Goal: Transaction & Acquisition: Purchase product/service

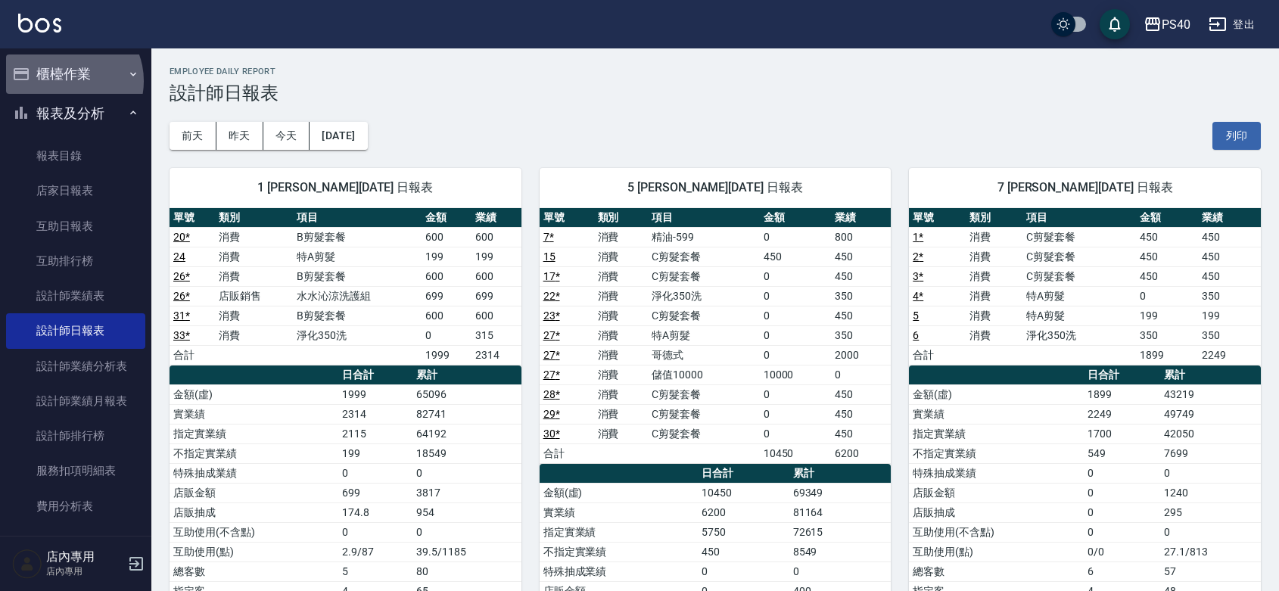
drag, startPoint x: 0, startPoint y: 0, endPoint x: 67, endPoint y: 81, distance: 104.8
click at [67, 81] on button "櫃檯作業" at bounding box center [75, 73] width 139 height 39
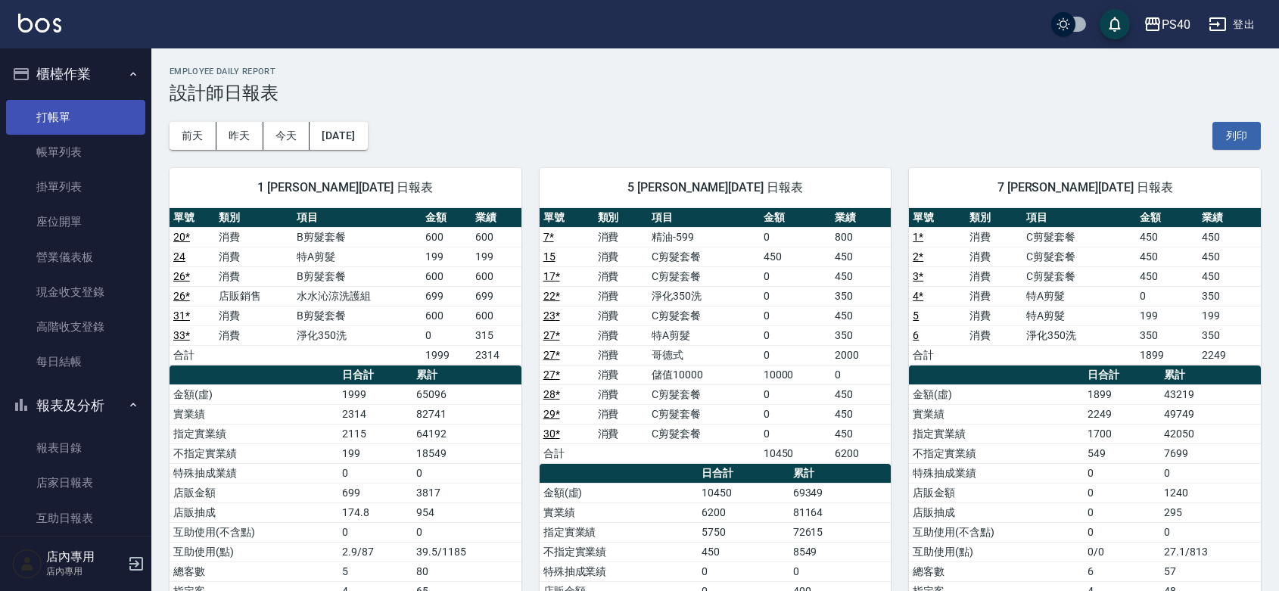
click at [67, 130] on link "打帳單" at bounding box center [75, 117] width 139 height 35
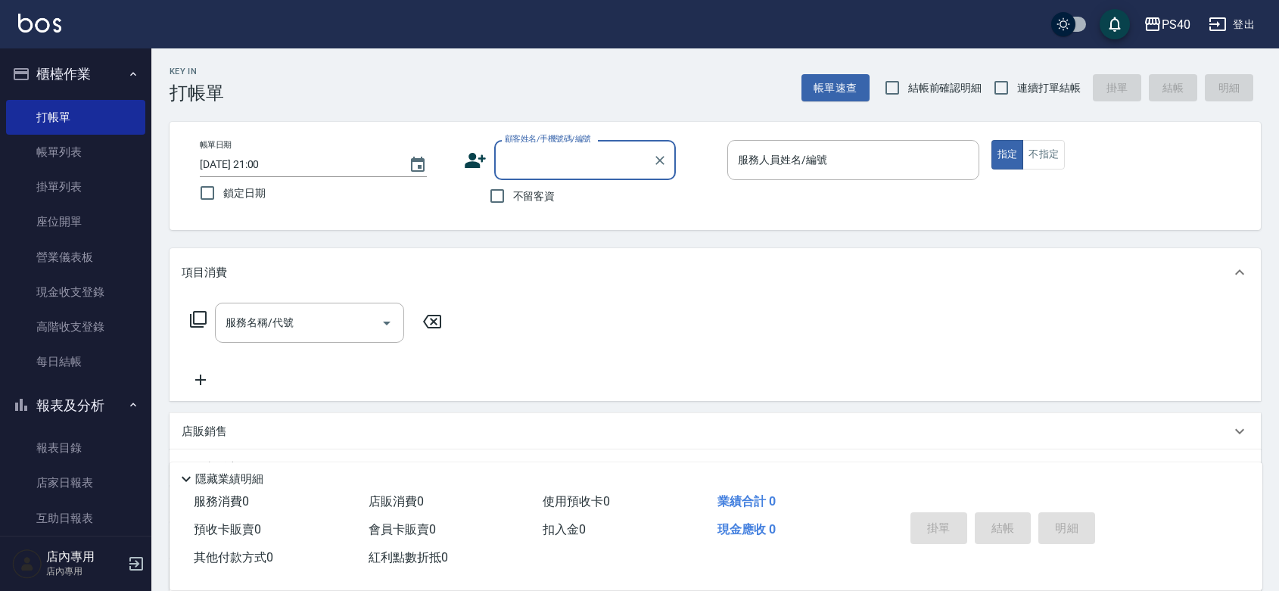
click at [526, 193] on span "不留客資" at bounding box center [534, 196] width 42 height 16
click at [513, 193] on input "不留客資" at bounding box center [497, 196] width 32 height 32
checkbox input "true"
click at [1017, 96] on input "連續打單結帳" at bounding box center [1001, 88] width 32 height 32
checkbox input "true"
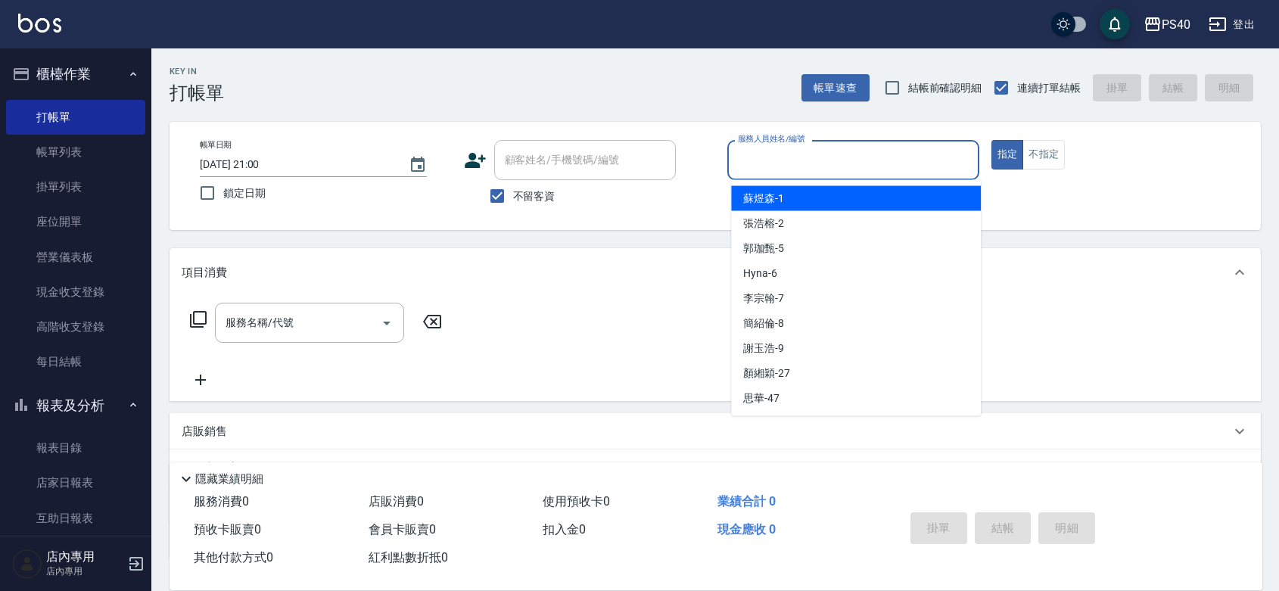
click at [907, 157] on input "服務人員姓名/編號" at bounding box center [853, 160] width 238 height 26
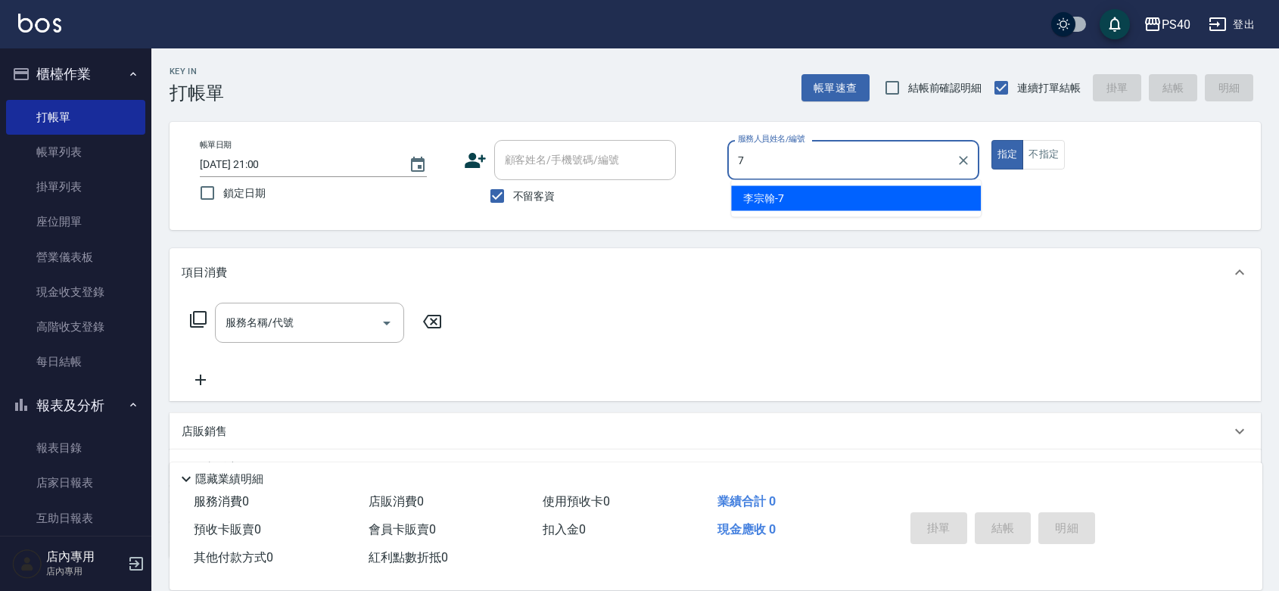
type input "[PERSON_NAME]-7"
type button "true"
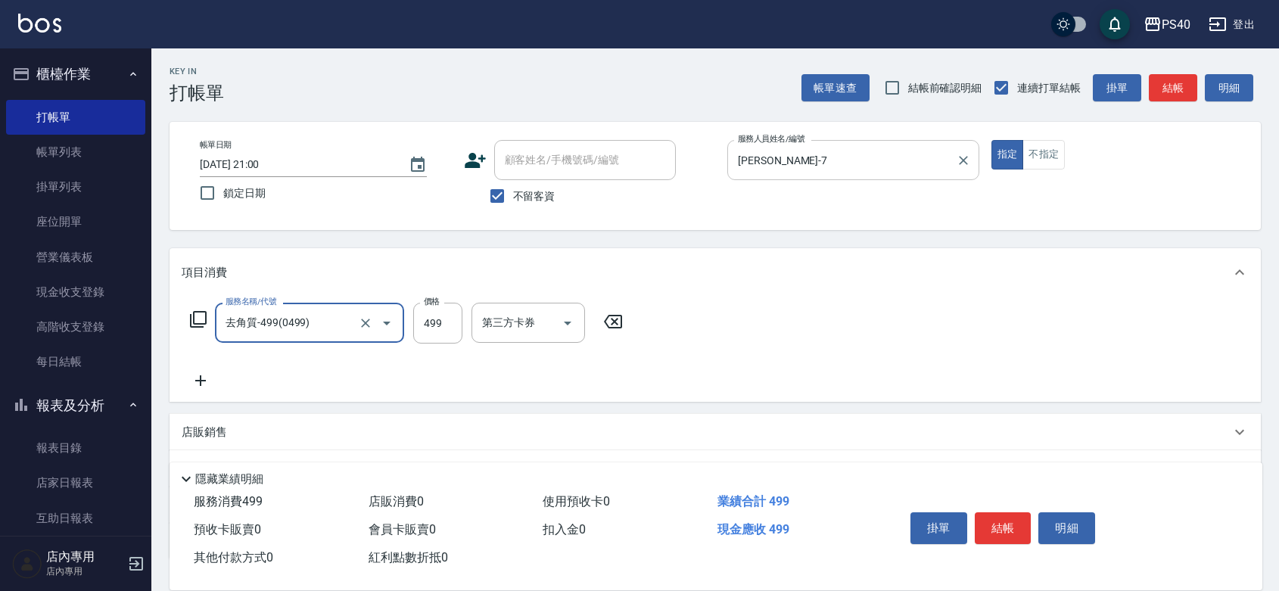
type input "去角質-499(0499)"
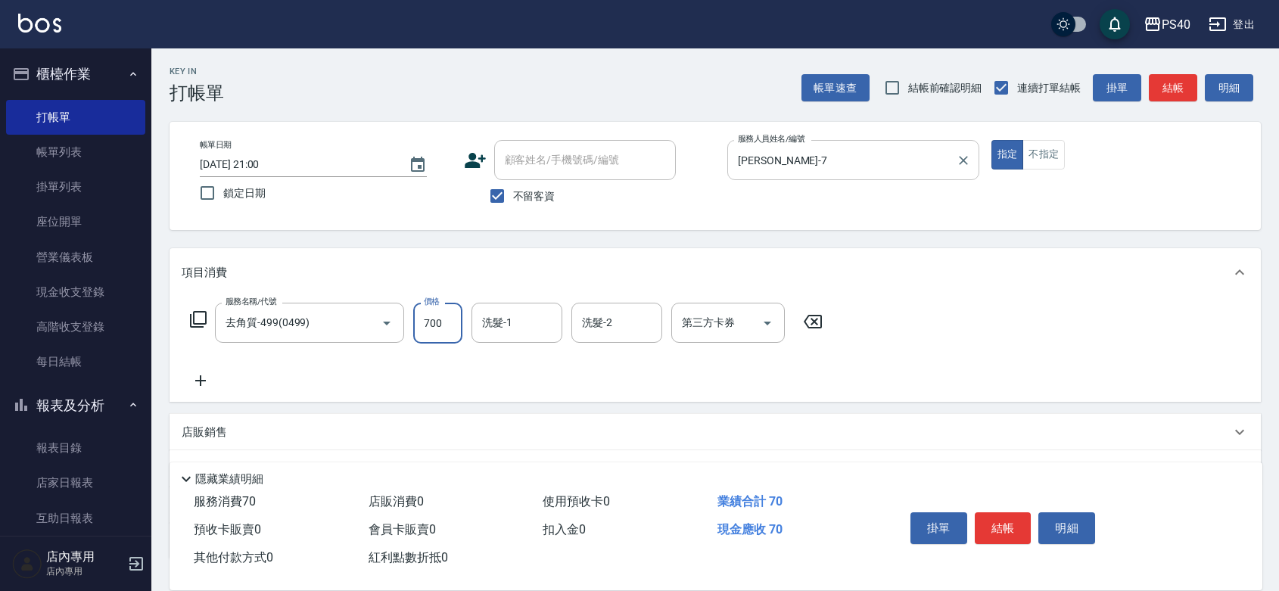
type input "700"
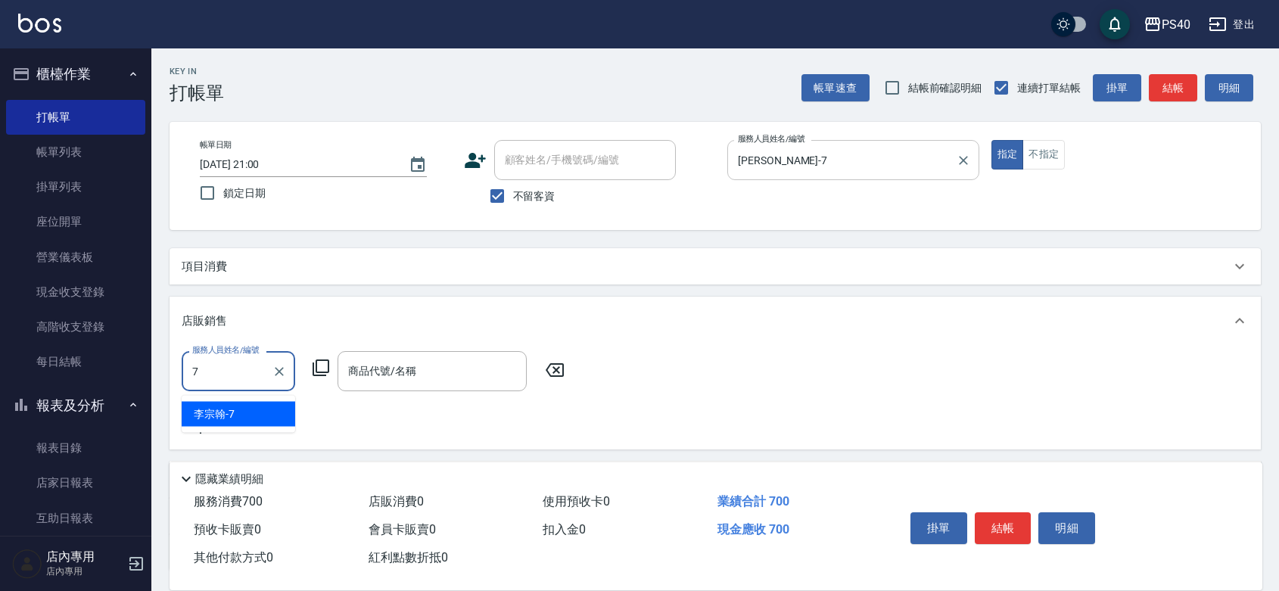
type input "[PERSON_NAME]-7"
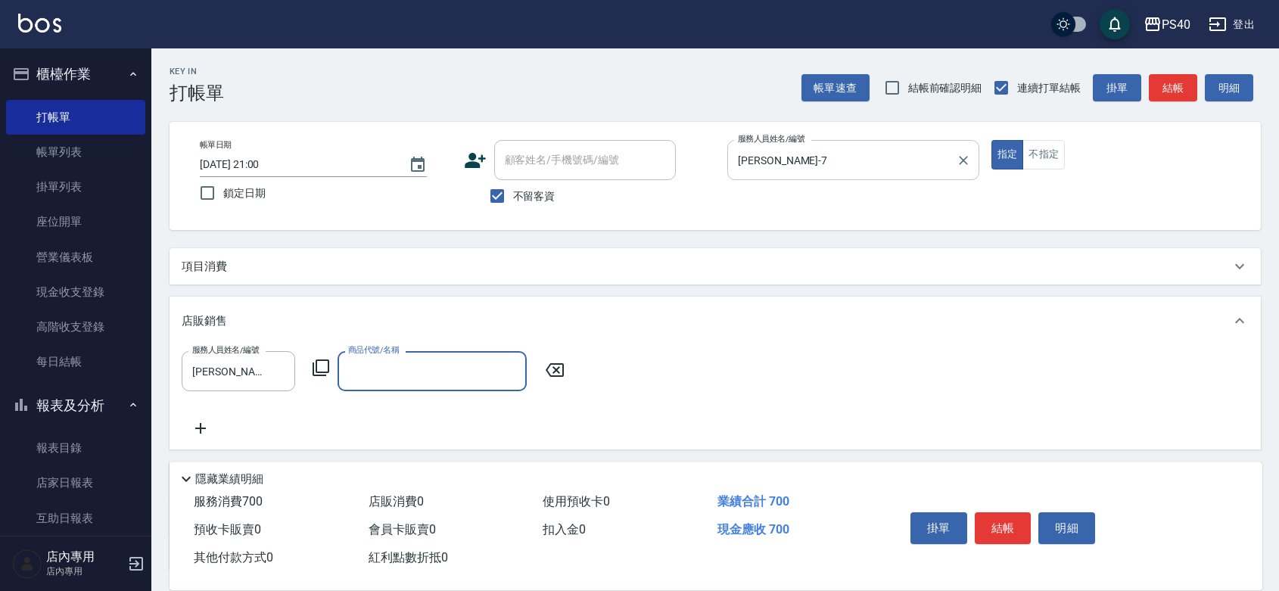
type input "5"
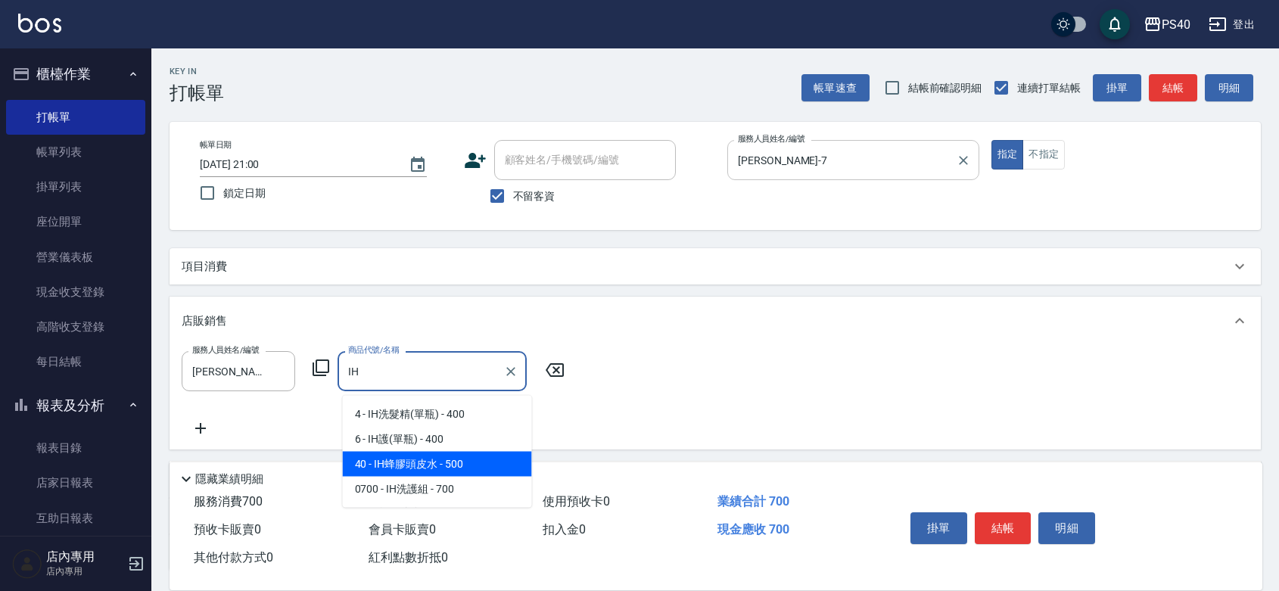
type input "IH蜂膠頭皮水"
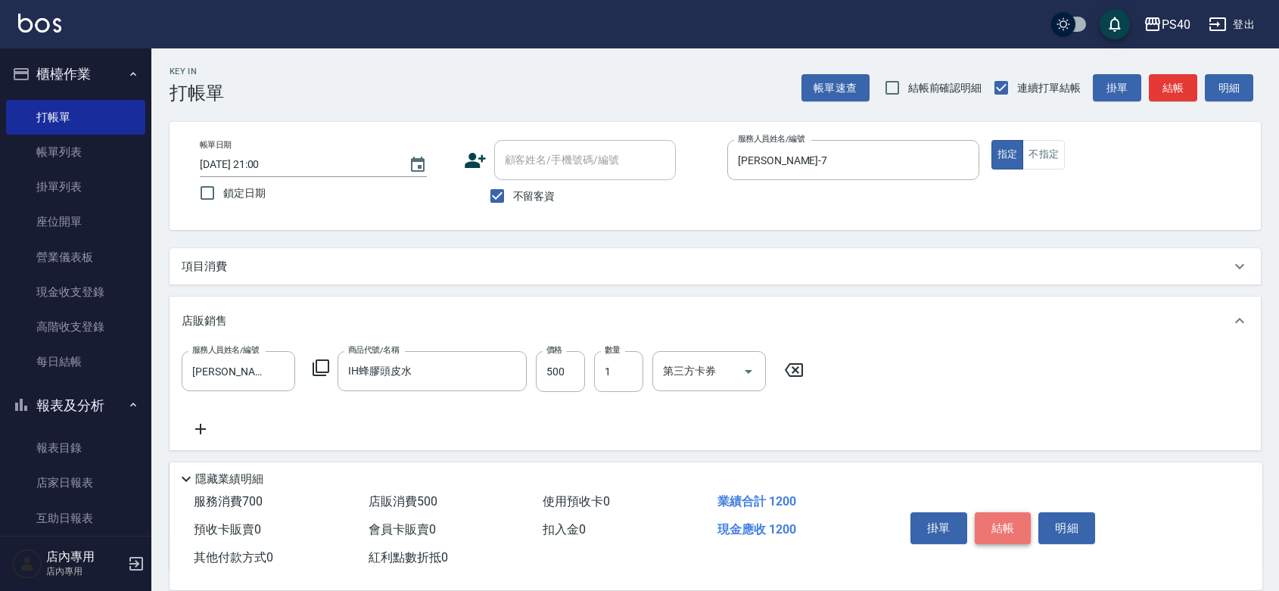
click at [1022, 512] on button "結帳" at bounding box center [1003, 528] width 57 height 32
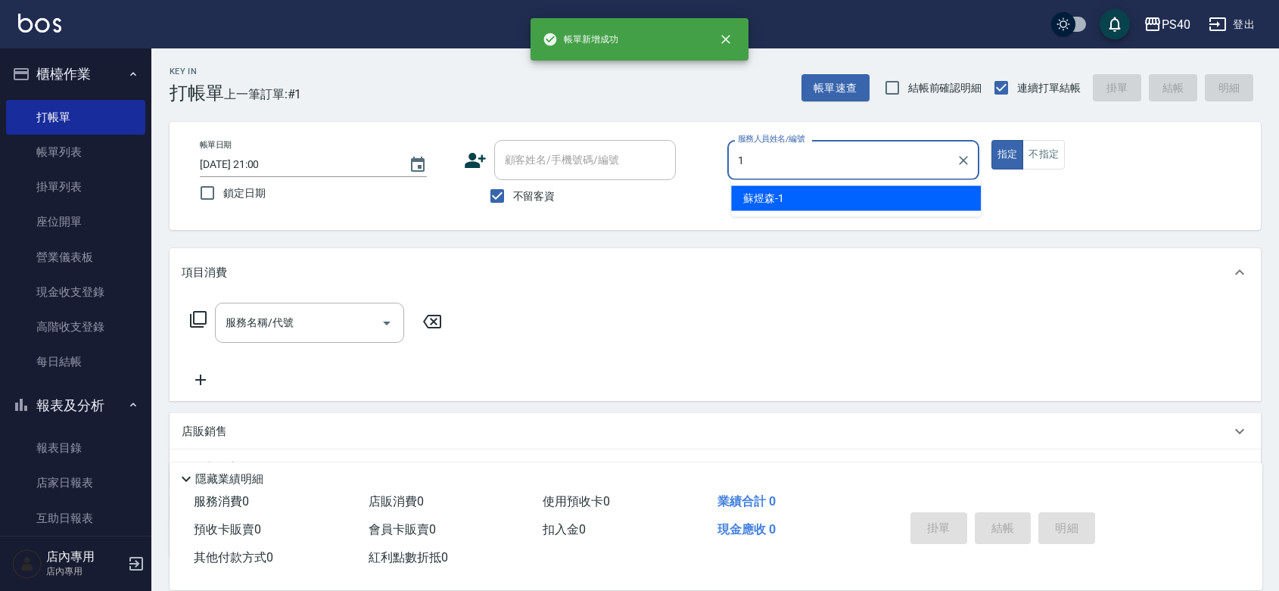
type input "[PERSON_NAME]-1"
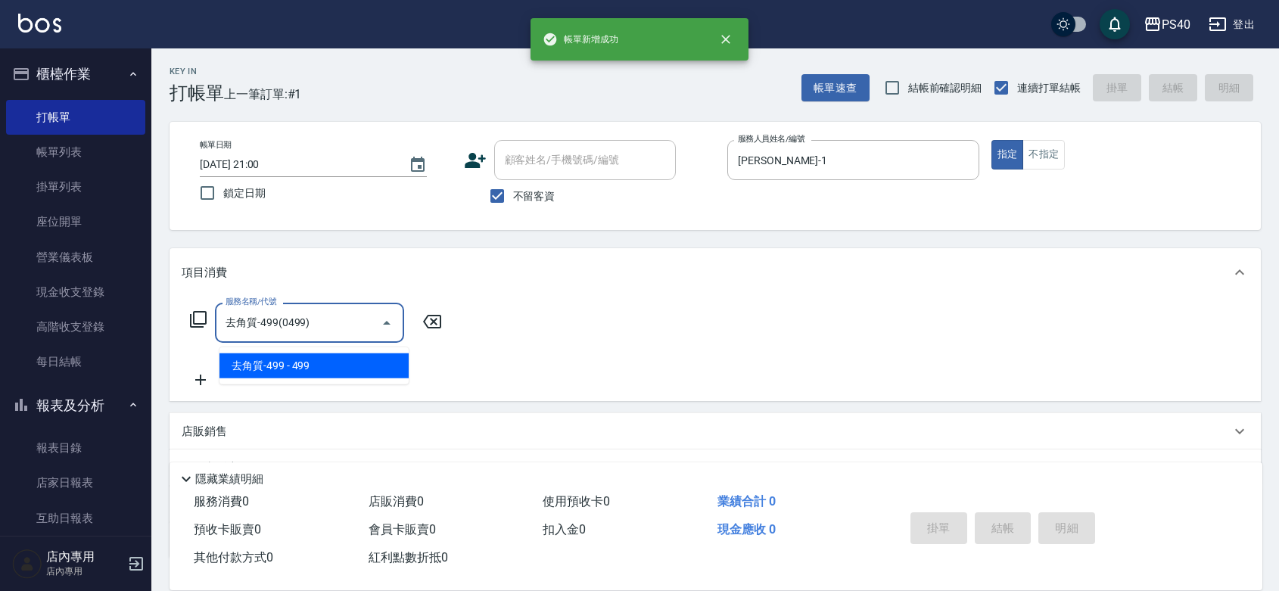
type input "去角質-499(0499)"
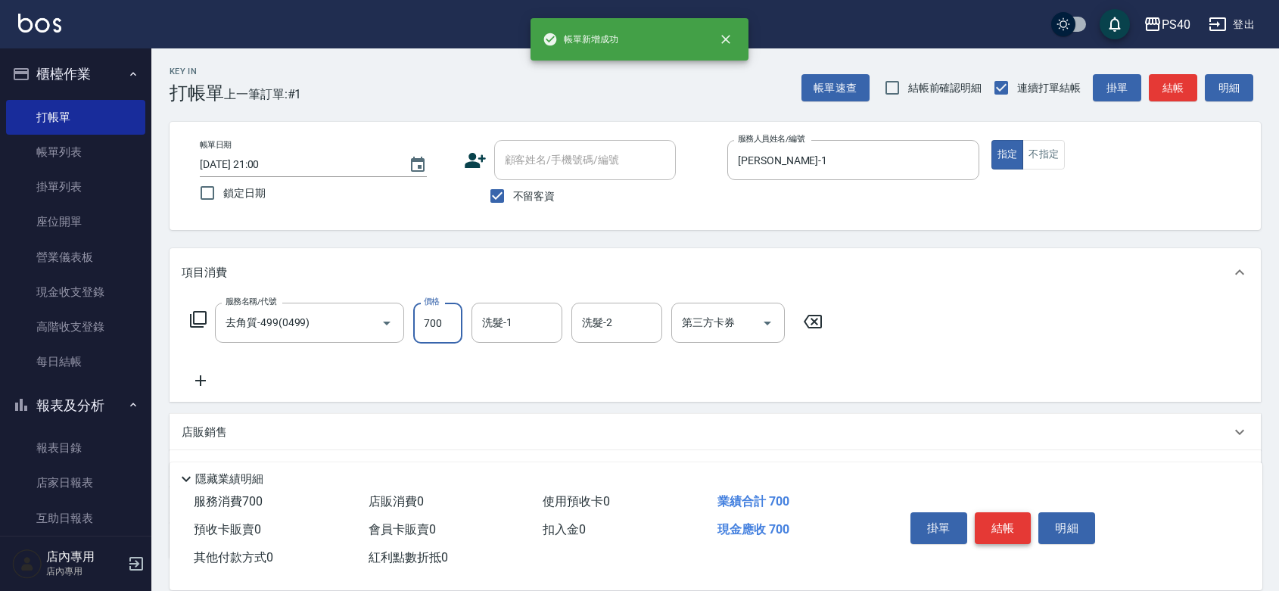
type input "700"
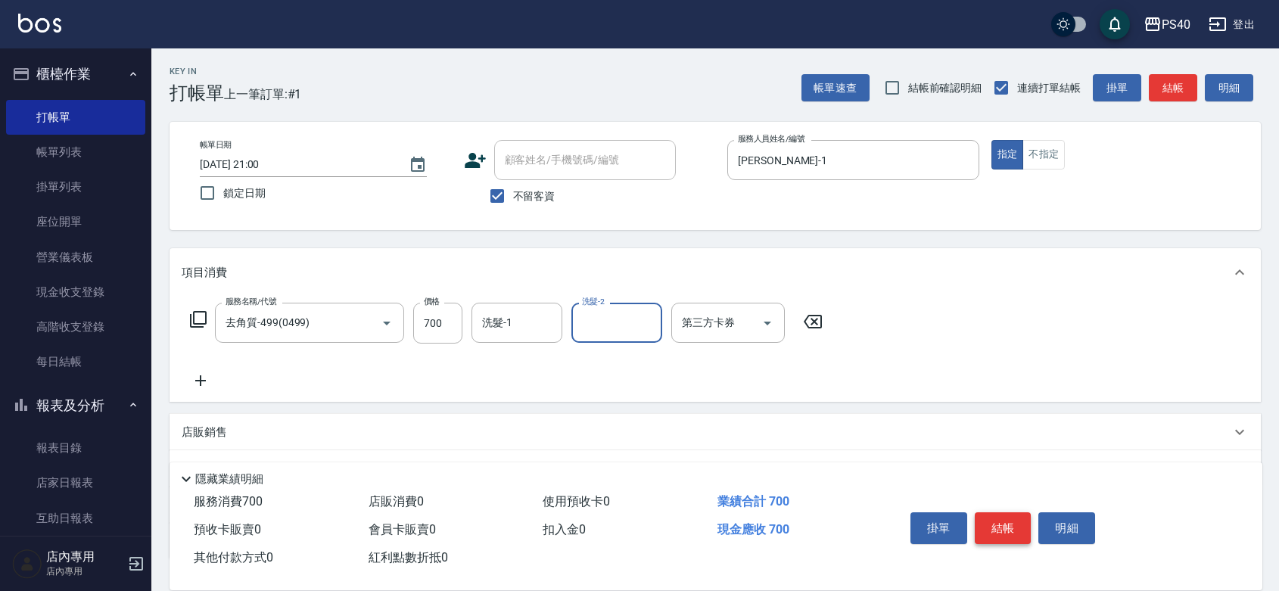
click at [1022, 512] on button "結帳" at bounding box center [1003, 528] width 57 height 32
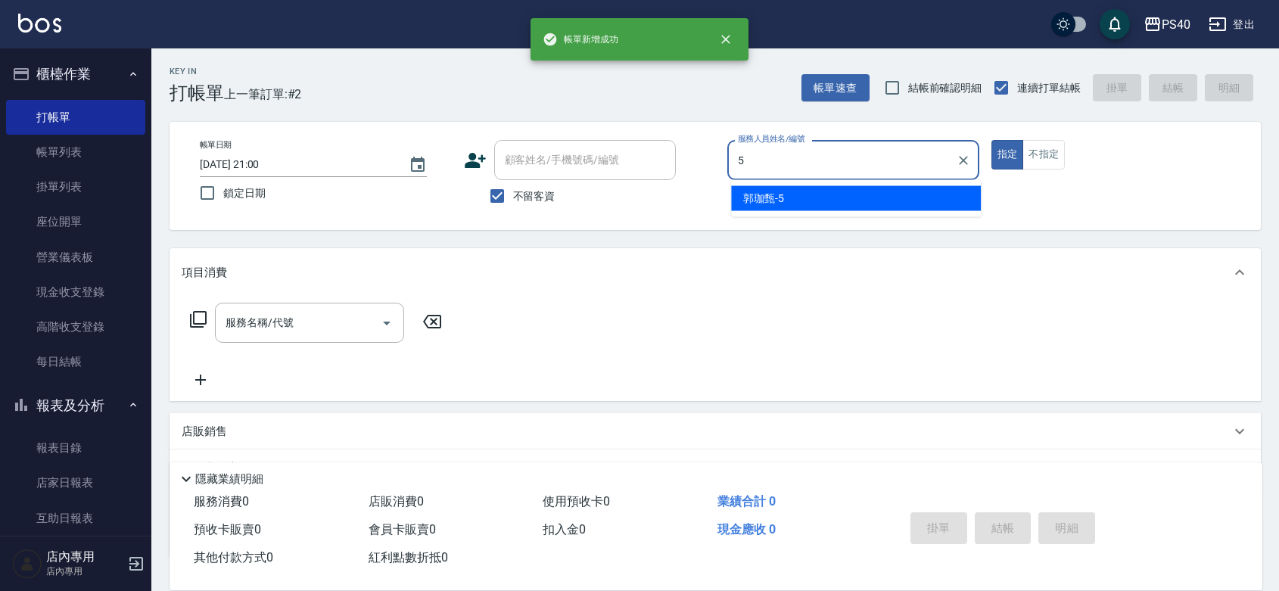
type input "[PERSON_NAME]-5"
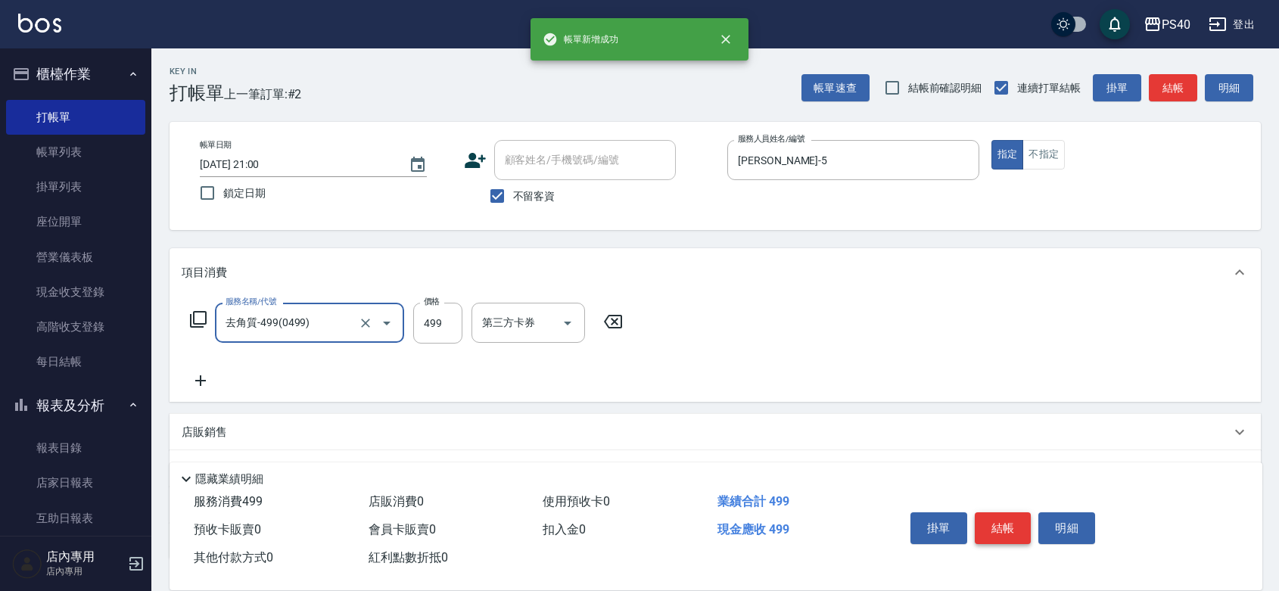
type input "去角質-499(0499)"
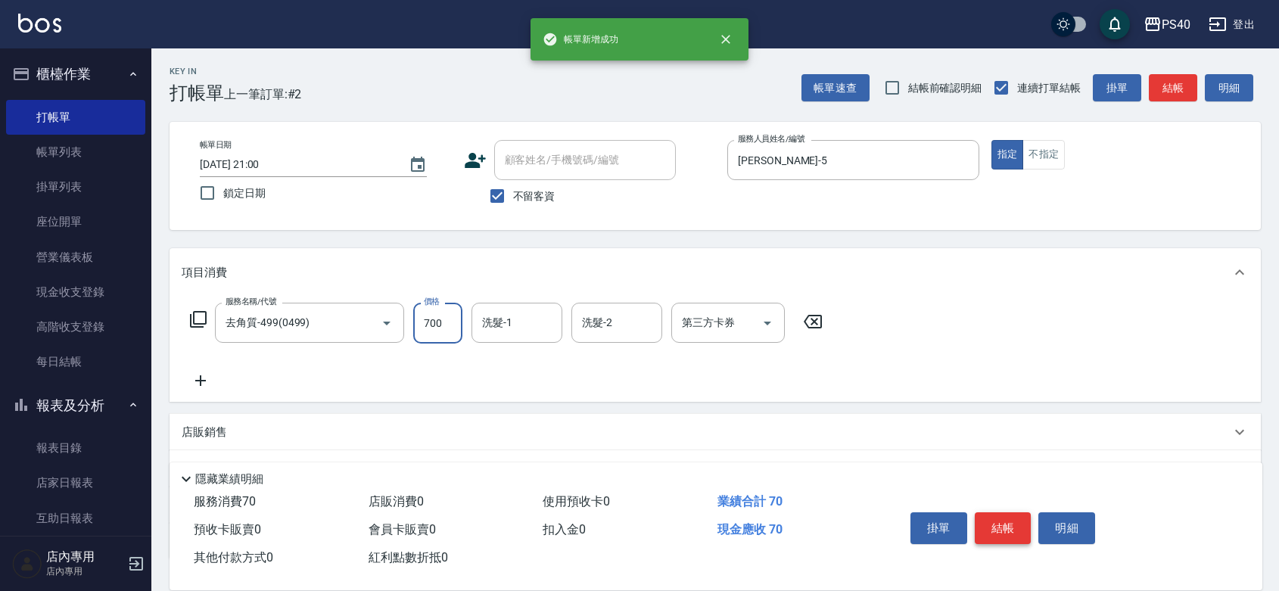
type input "700"
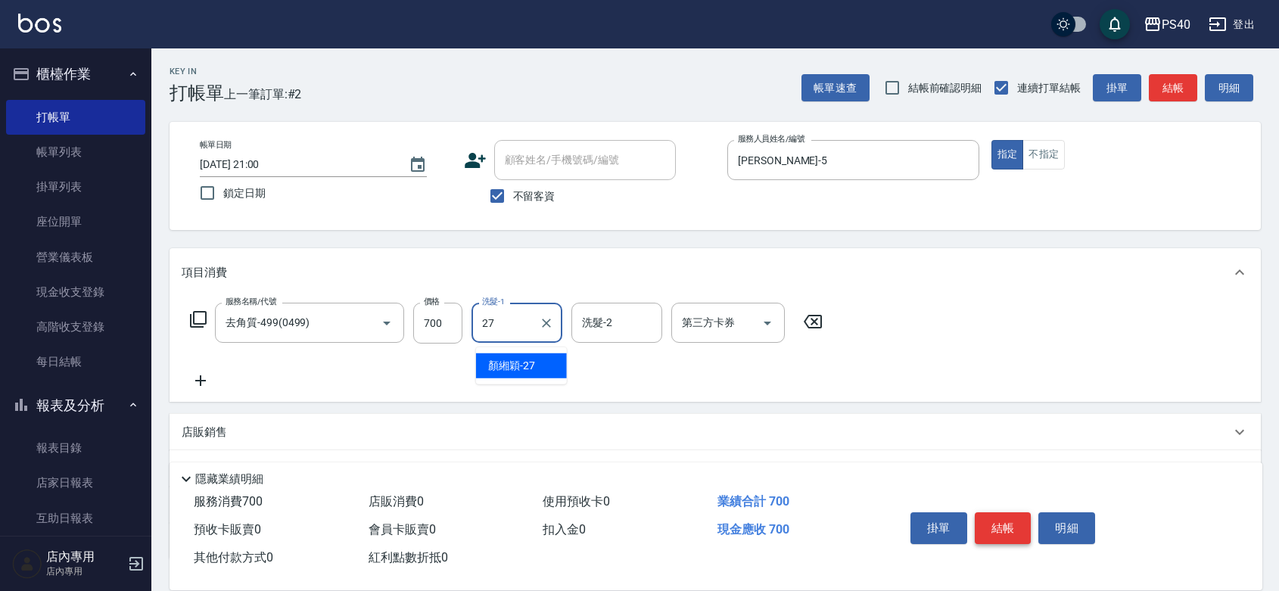
type input "顏緗穎-27"
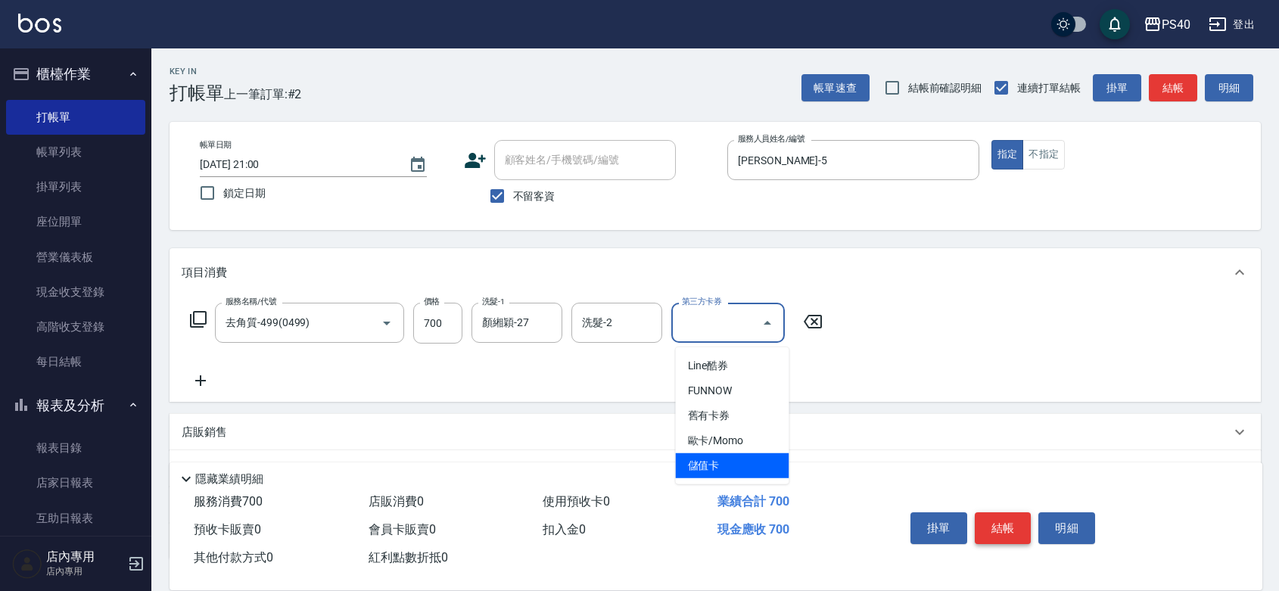
type input "儲值卡"
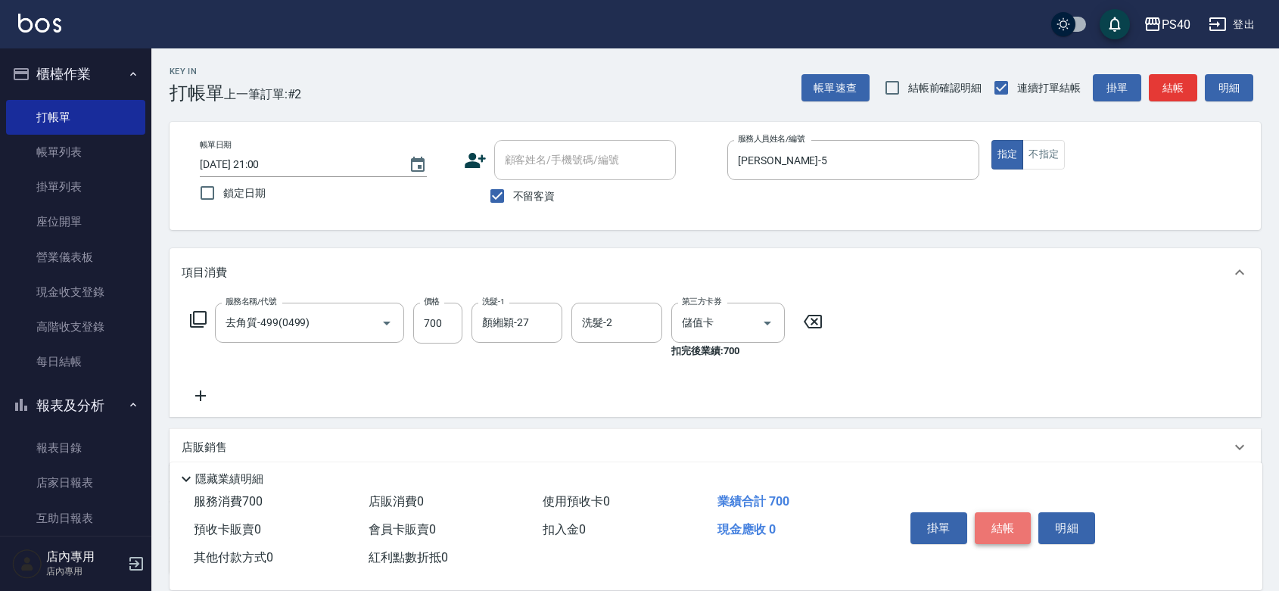
click at [1022, 512] on button "結帳" at bounding box center [1003, 528] width 57 height 32
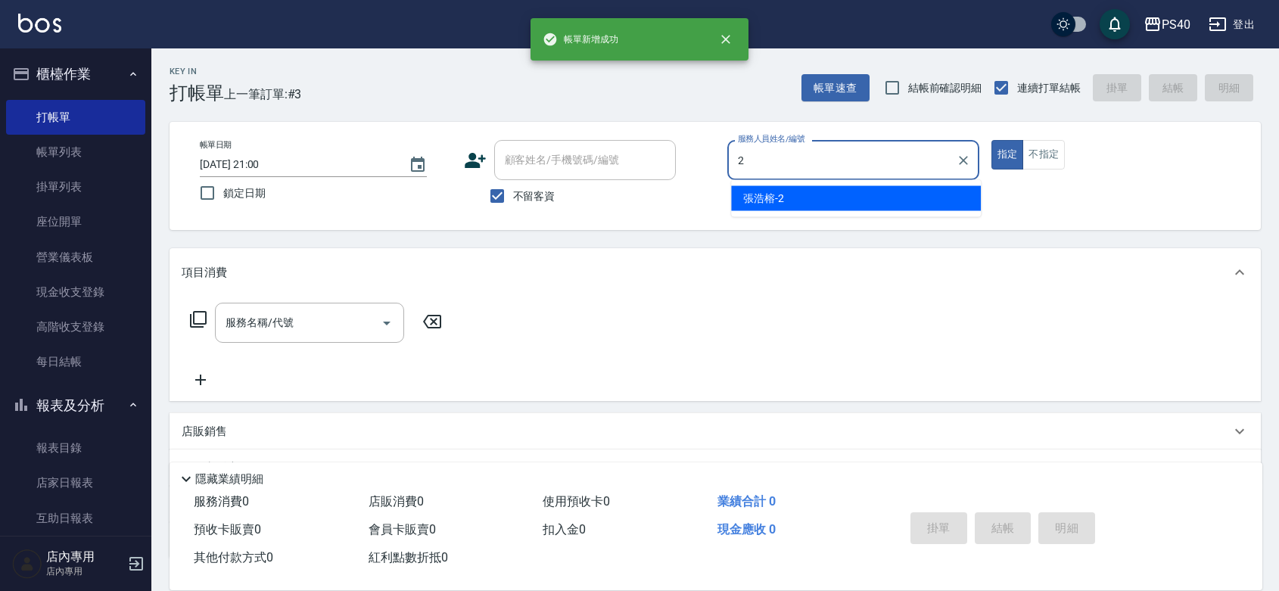
type input "[PERSON_NAME]-2"
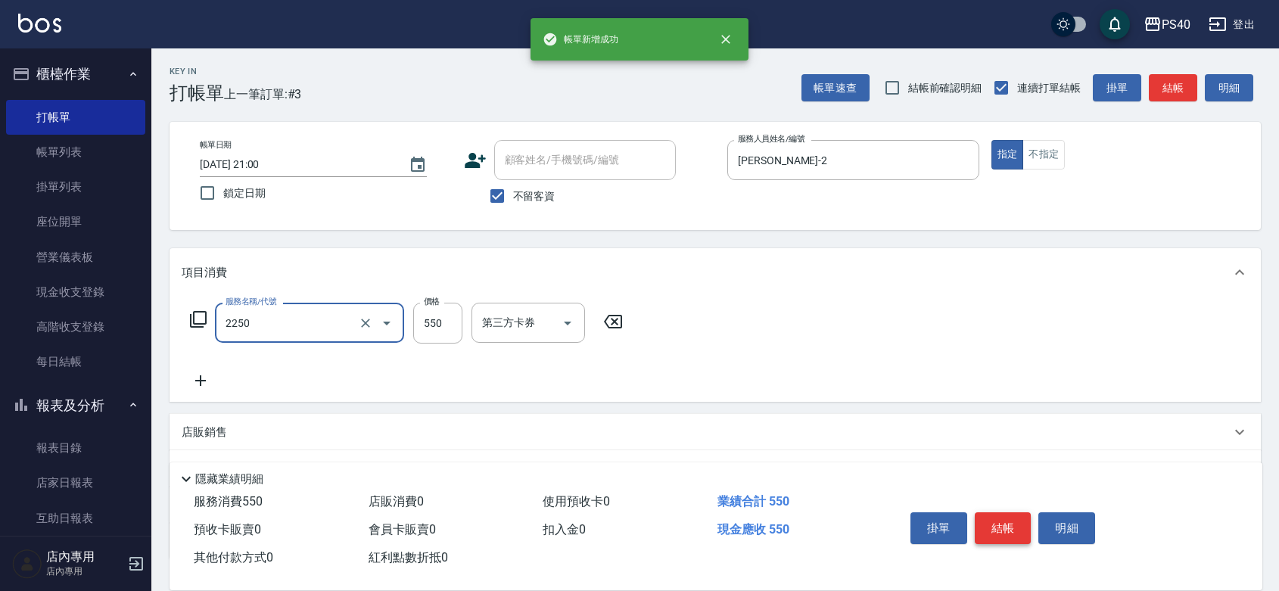
type input "B剪髮套餐(2250)"
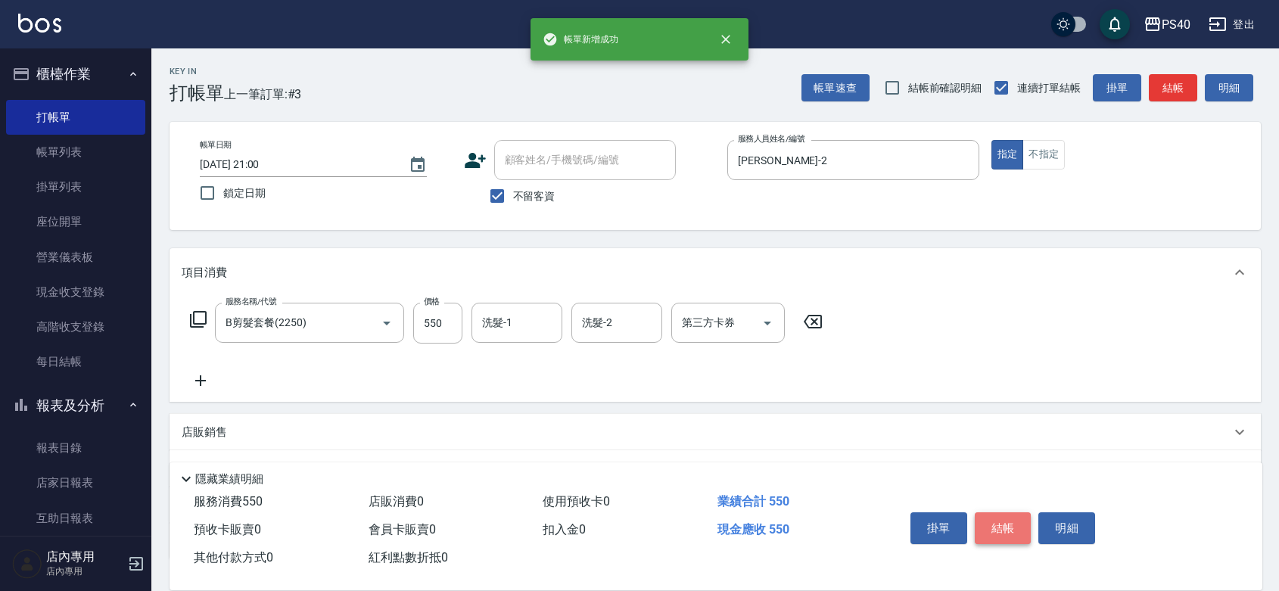
click at [1022, 512] on button "結帳" at bounding box center [1003, 528] width 57 height 32
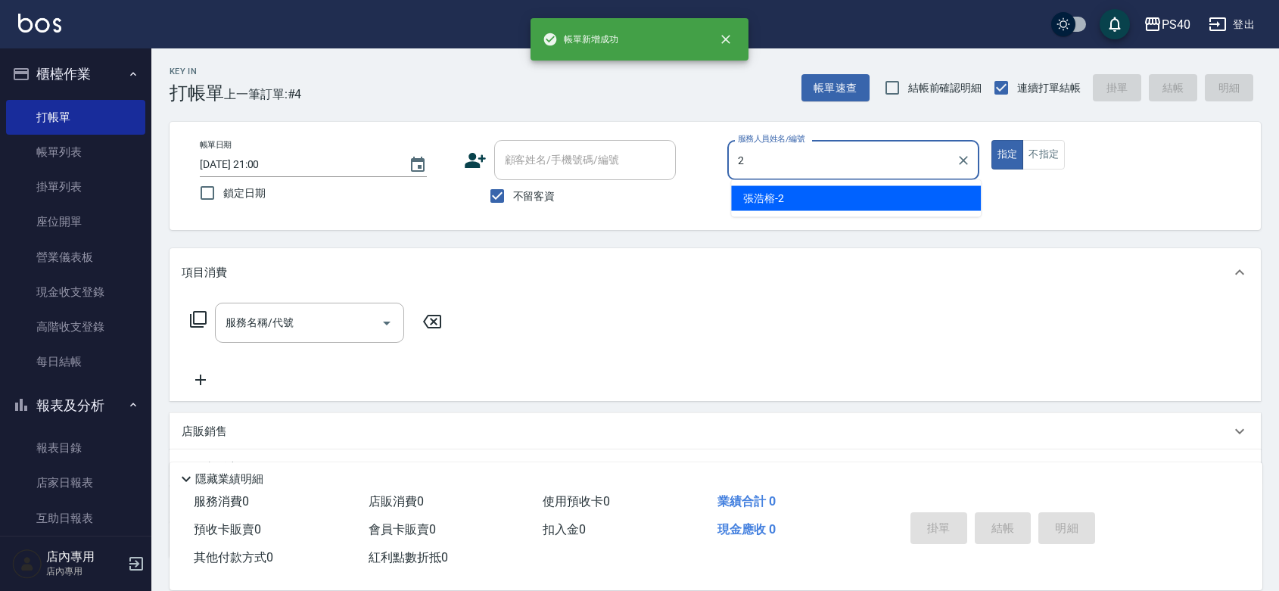
type input "[PERSON_NAME]-2"
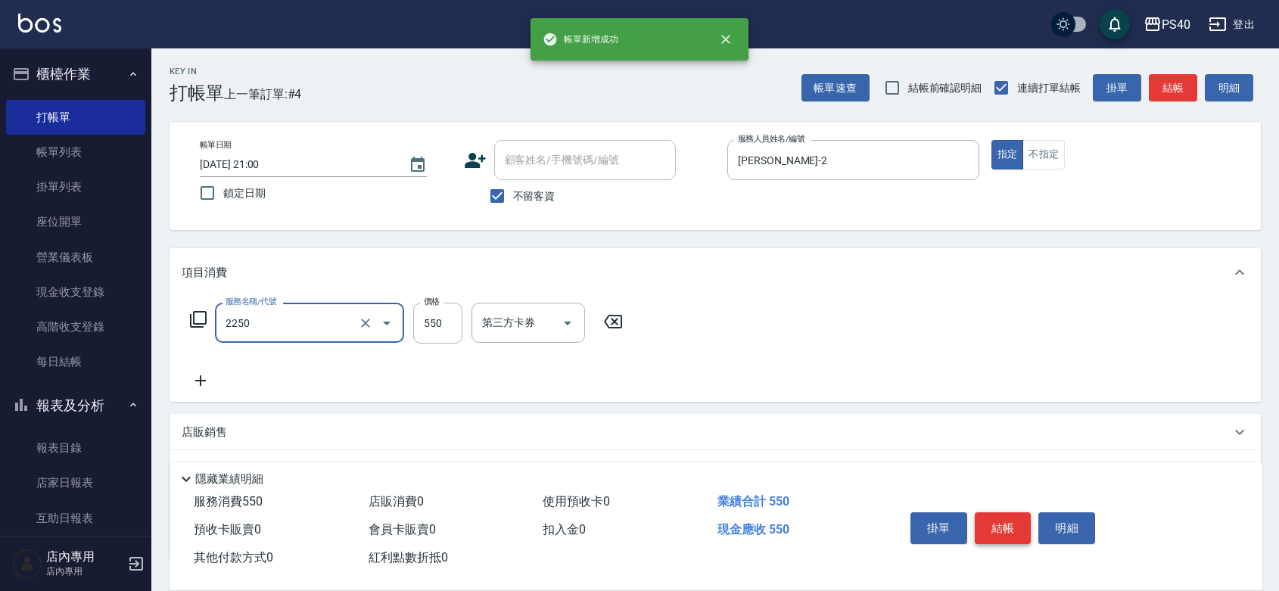
type input "B剪髮套餐(2250)"
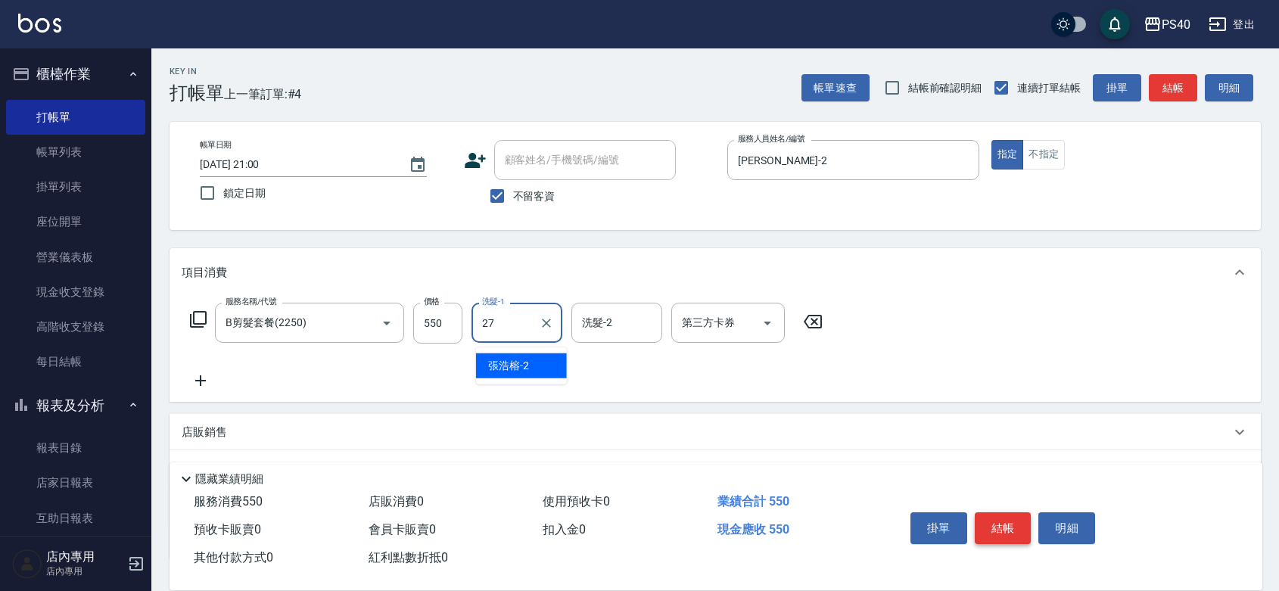
type input "顏緗穎-27"
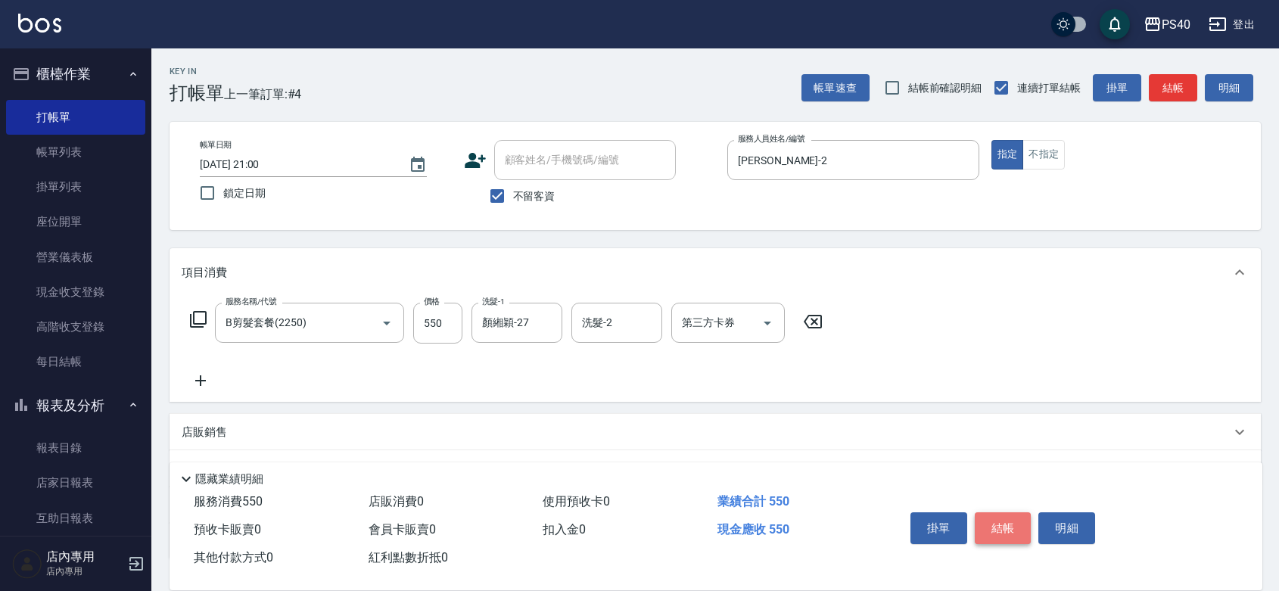
click at [1022, 512] on button "結帳" at bounding box center [1003, 528] width 57 height 32
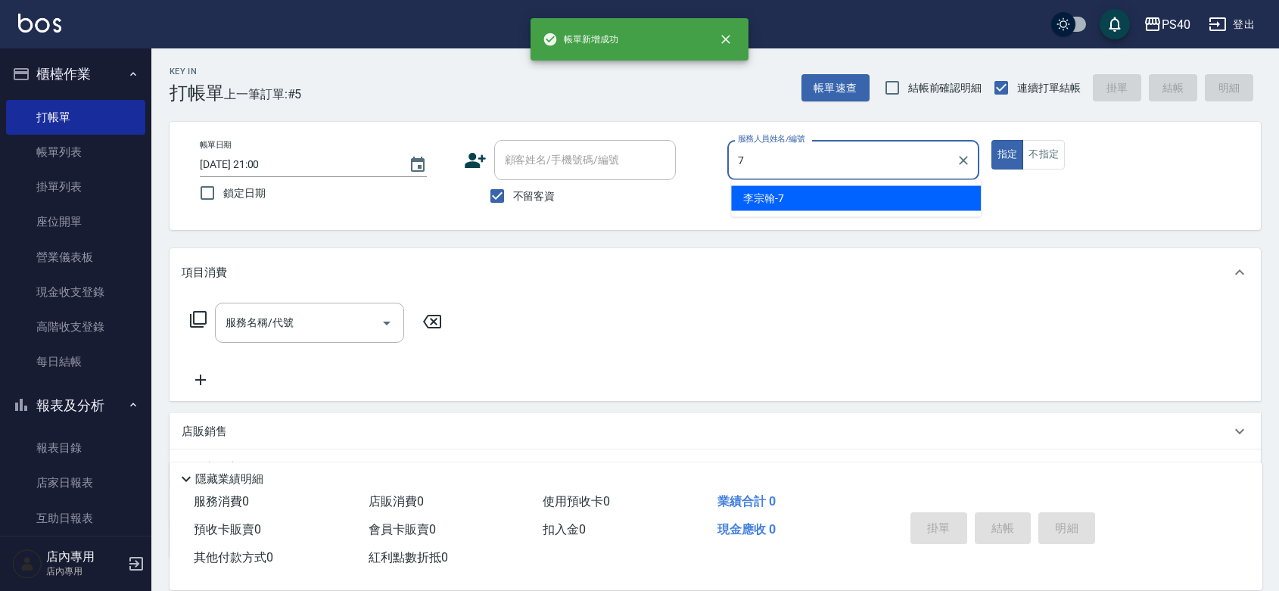
type input "[PERSON_NAME]-7"
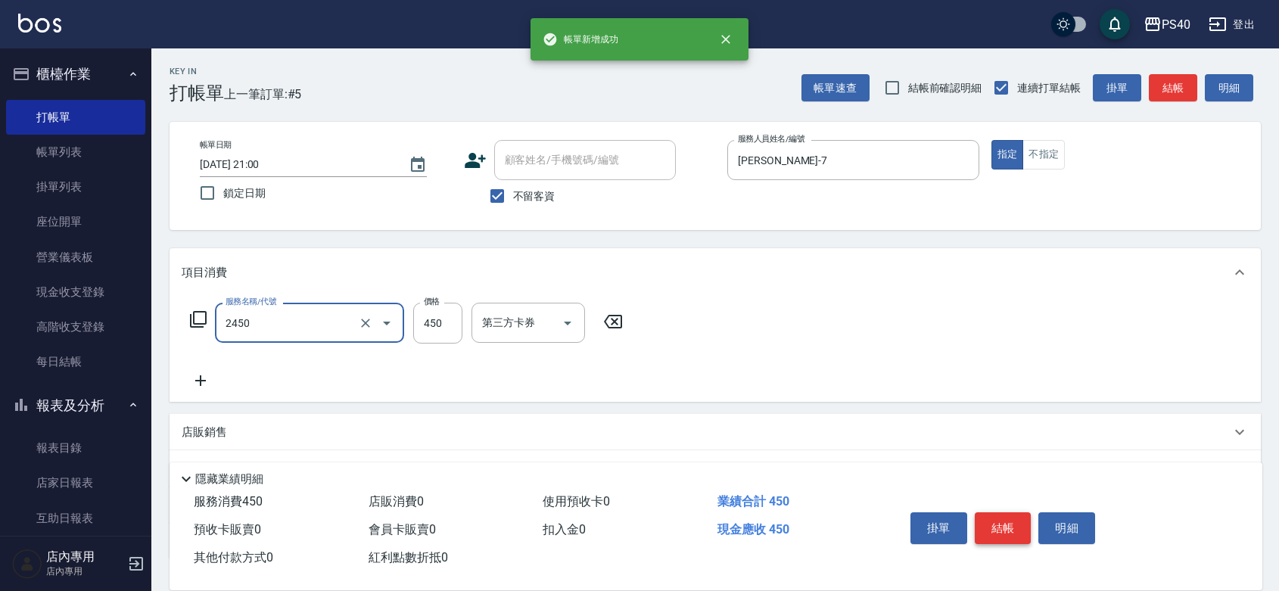
type input "C剪髮套餐(2450)"
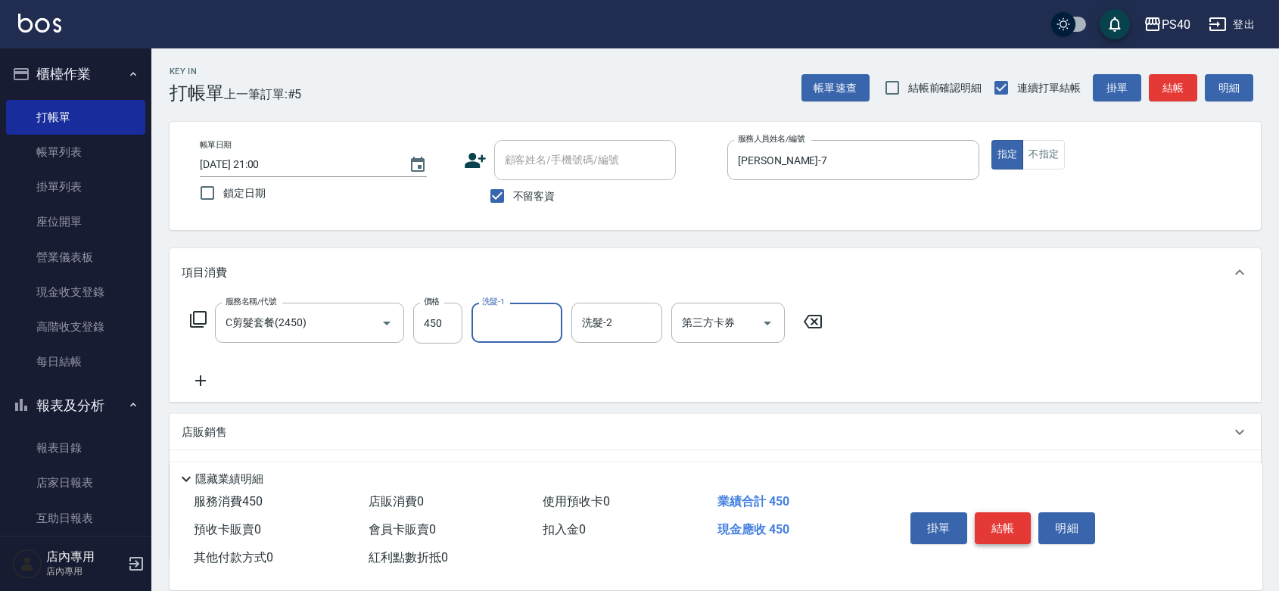
click at [1022, 512] on button "結帳" at bounding box center [1003, 528] width 57 height 32
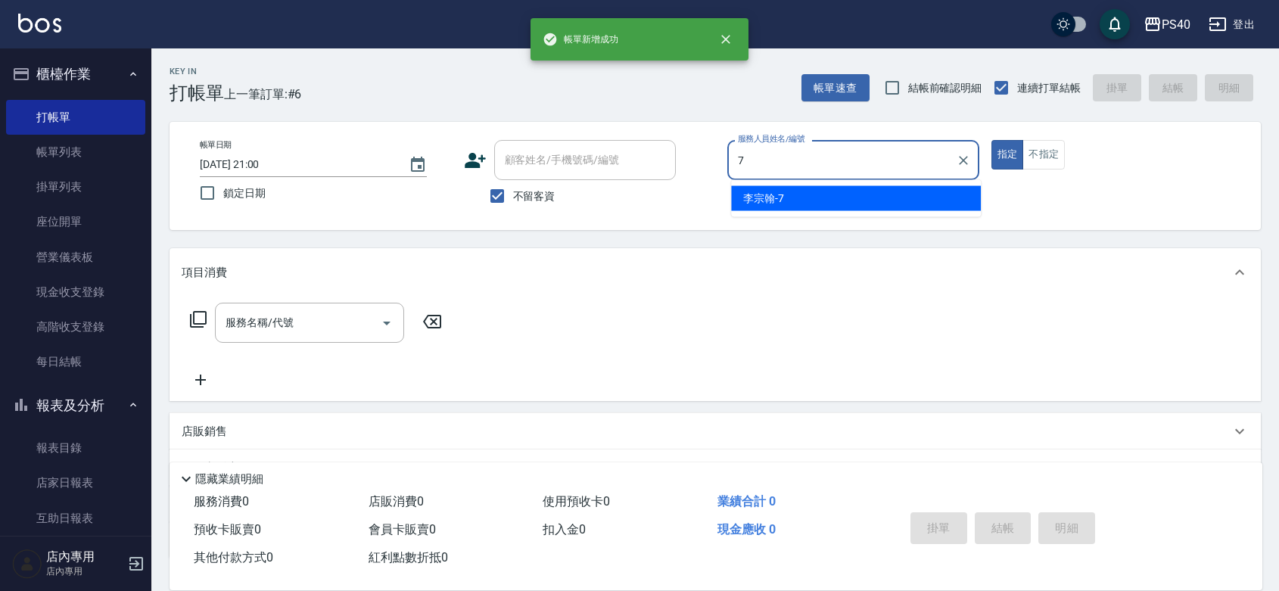
type input "[PERSON_NAME]-7"
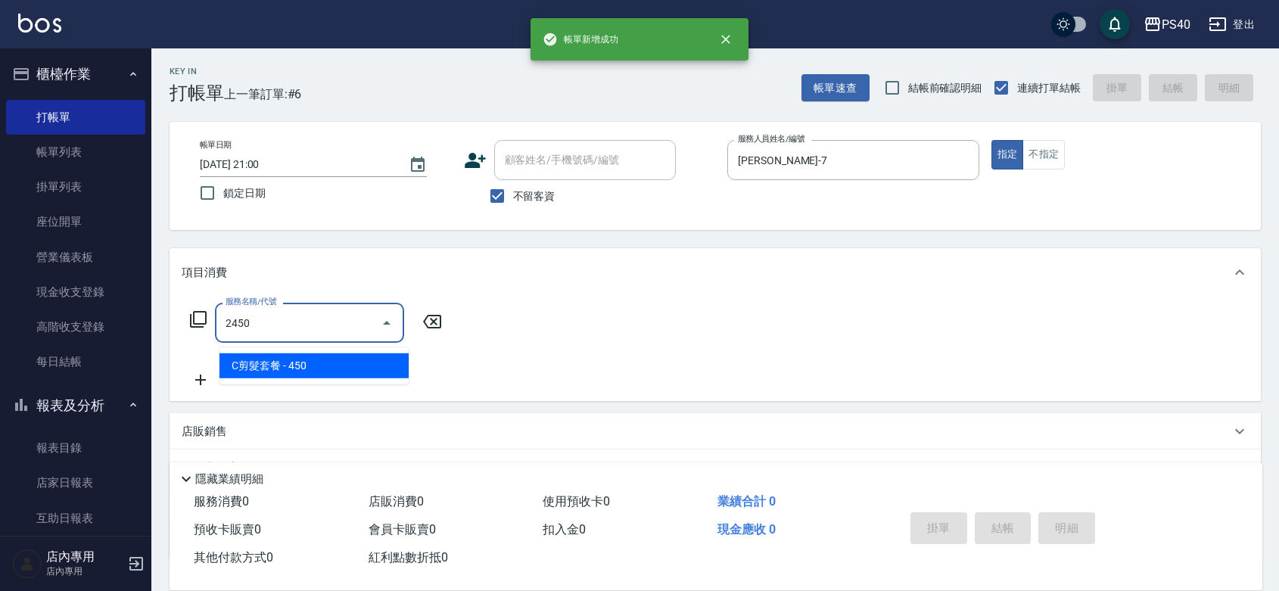
type input "C剪髮套餐(2450)"
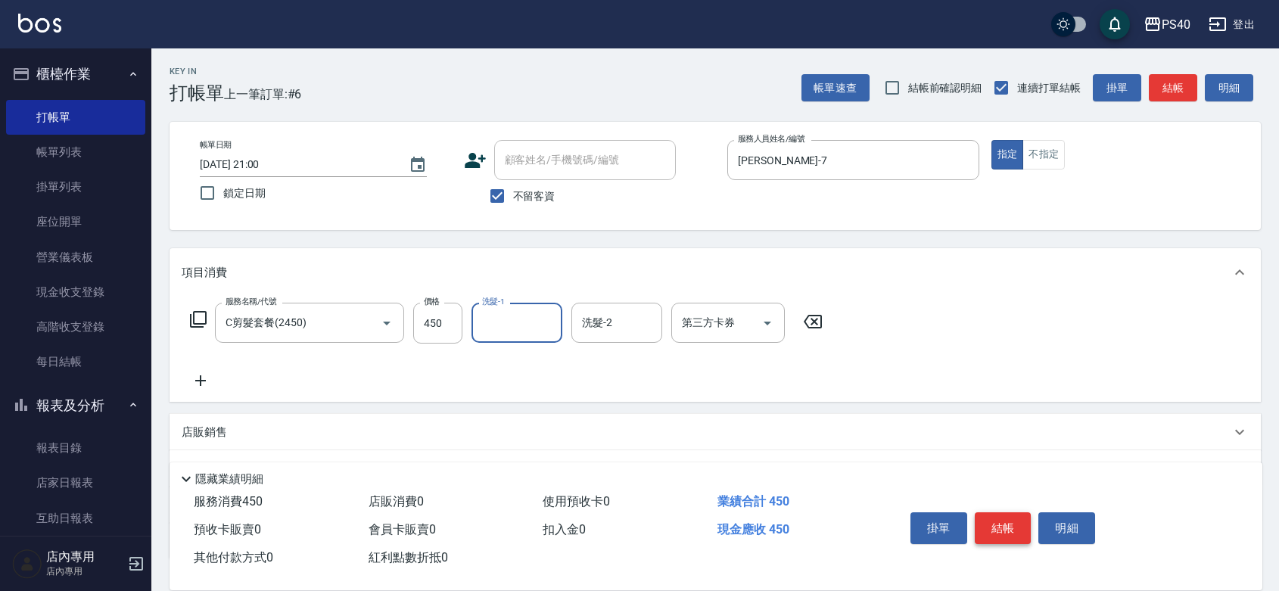
click at [1022, 512] on button "結帳" at bounding box center [1003, 528] width 57 height 32
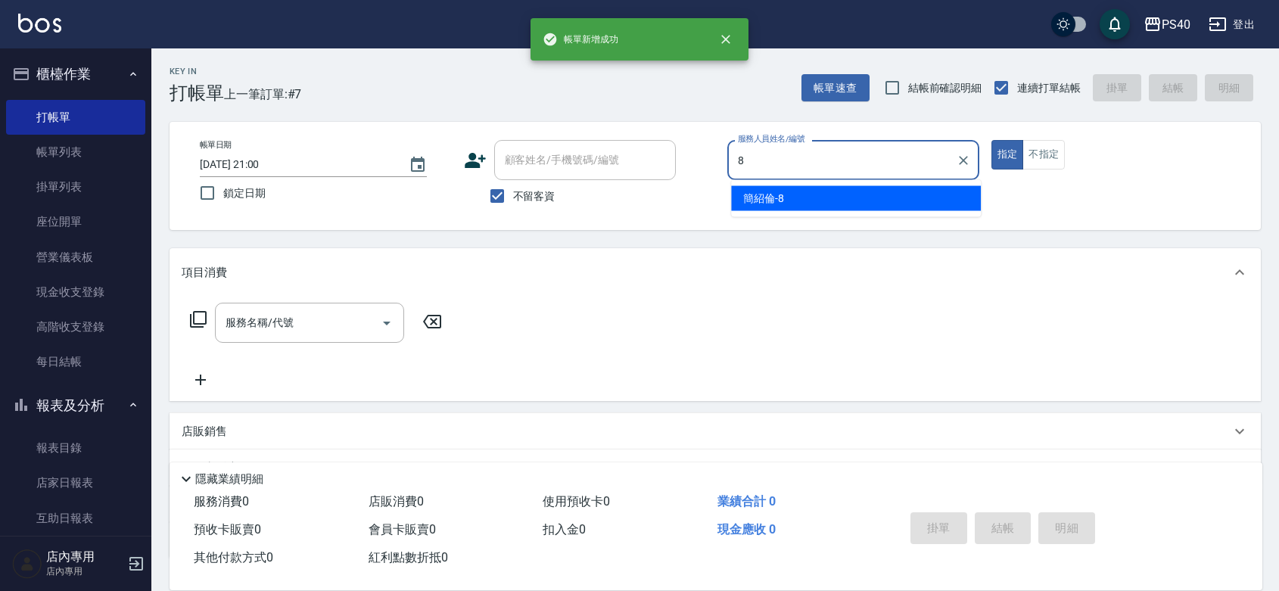
type input "[PERSON_NAME]-8"
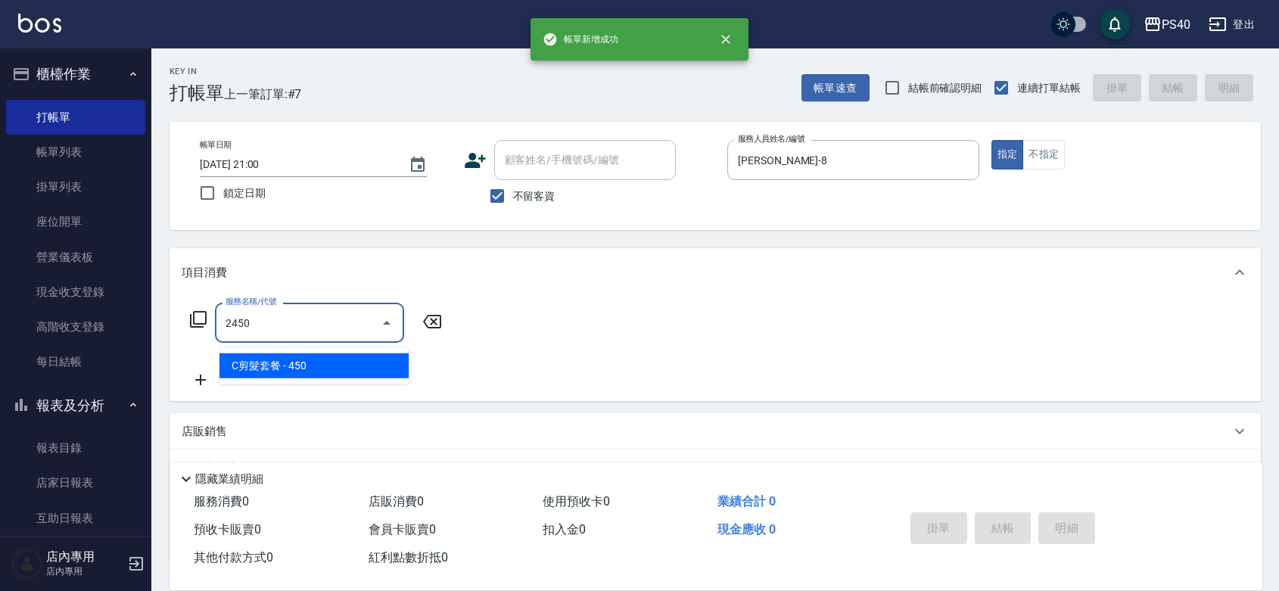
type input "C剪髮套餐(2450)"
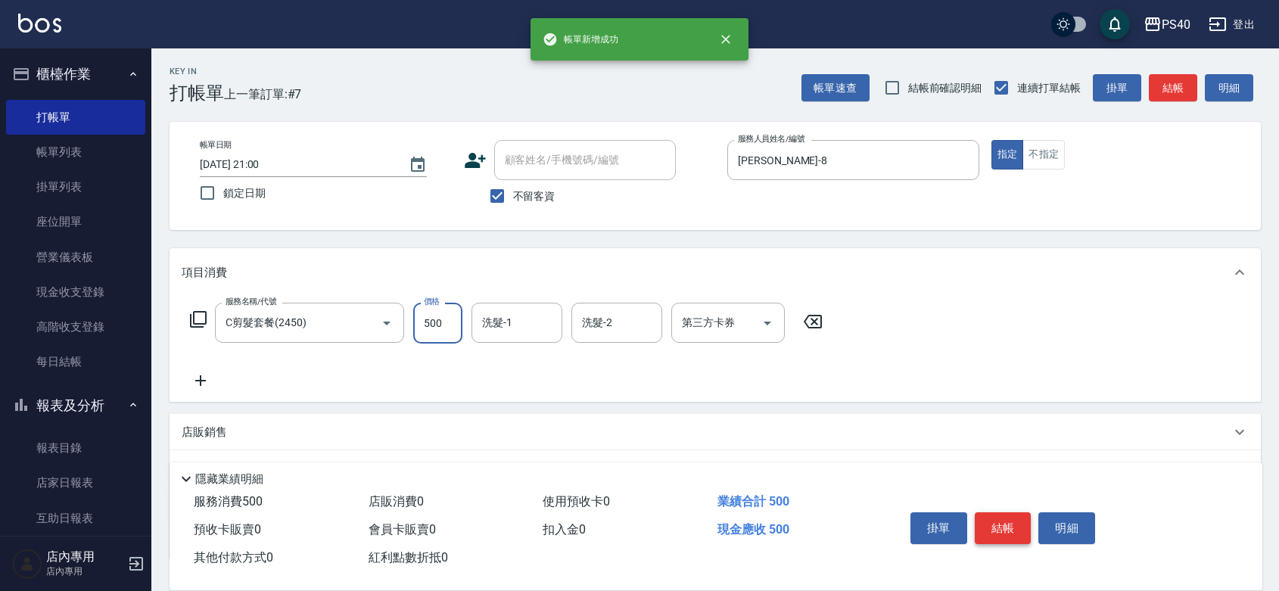
type input "500"
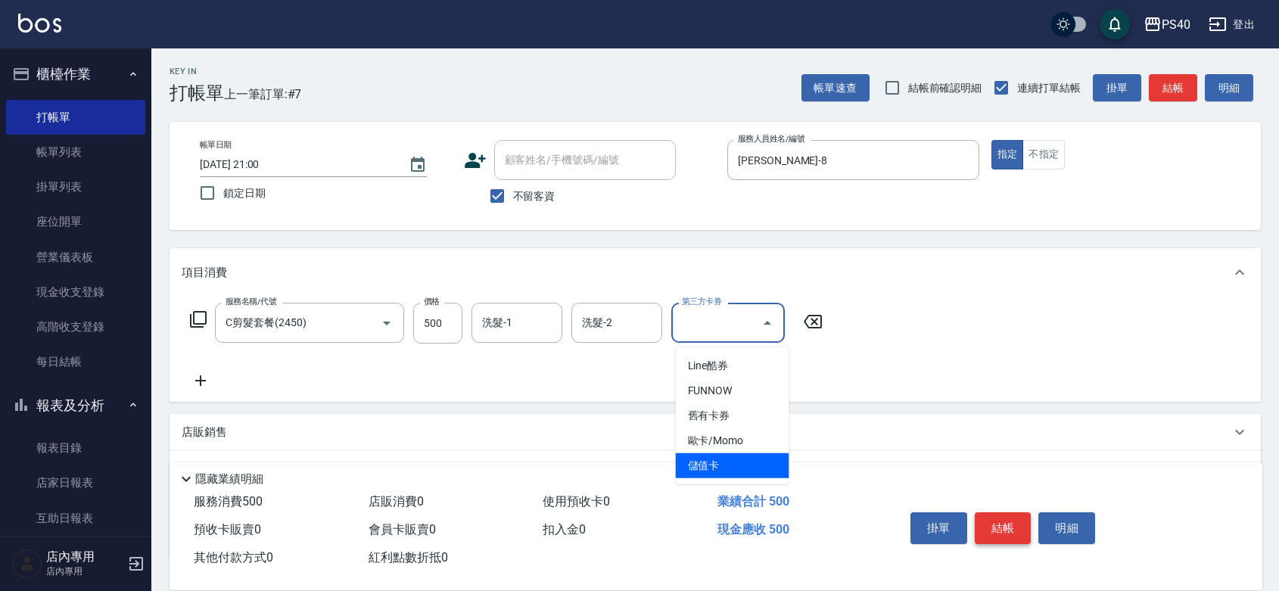
type input "儲值卡"
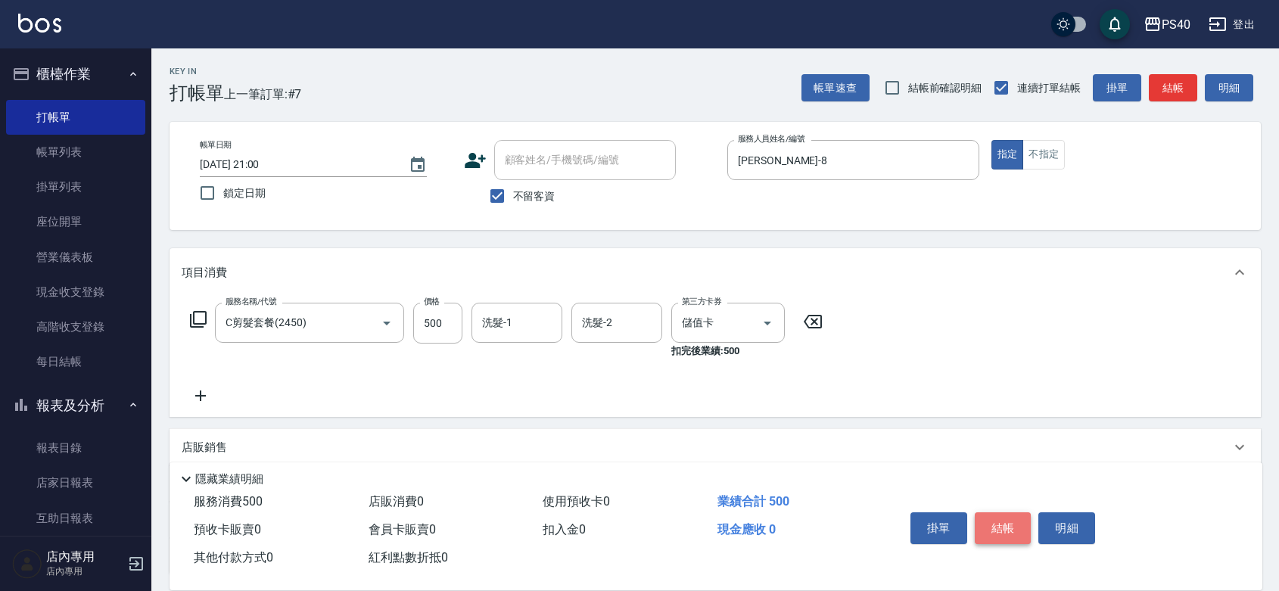
click at [1022, 512] on button "結帳" at bounding box center [1003, 528] width 57 height 32
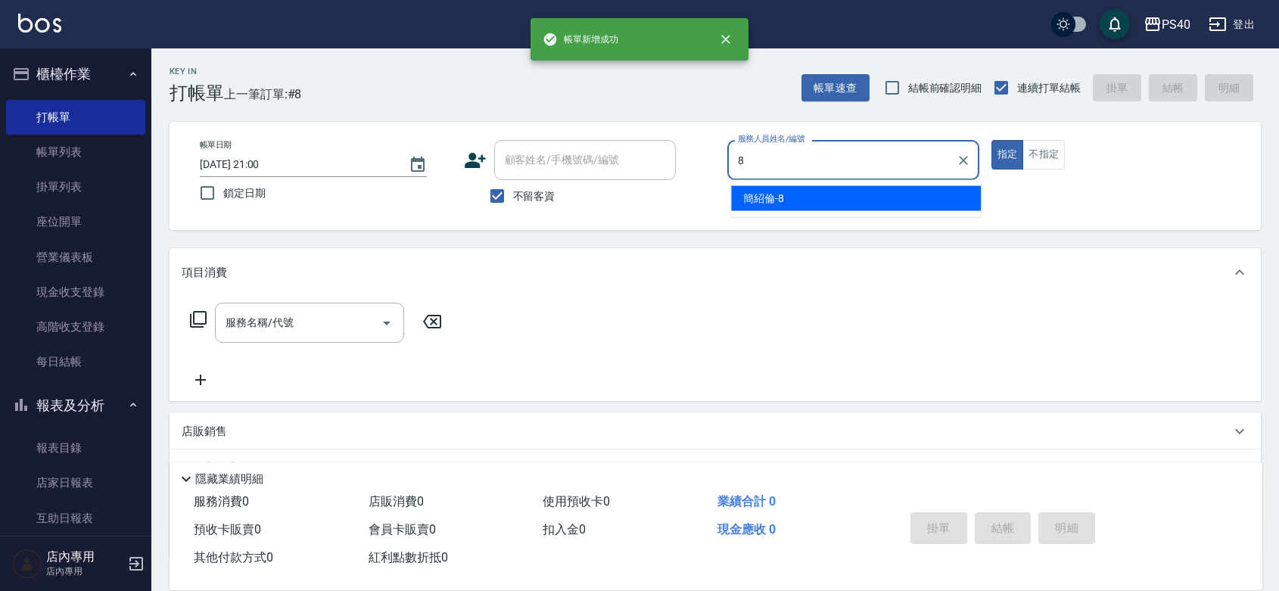
type input "[PERSON_NAME]-8"
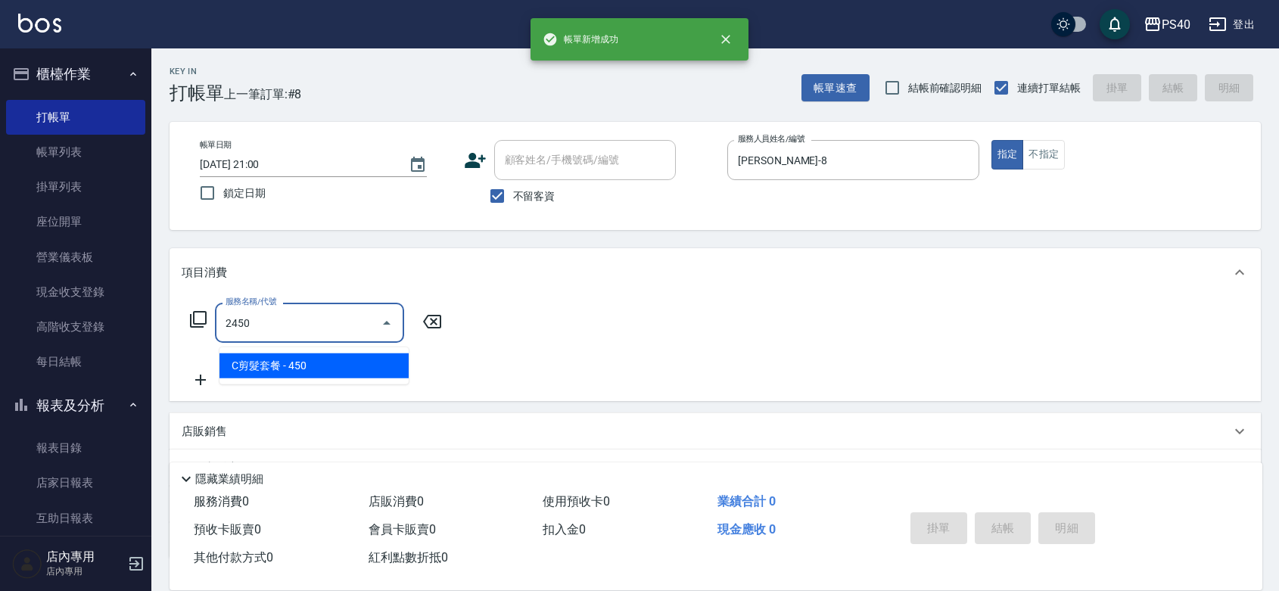
type input "C剪髮套餐(2450)"
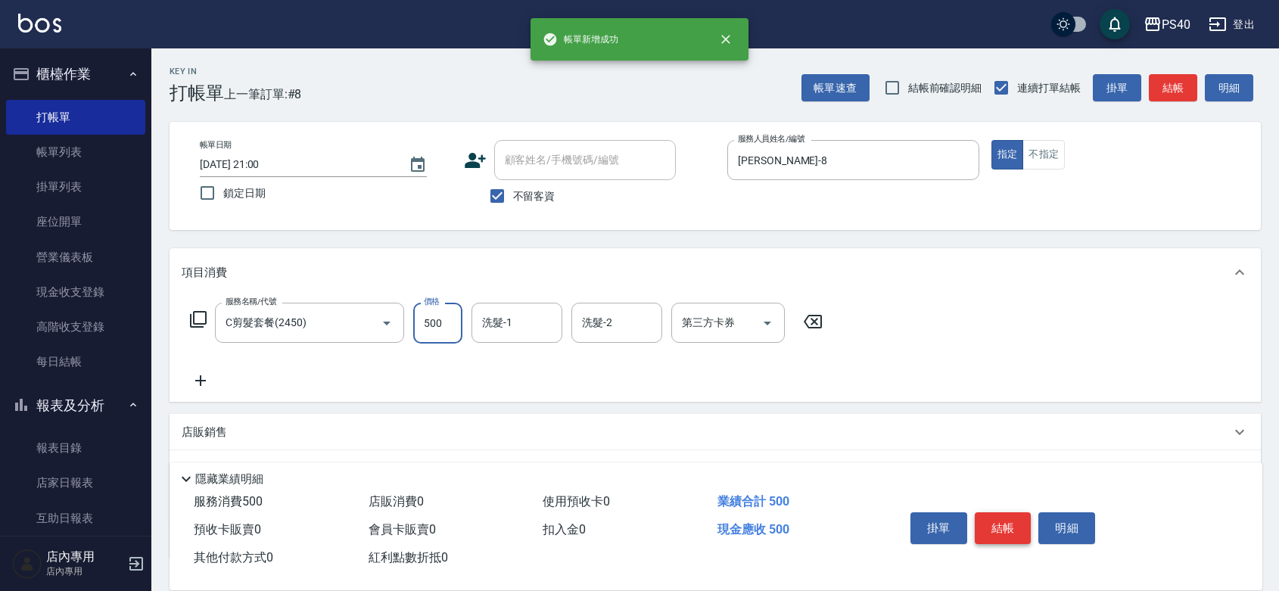
type input "500"
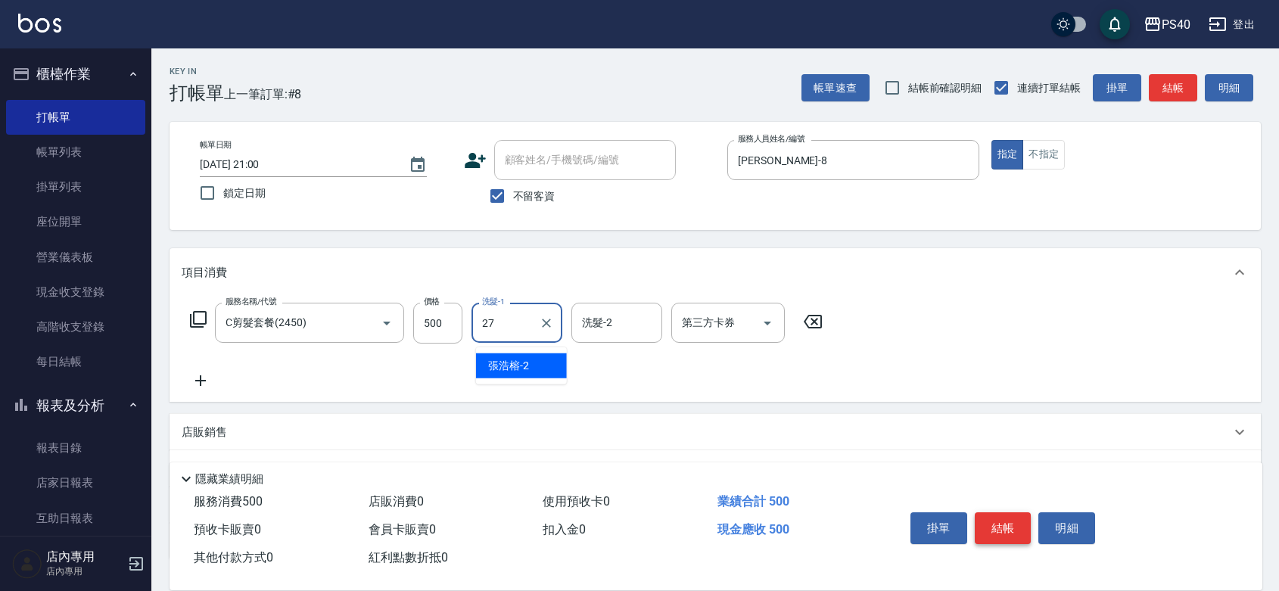
type input "顏緗穎-27"
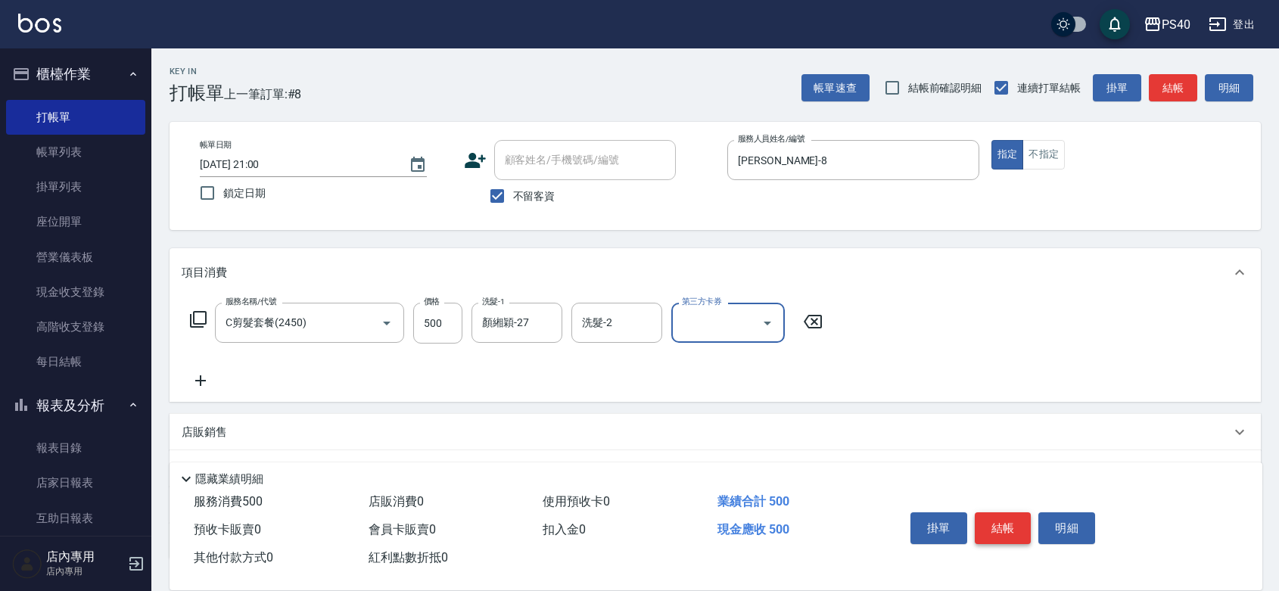
click at [1022, 512] on button "結帳" at bounding box center [1003, 528] width 57 height 32
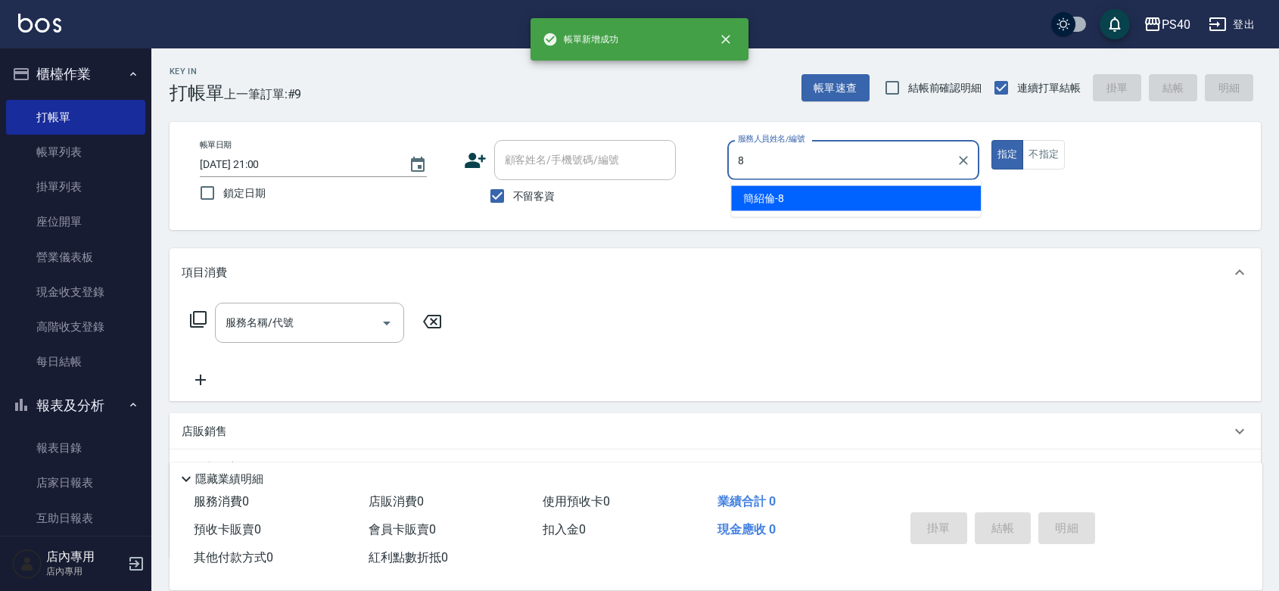
type input "[PERSON_NAME]-8"
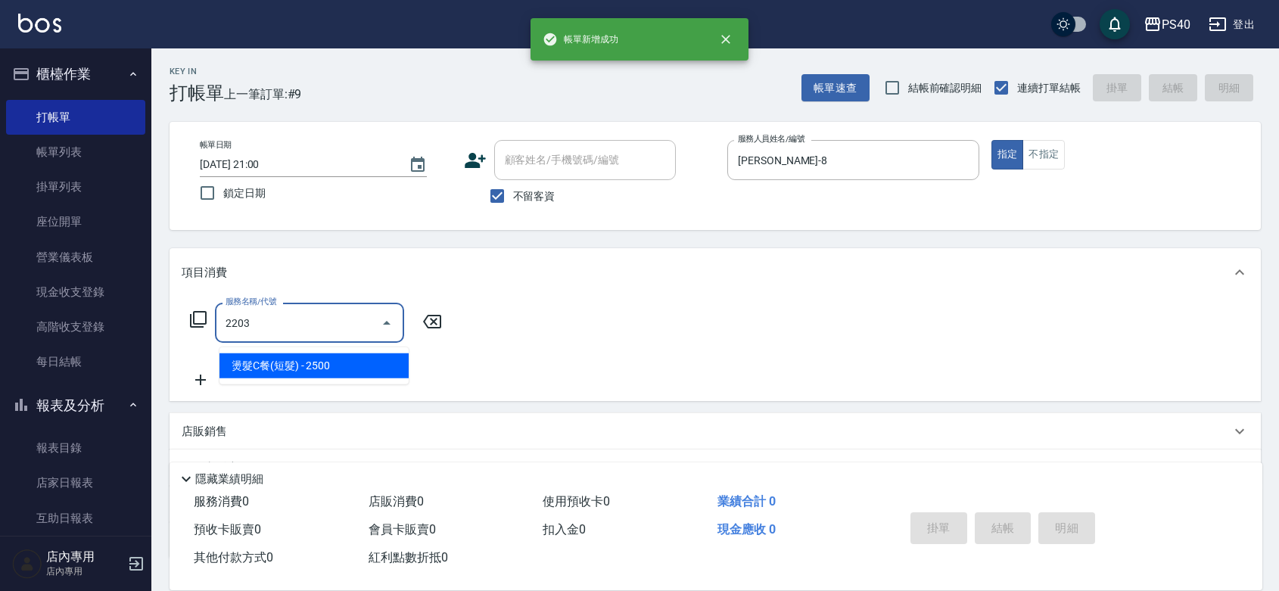
type input "燙髮C餐(短髮)(2203)"
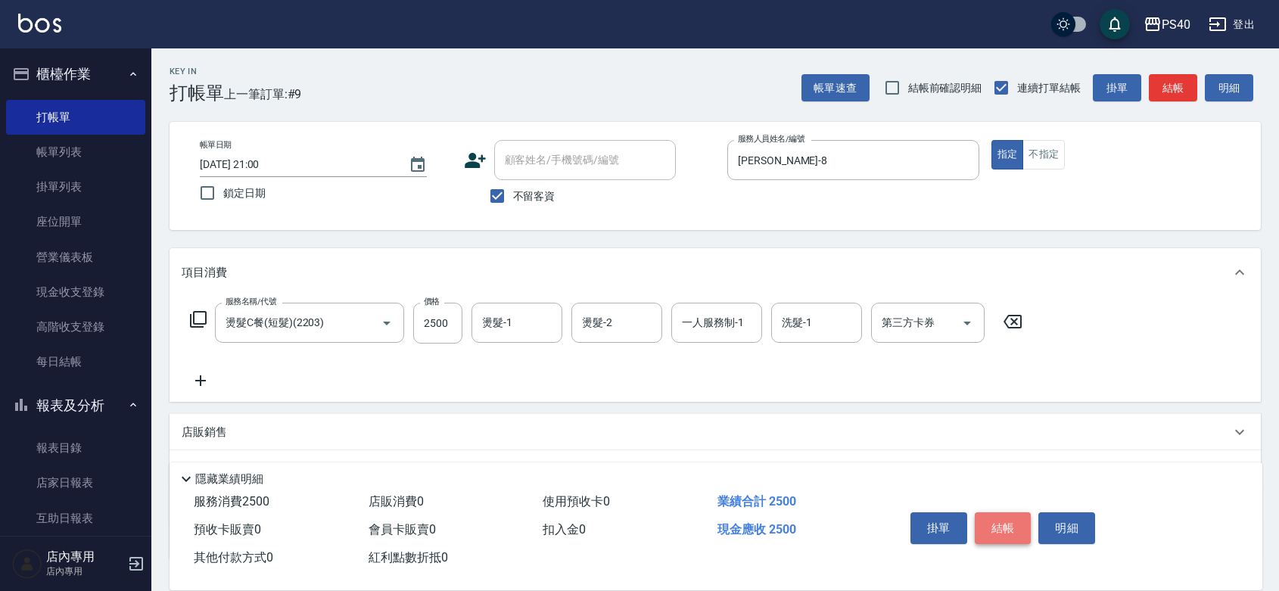
click at [1022, 512] on button "結帳" at bounding box center [1003, 528] width 57 height 32
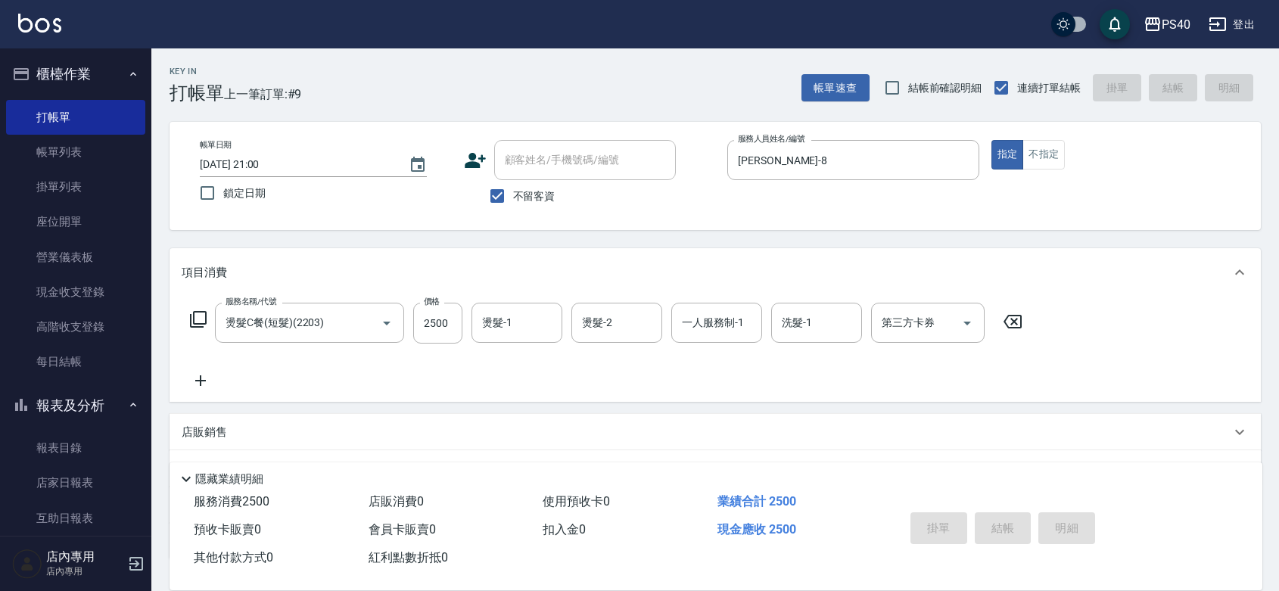
type input "[DATE] 21:01"
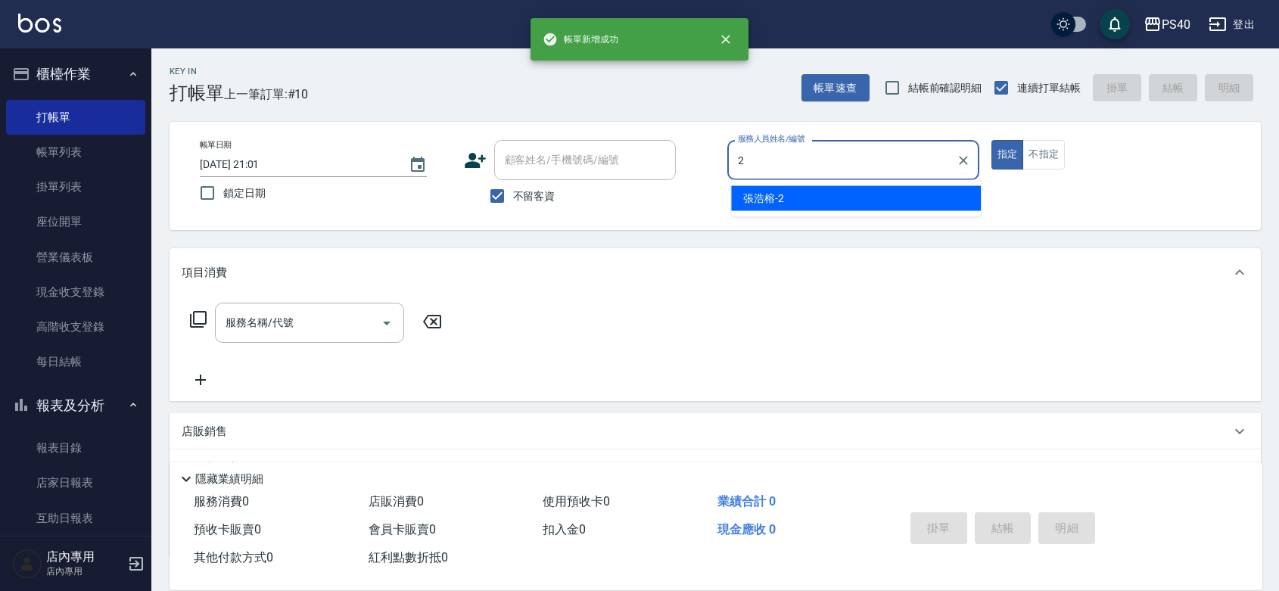
type input "[PERSON_NAME]-2"
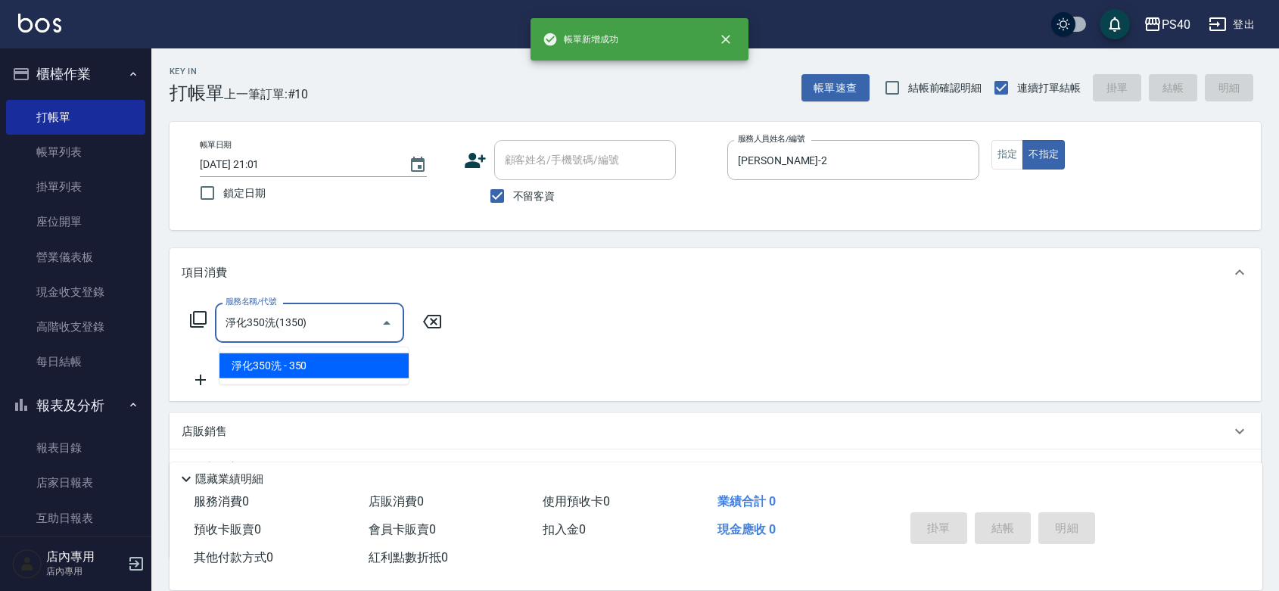
type input "淨化350洗(1350)"
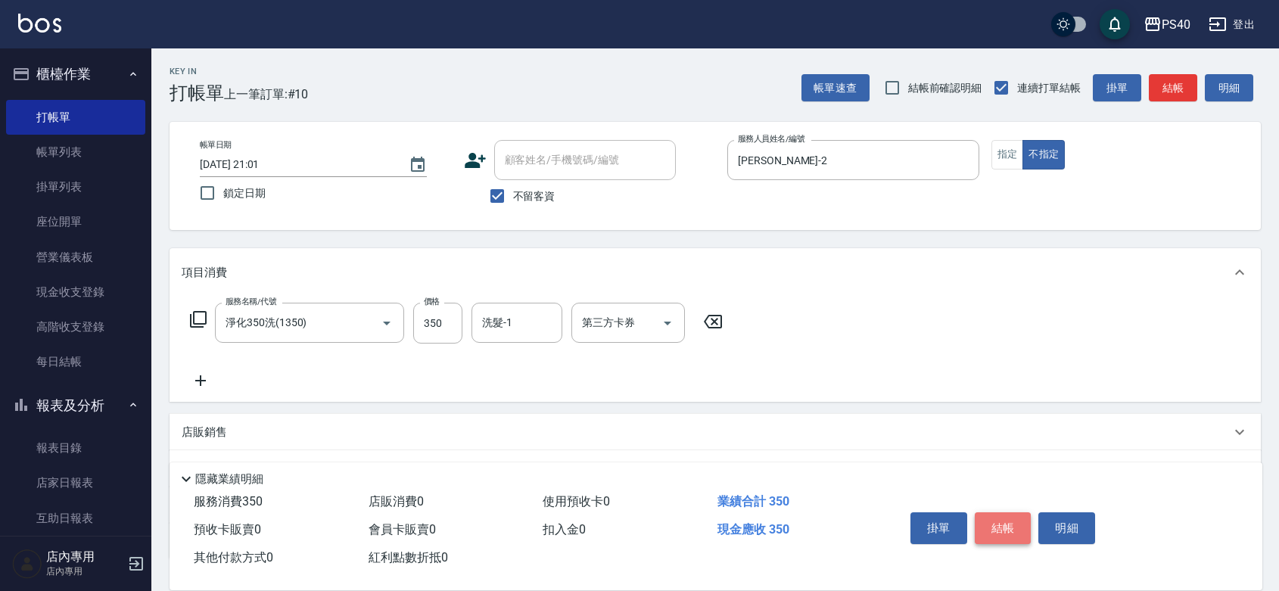
click at [1022, 512] on button "結帳" at bounding box center [1003, 528] width 57 height 32
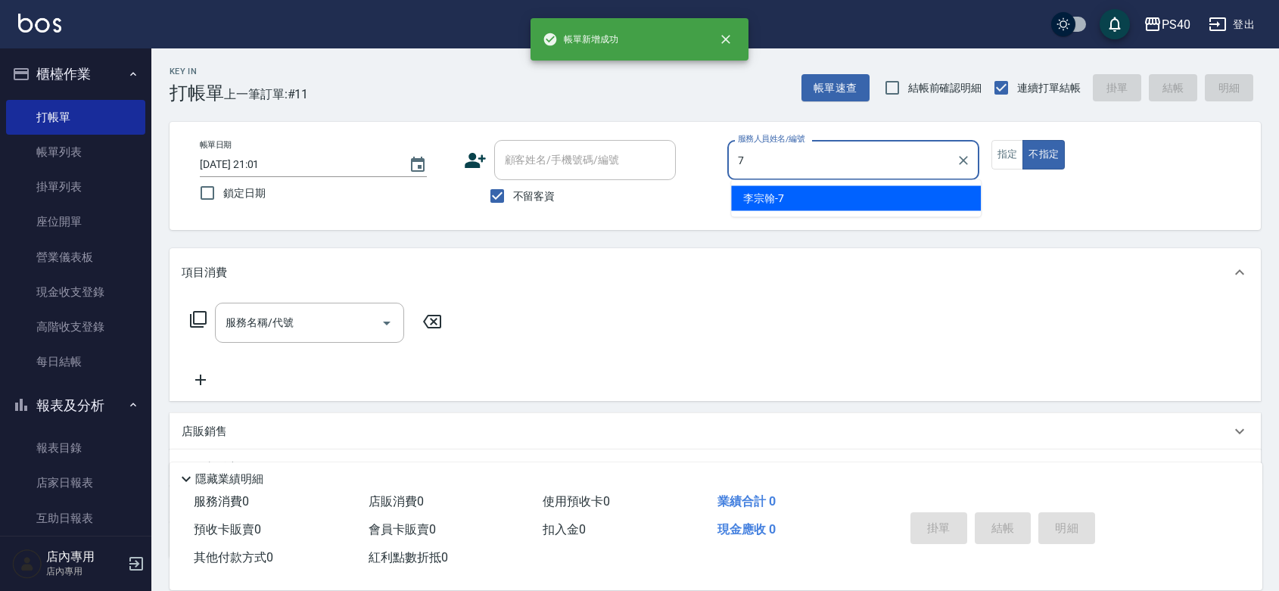
type input "[PERSON_NAME]-7"
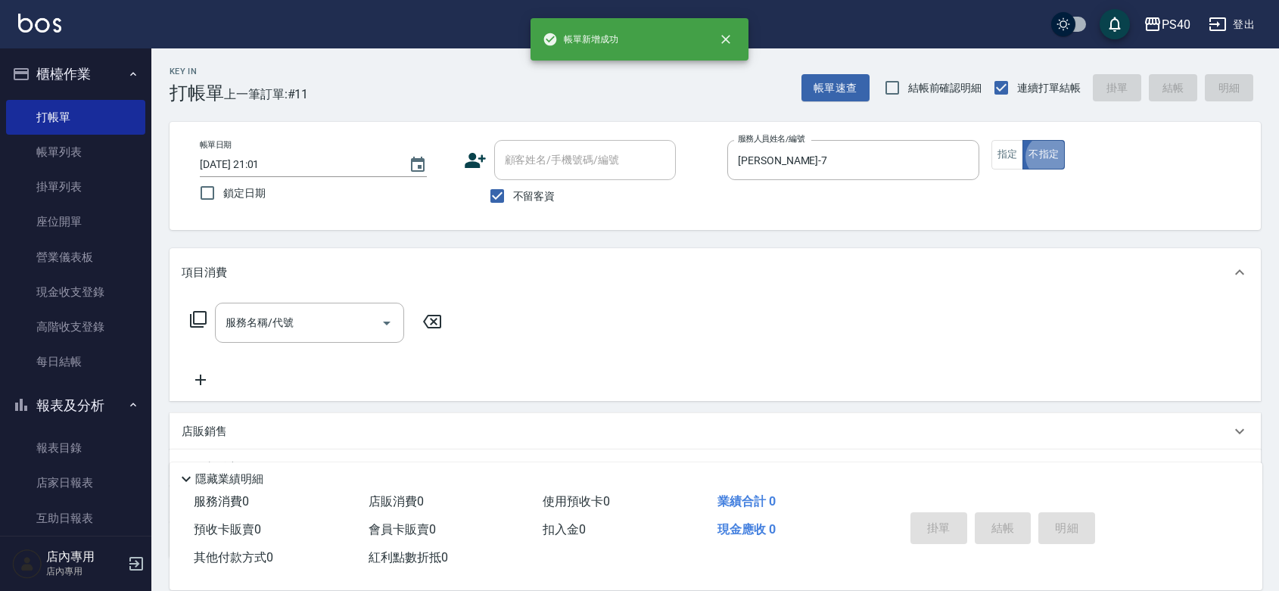
type button "false"
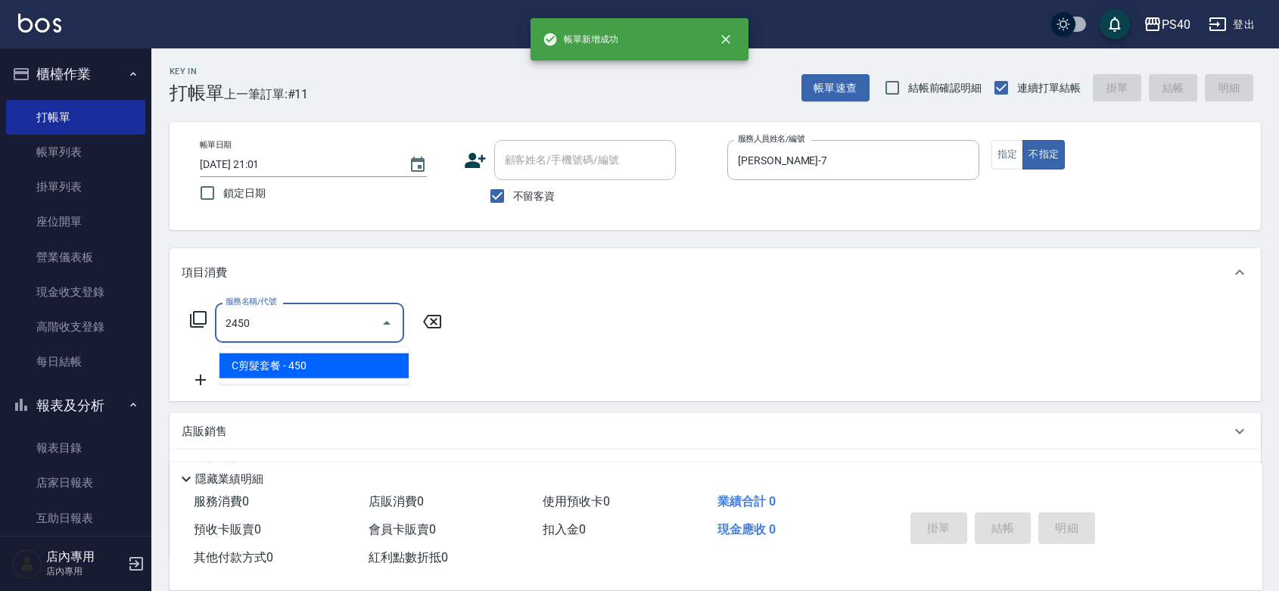
type input "C剪髮套餐(2450)"
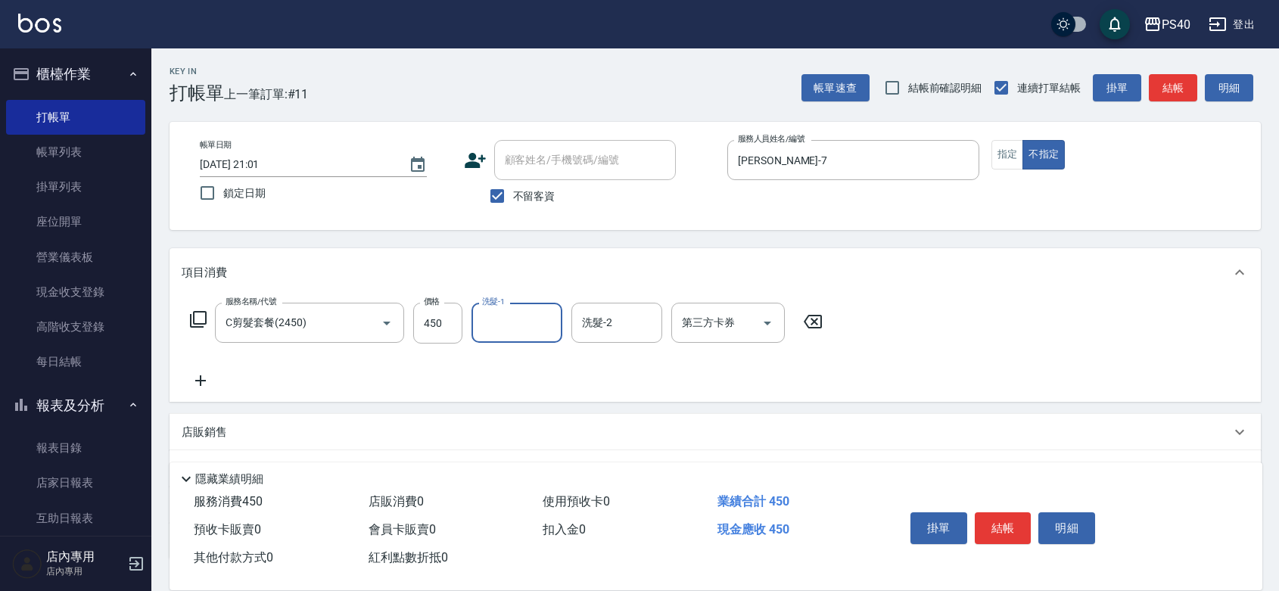
click at [1020, 512] on button "結帳" at bounding box center [1003, 528] width 57 height 32
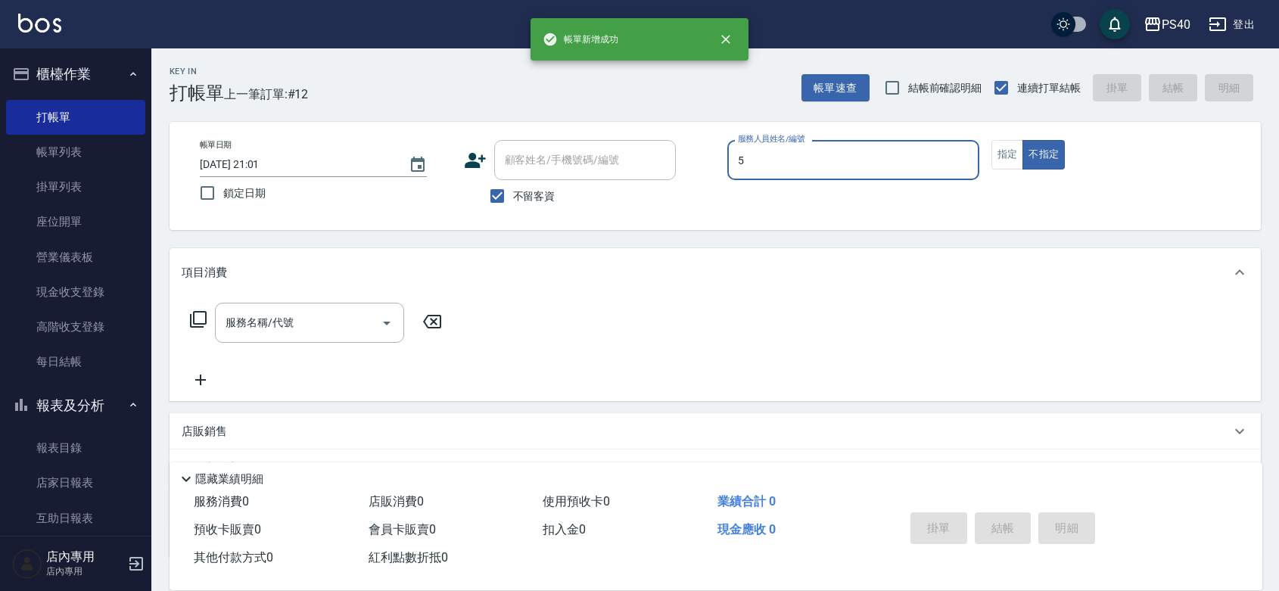
type input "[PERSON_NAME]-5"
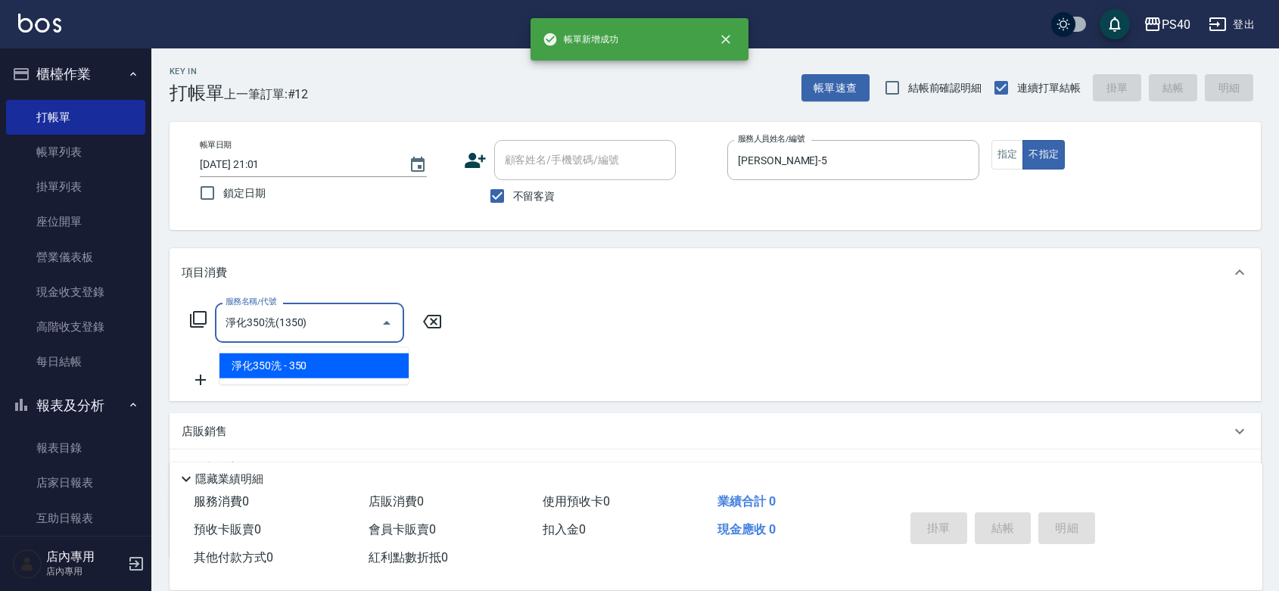
type input "淨化350洗(1350)"
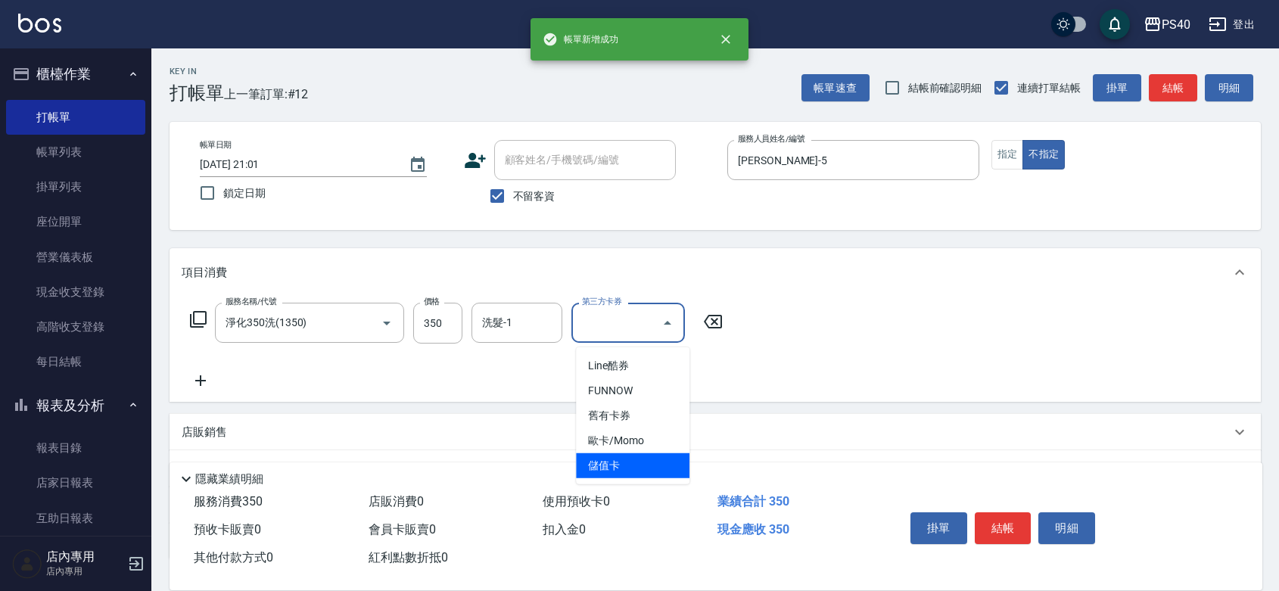
type input "儲值卡"
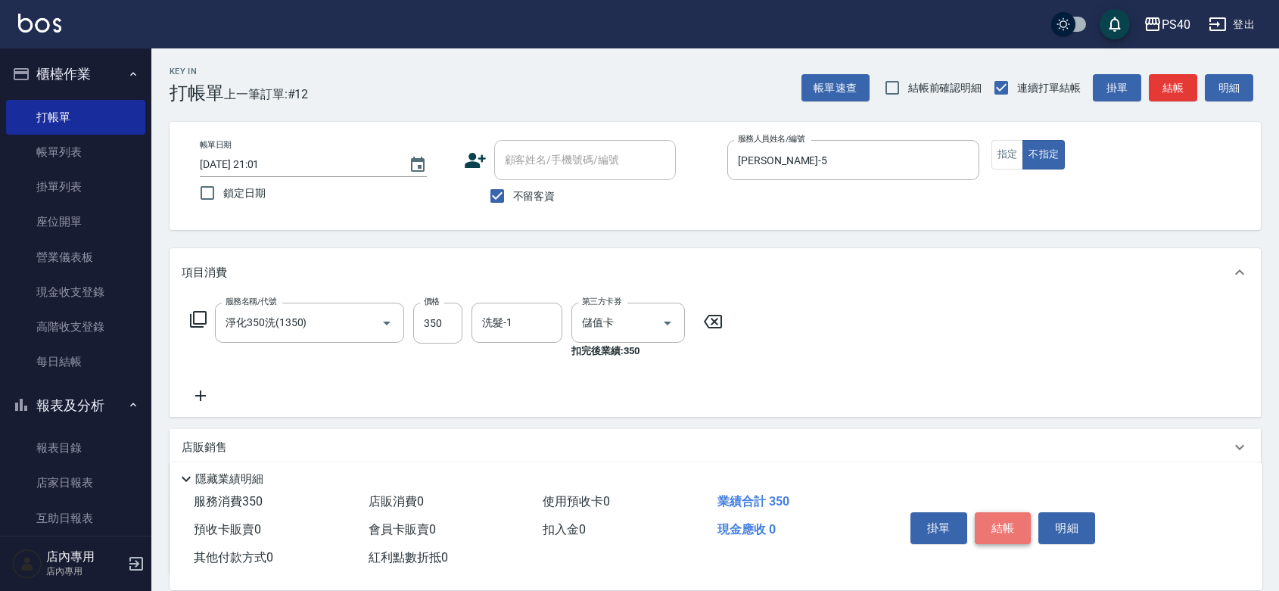
click at [1018, 512] on button "結帳" at bounding box center [1003, 528] width 57 height 32
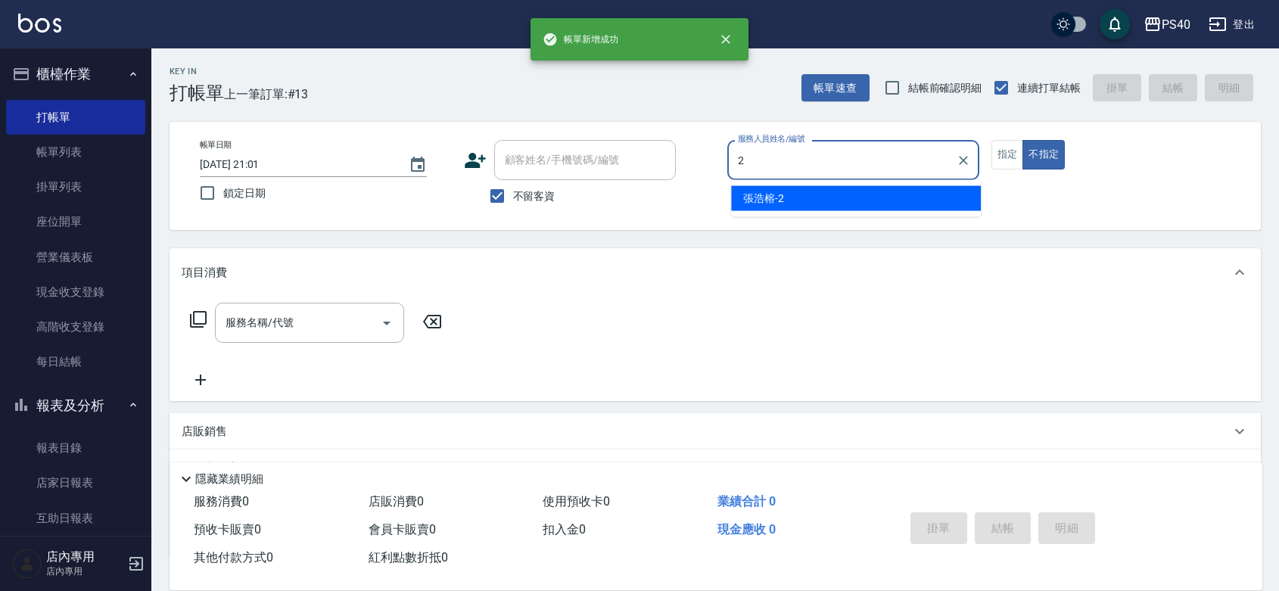
type input "[PERSON_NAME]-2"
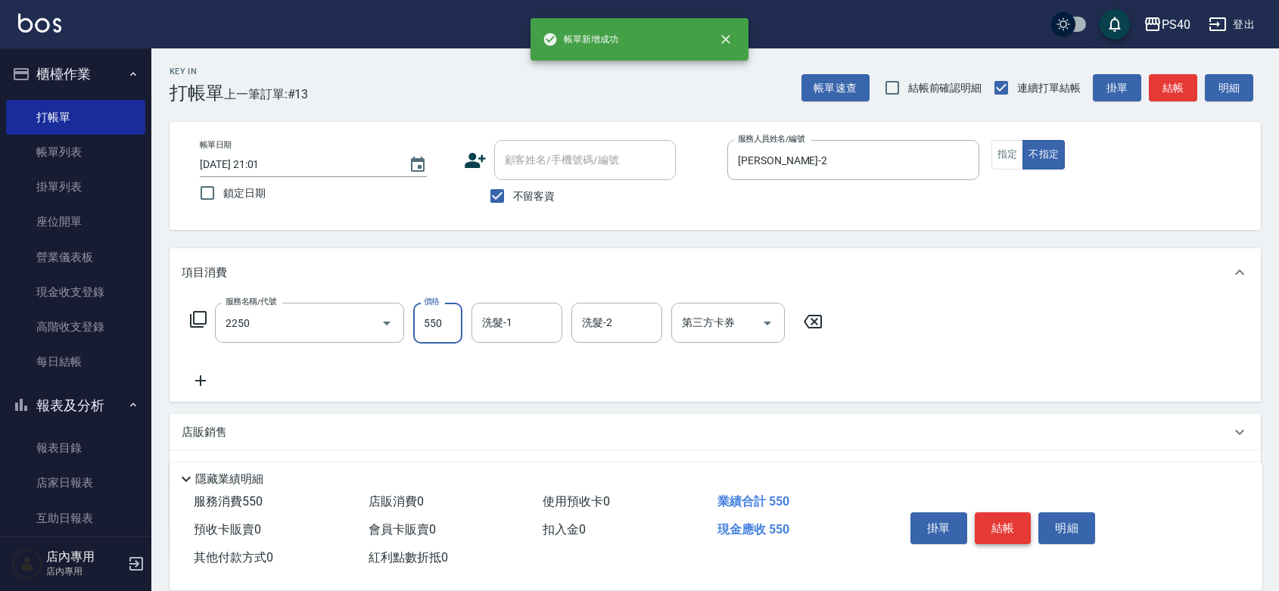
type input "B剪髮套餐(2250)"
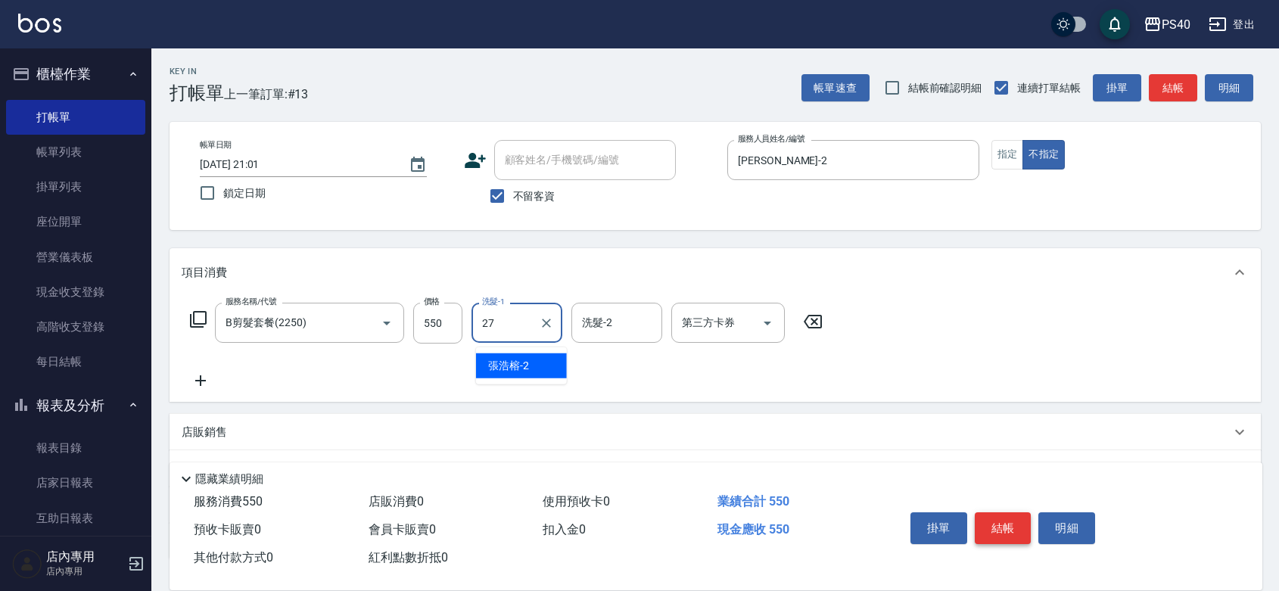
type input "顏緗穎-27"
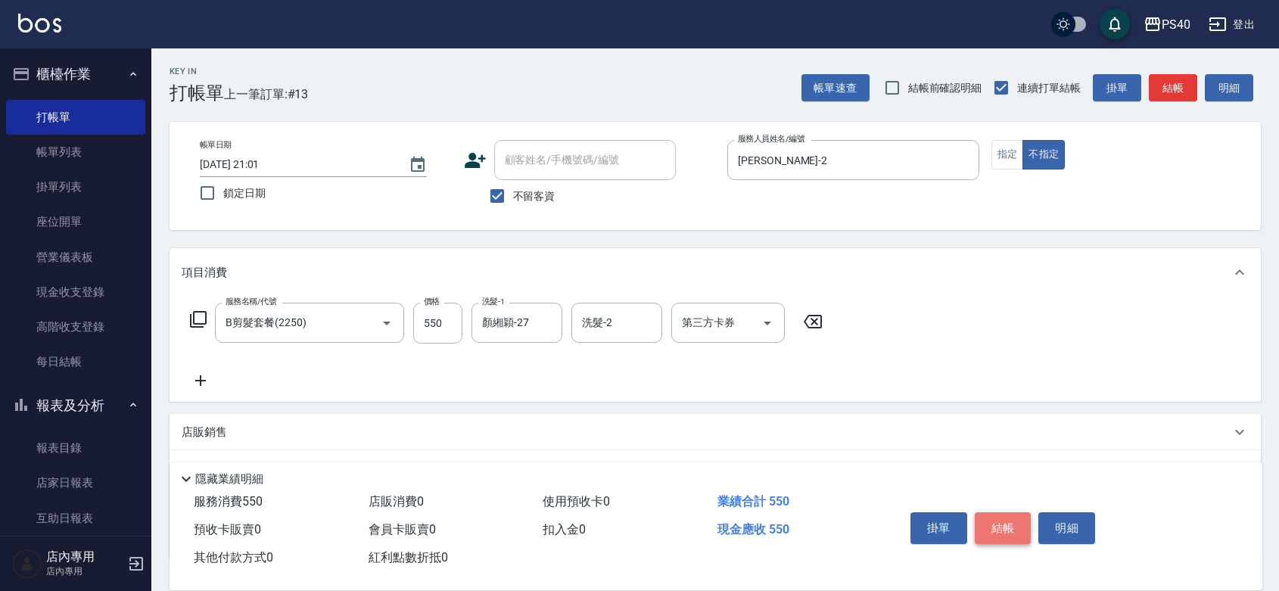
click at [1018, 512] on button "結帳" at bounding box center [1003, 528] width 57 height 32
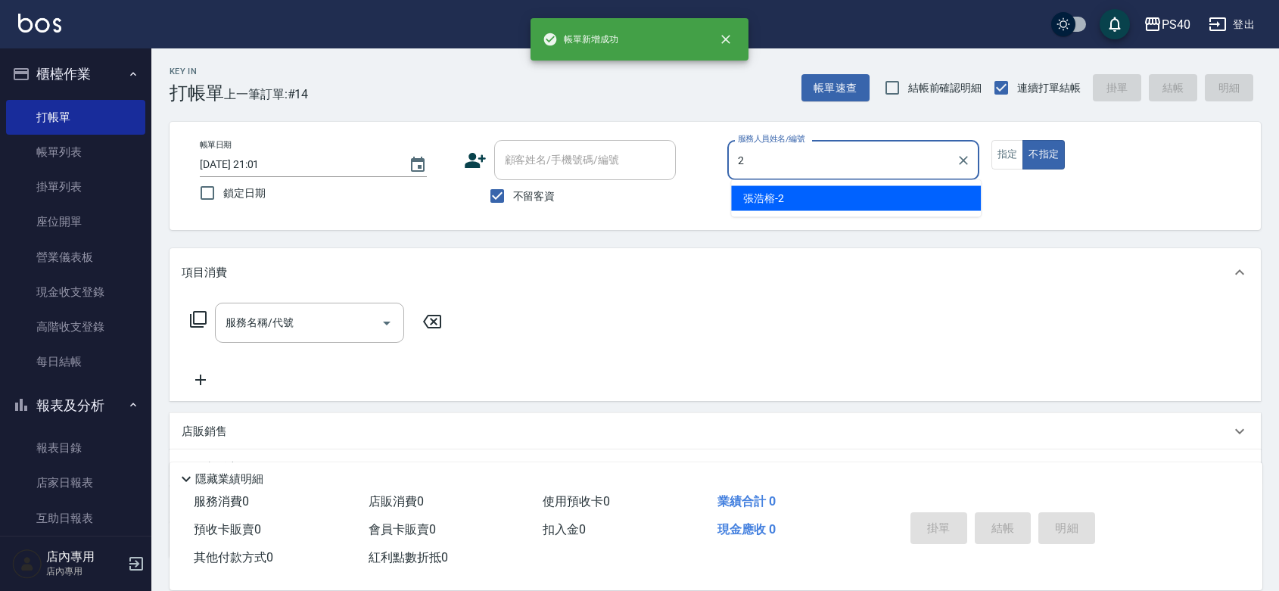
type input "[PERSON_NAME]-2"
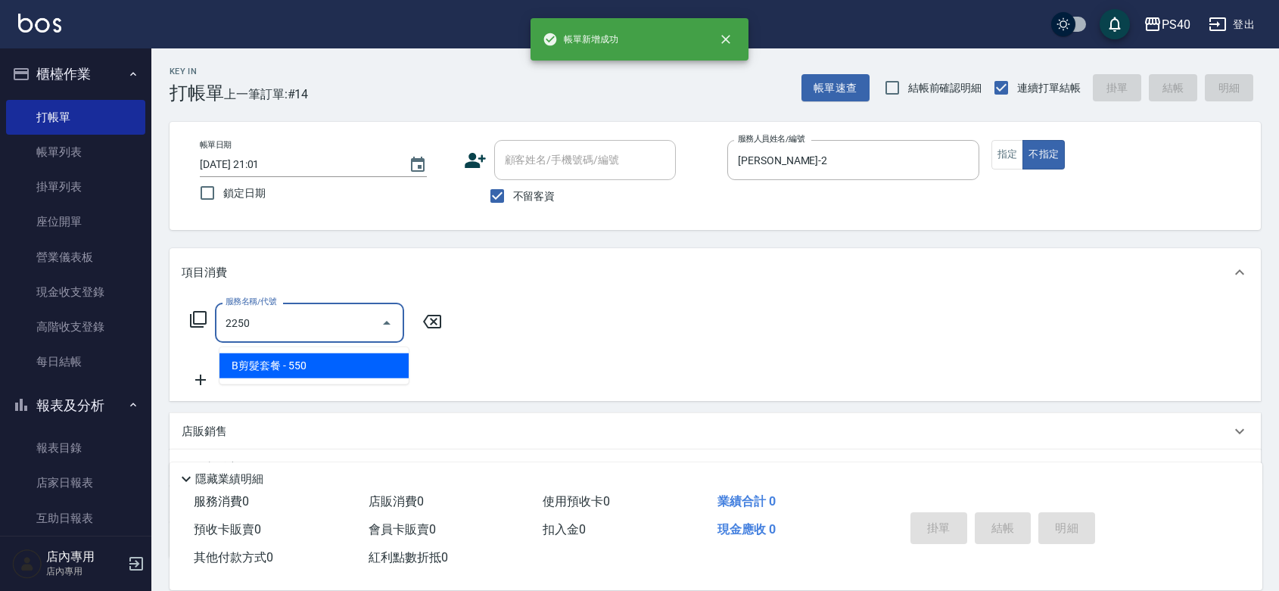
type input "B剪髮套餐(2250)"
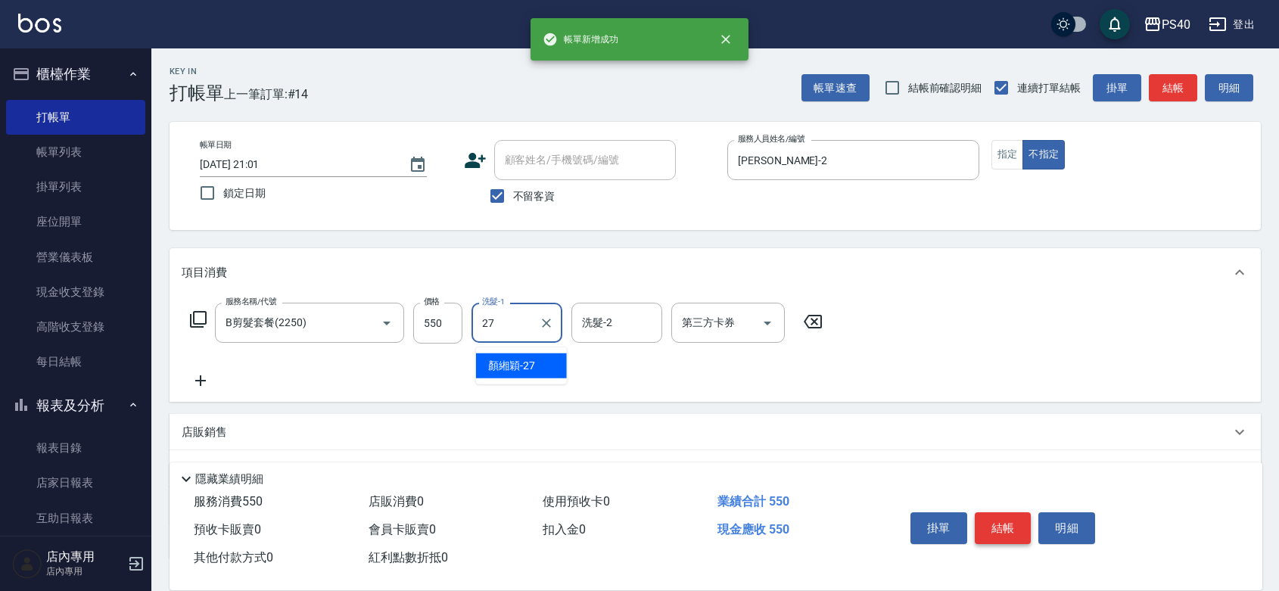
type input "顏緗穎-27"
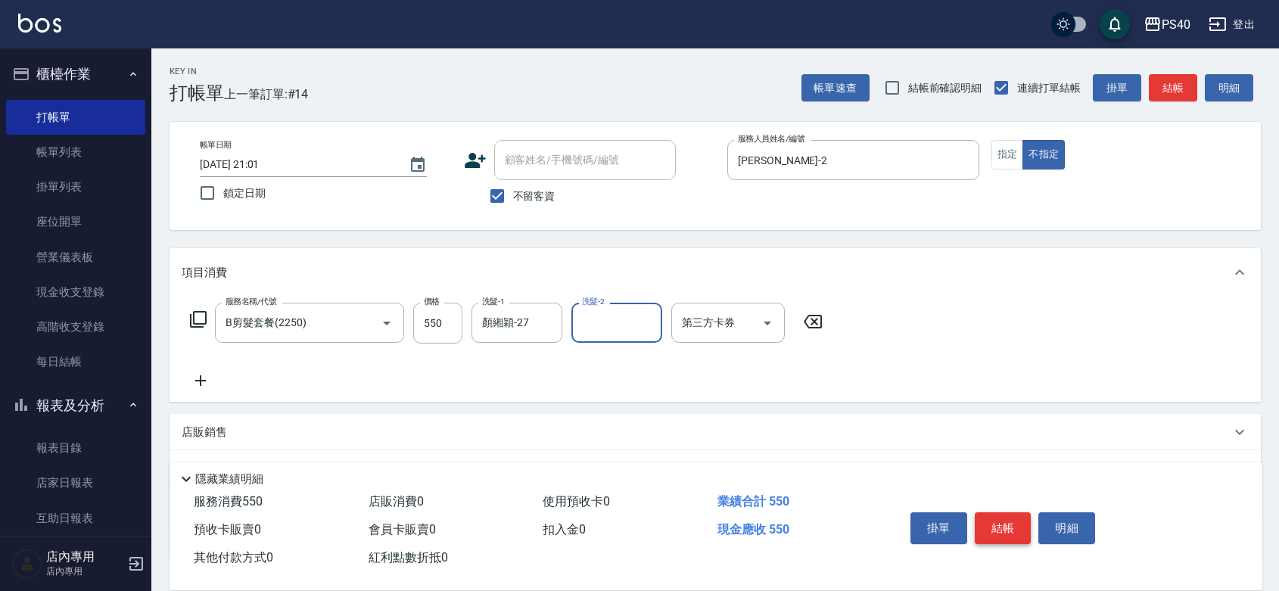
click at [1018, 512] on button "結帳" at bounding box center [1003, 528] width 57 height 32
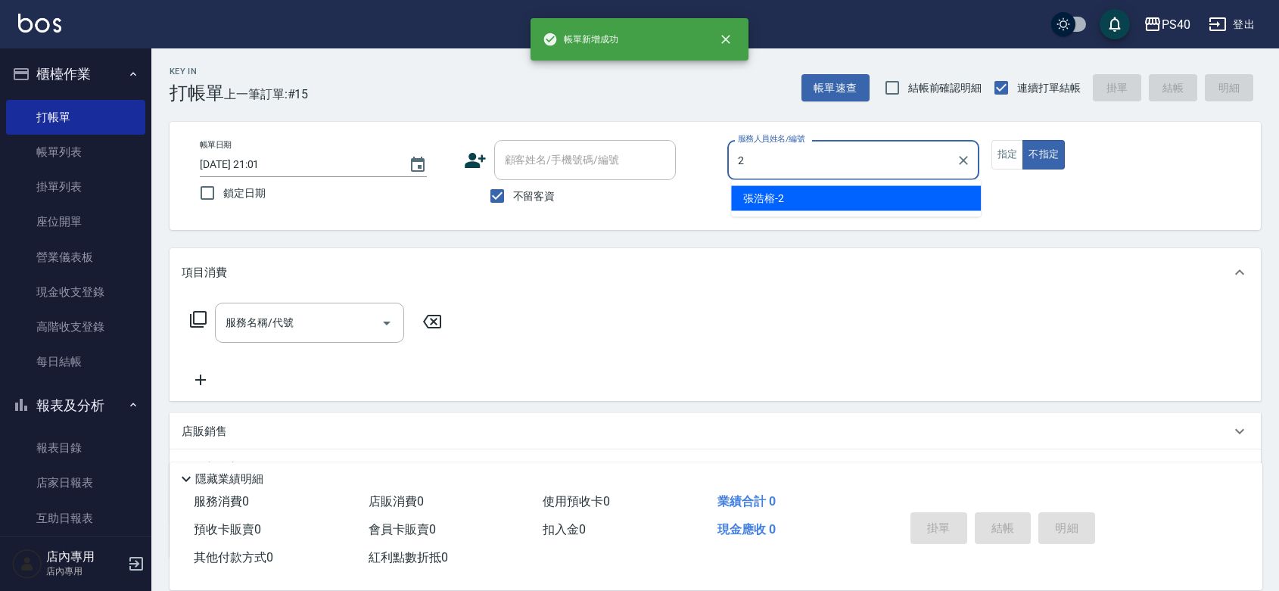
type input "[PERSON_NAME]-2"
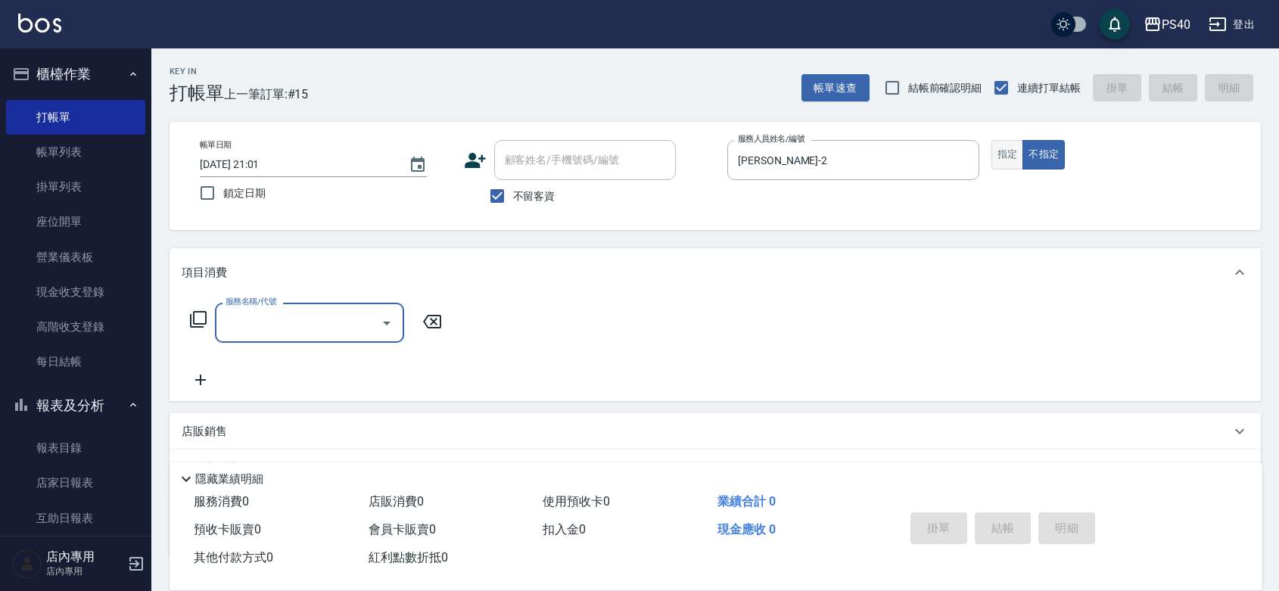
click at [1001, 156] on button "指定" at bounding box center [1007, 155] width 33 height 30
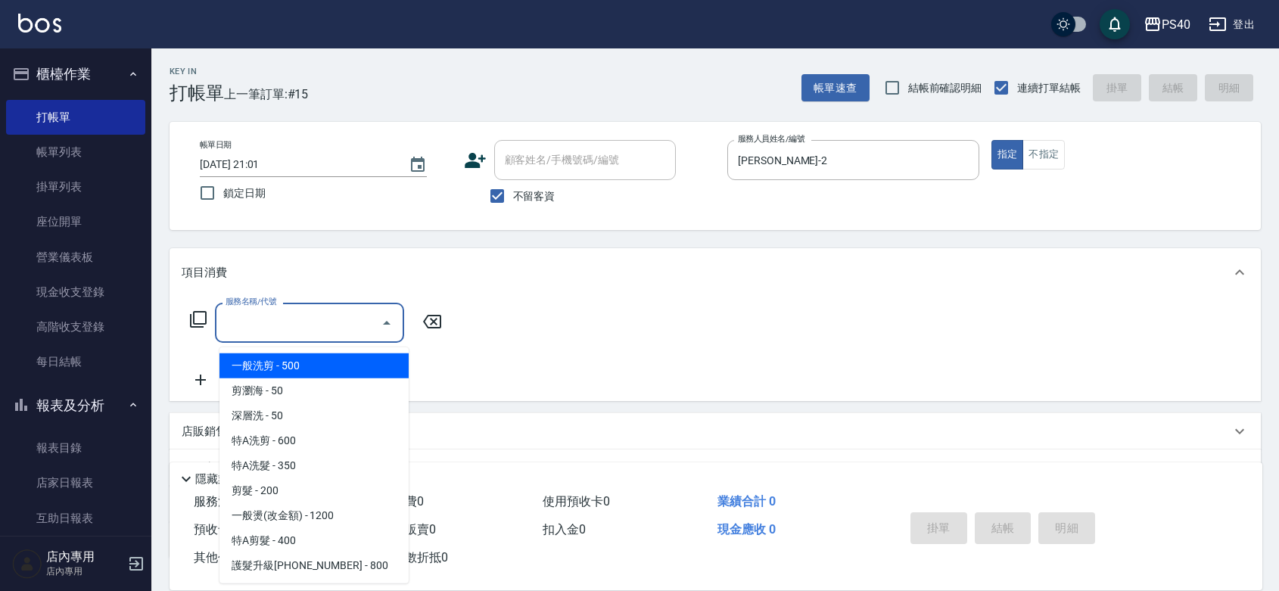
click at [354, 328] on input "服務名稱/代號" at bounding box center [298, 323] width 153 height 26
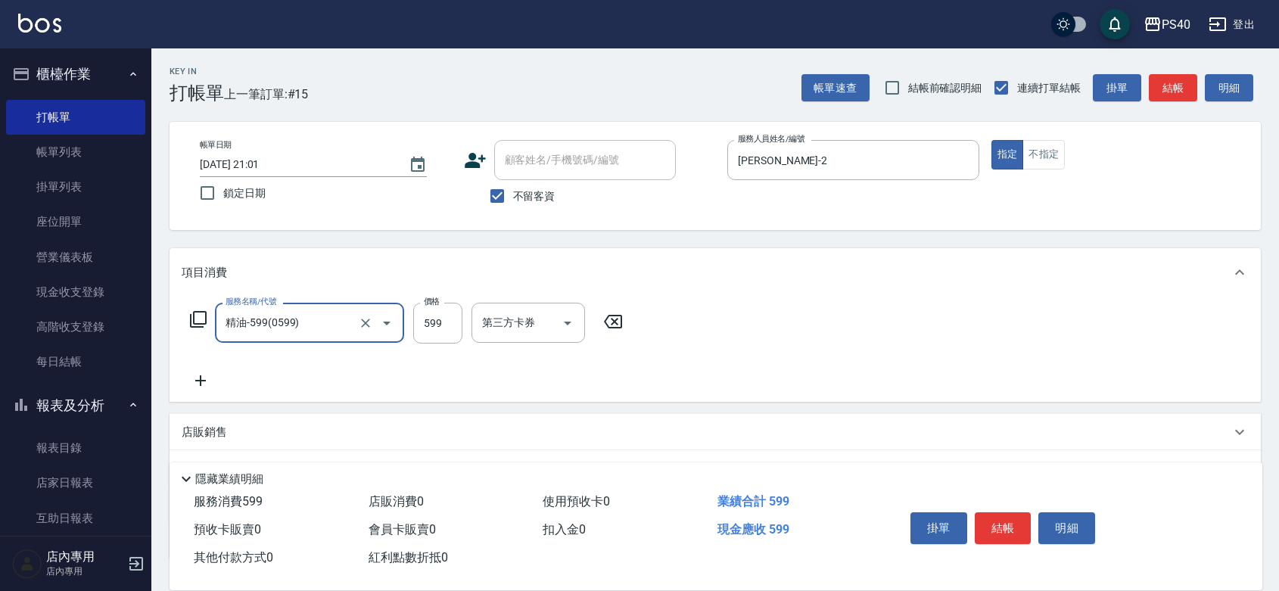
type input "精油-599(0599)"
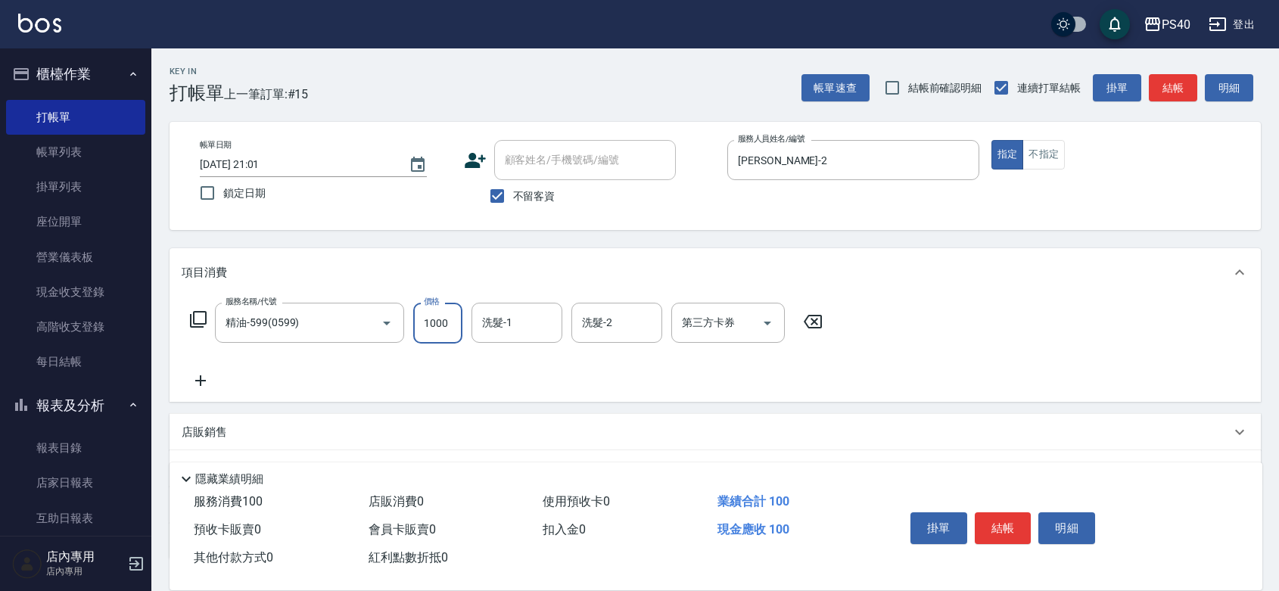
type input "1000"
type input "顏緗穎-27"
click at [999, 515] on button "結帳" at bounding box center [1003, 528] width 57 height 32
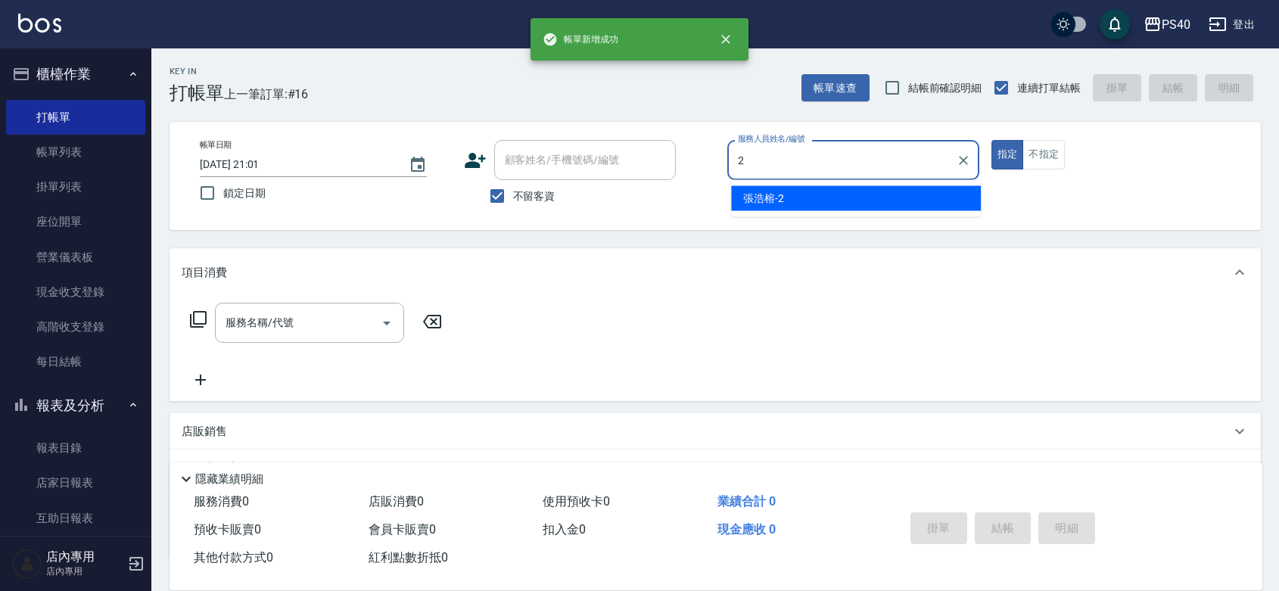
type input "[PERSON_NAME]-2"
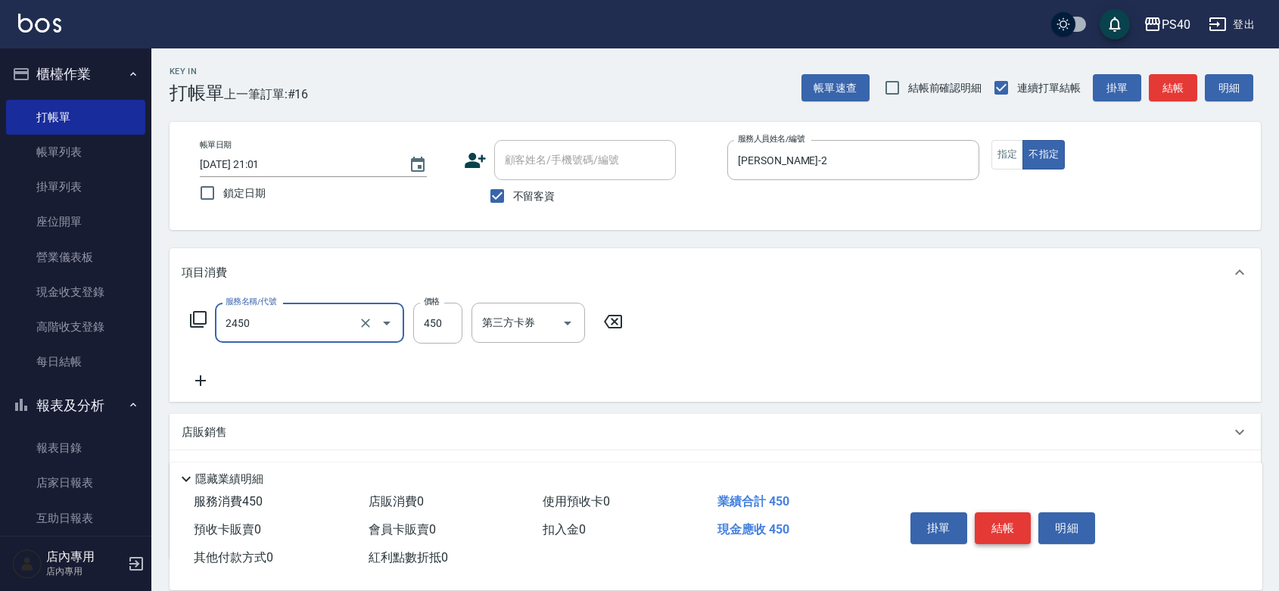
type input "C剪髮套餐(2450)"
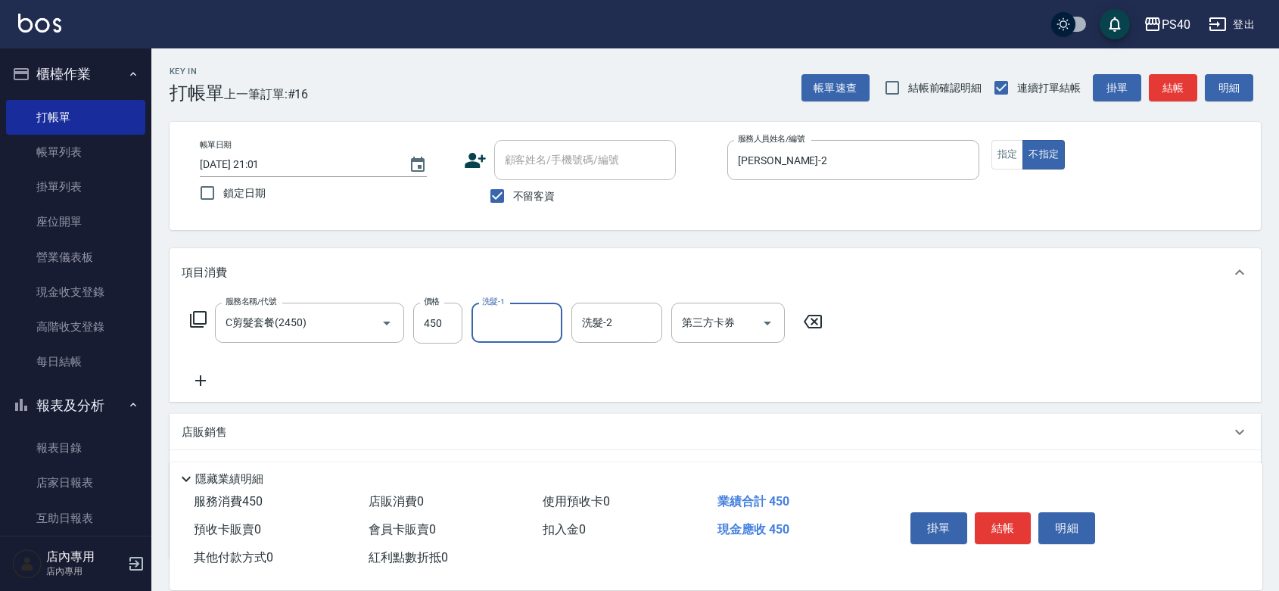
click at [999, 515] on button "結帳" at bounding box center [1003, 528] width 57 height 32
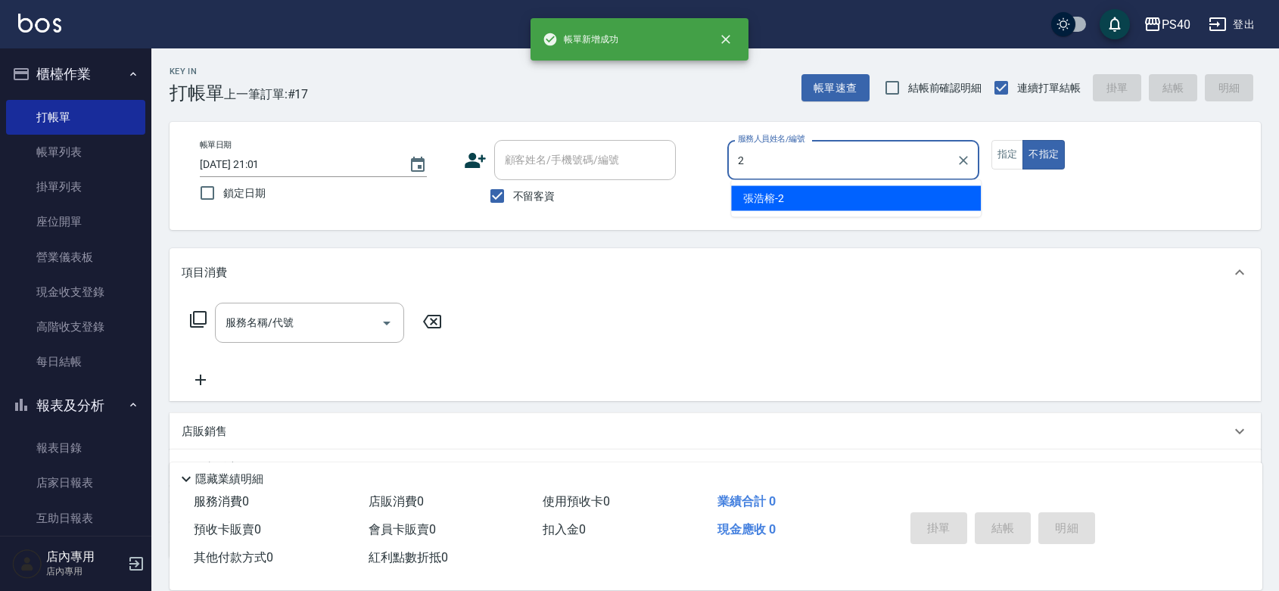
type input "[PERSON_NAME]-2"
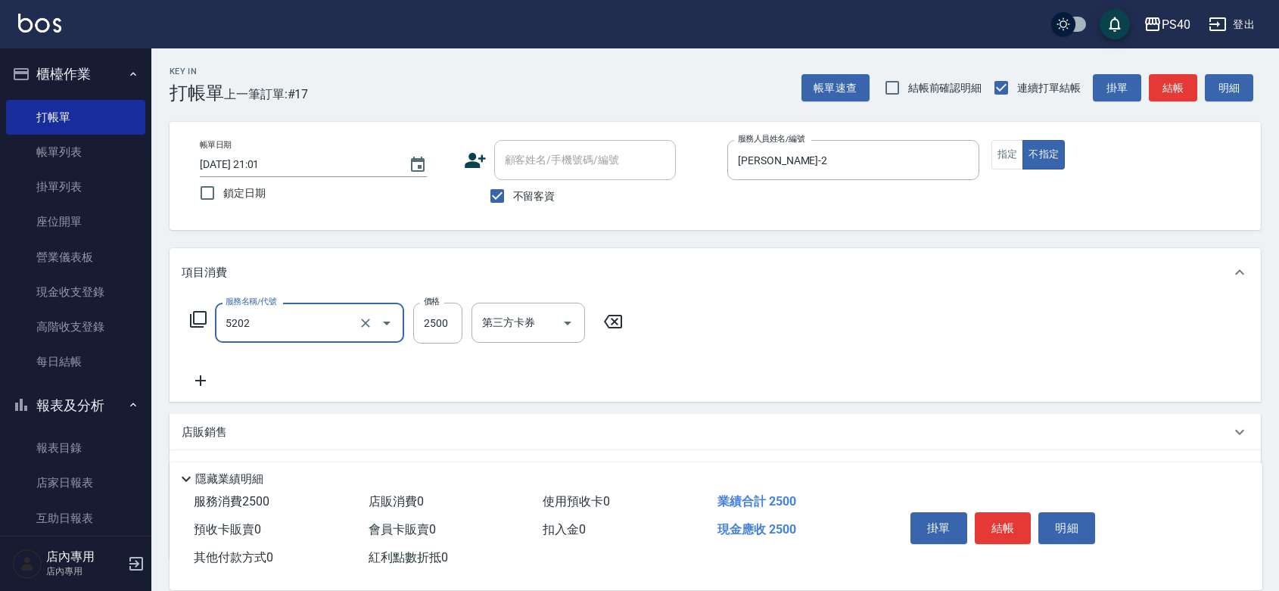
type input "染髮B餐(短髮)(5202)"
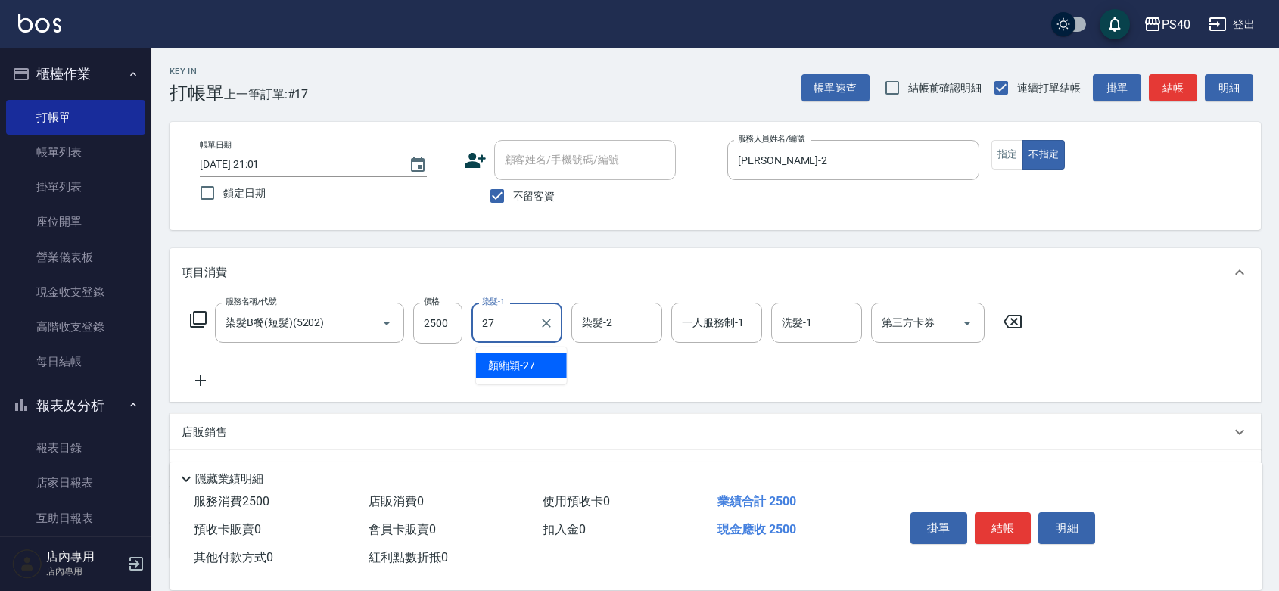
type input "顏緗穎-27"
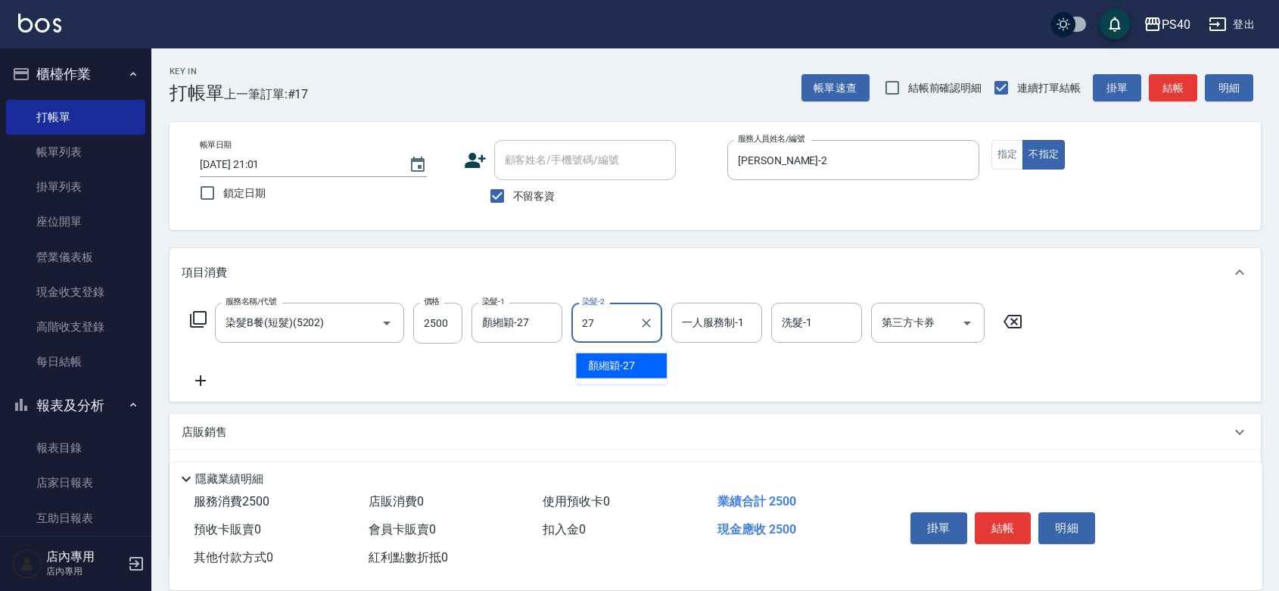
type input "顏緗穎-27"
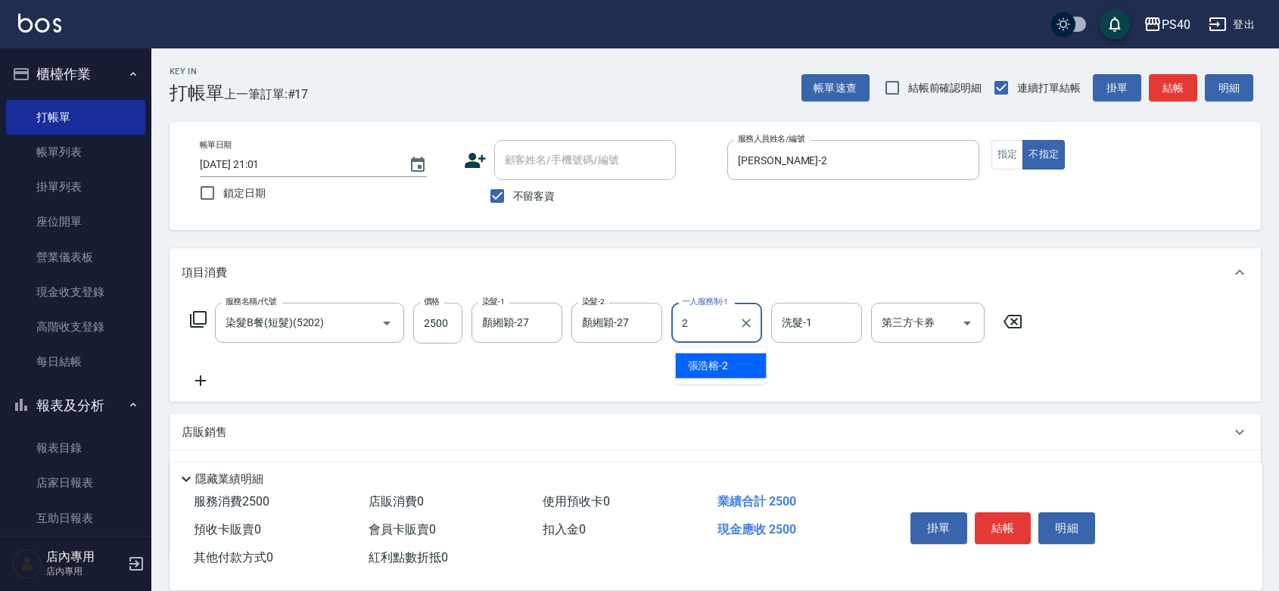
type input "[PERSON_NAME]-2"
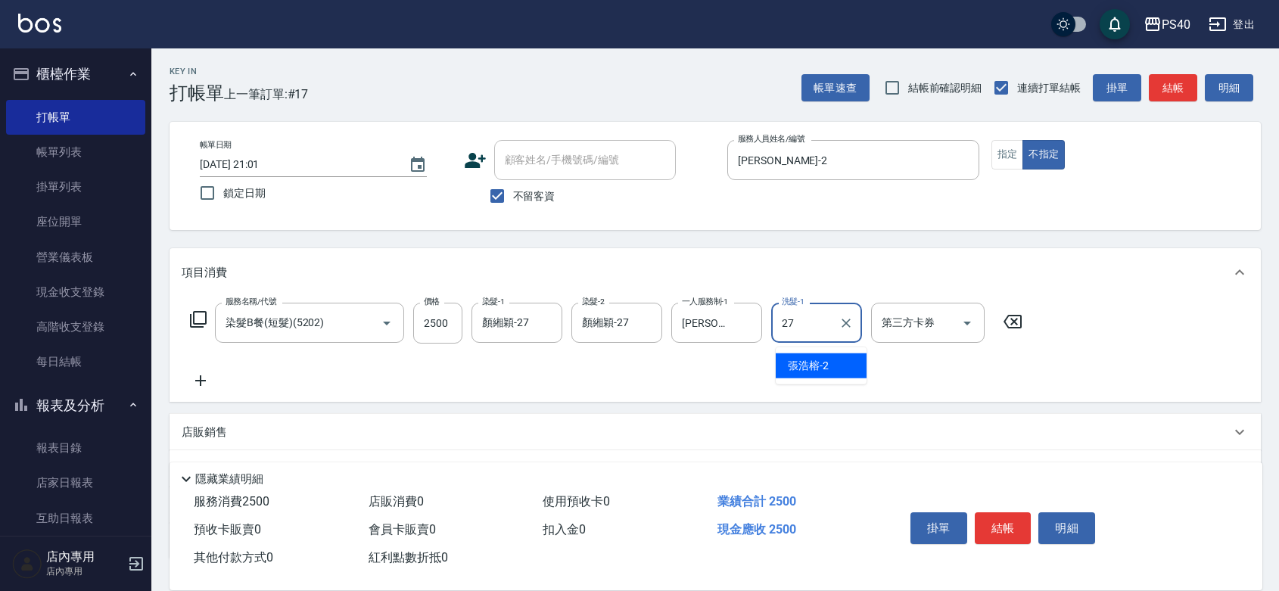
type input "顏緗穎-27"
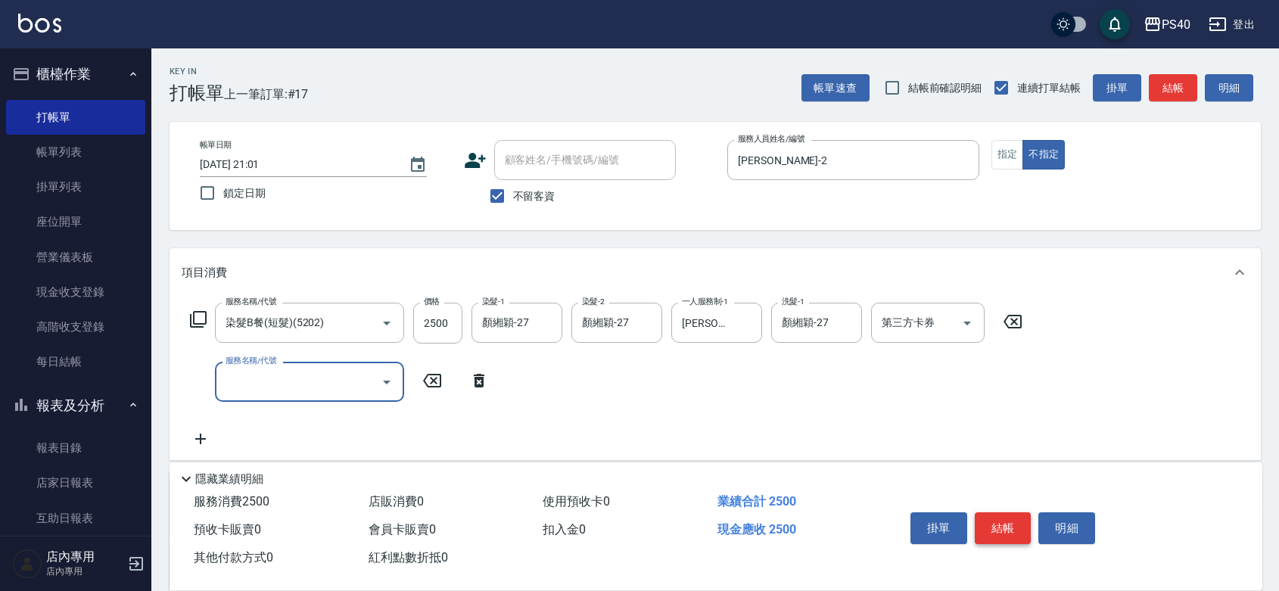
click at [999, 516] on button "結帳" at bounding box center [1003, 528] width 57 height 32
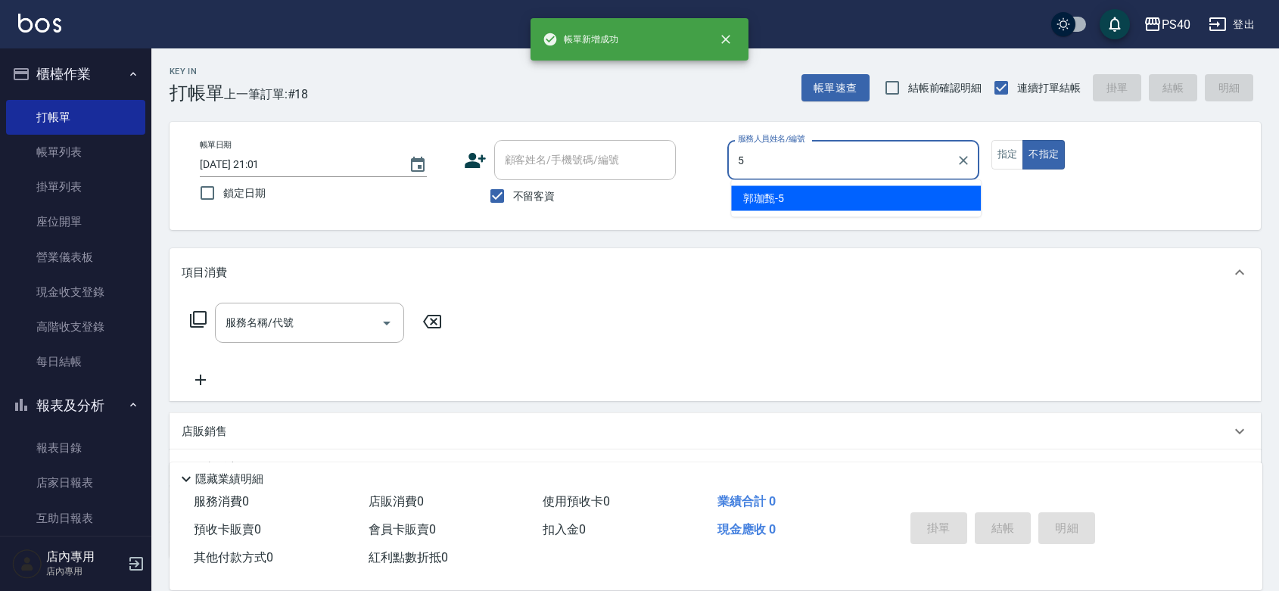
type input "[PERSON_NAME]-5"
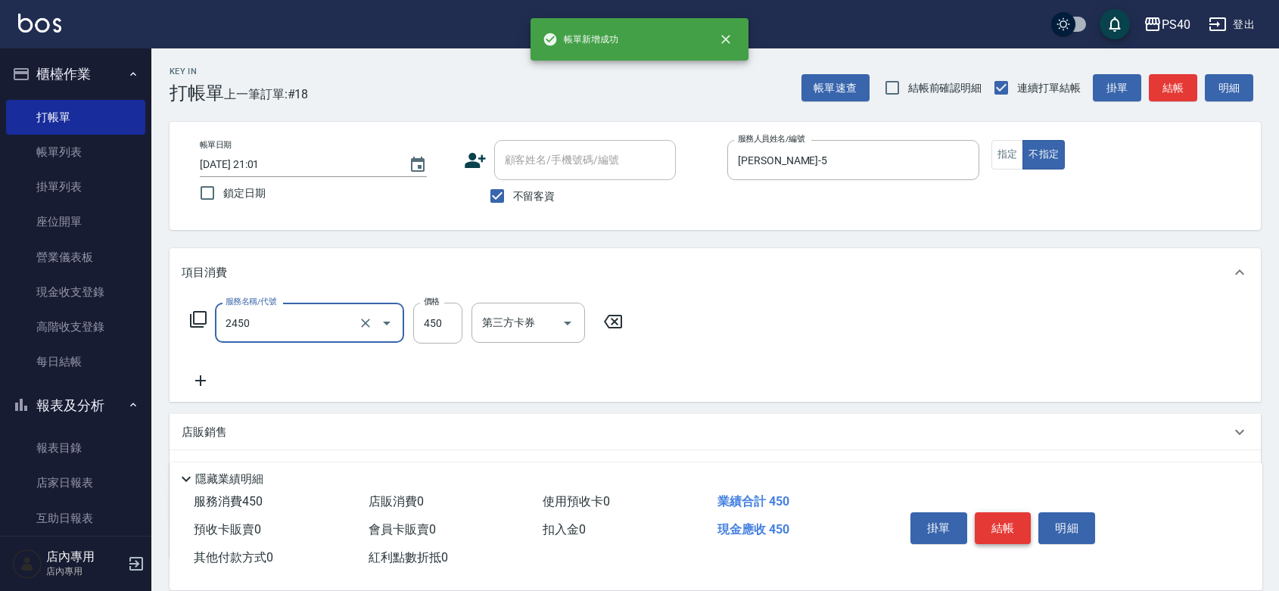
type input "C剪髮套餐(2450)"
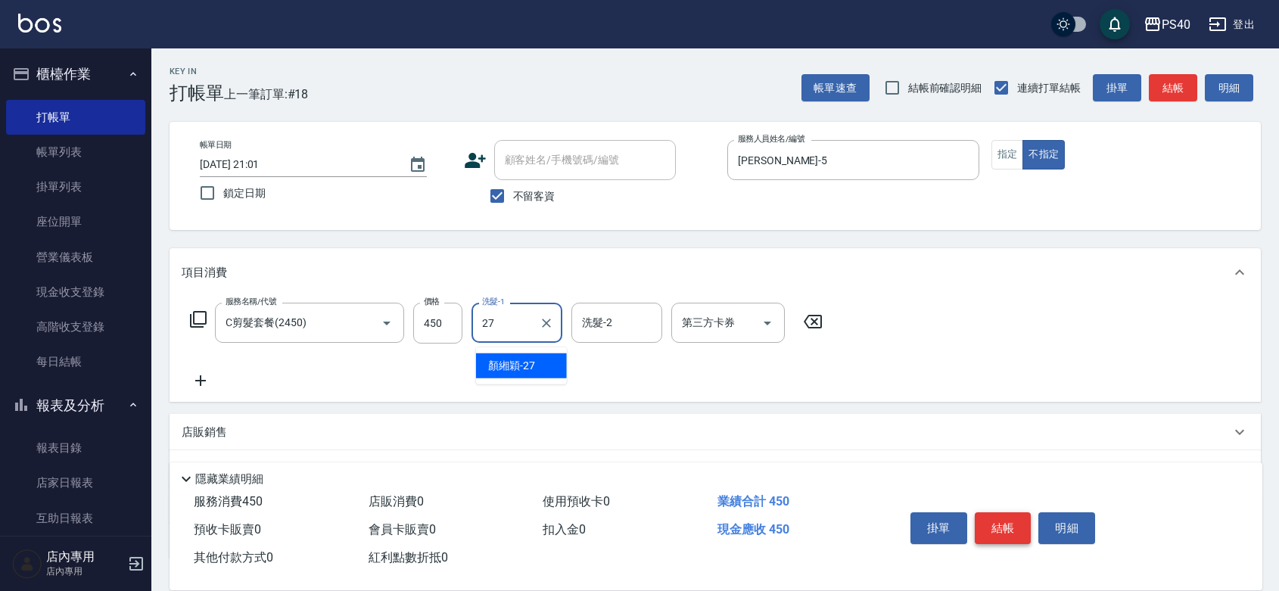
type input "顏緗穎-27"
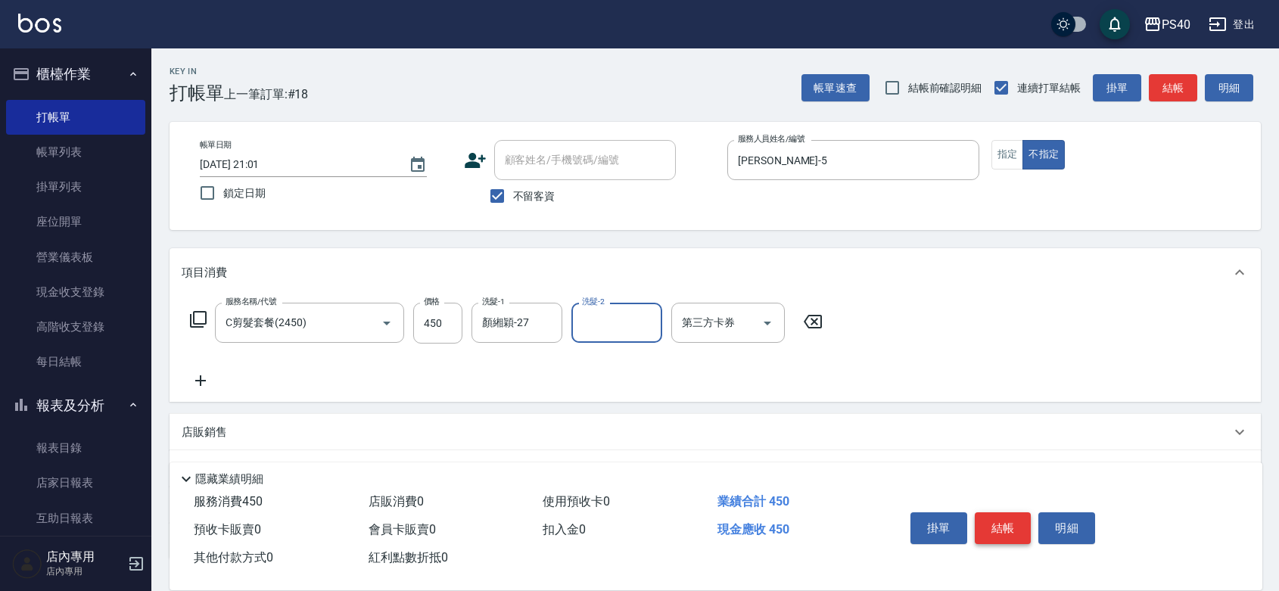
click at [999, 516] on button "結帳" at bounding box center [1003, 528] width 57 height 32
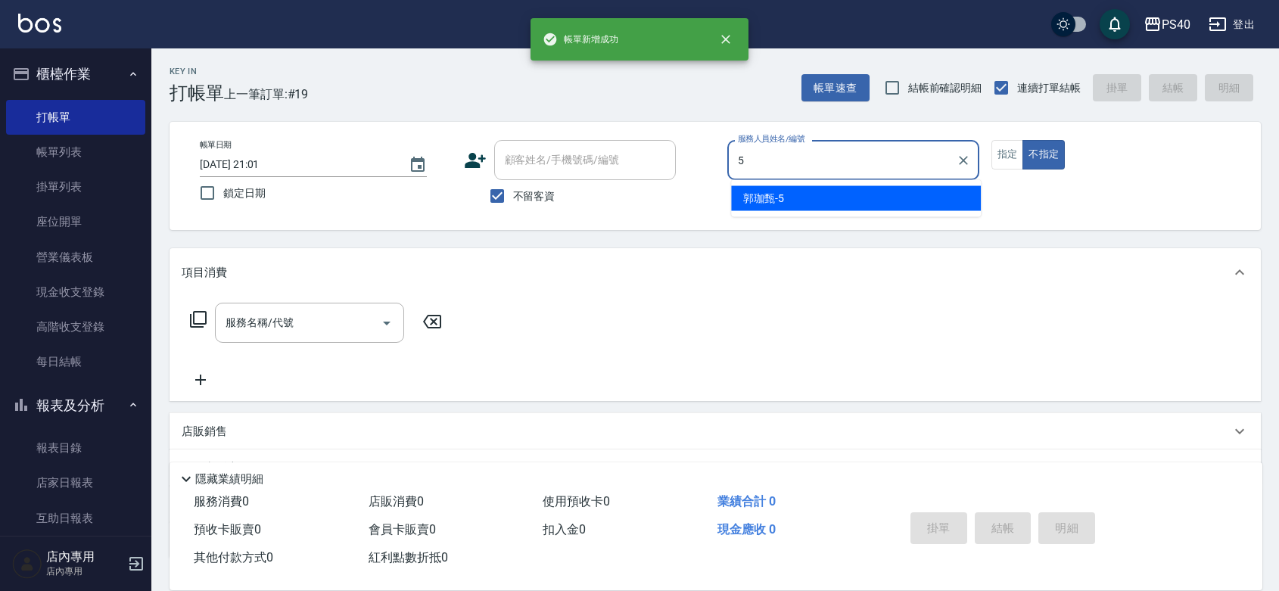
type input "[PERSON_NAME]-5"
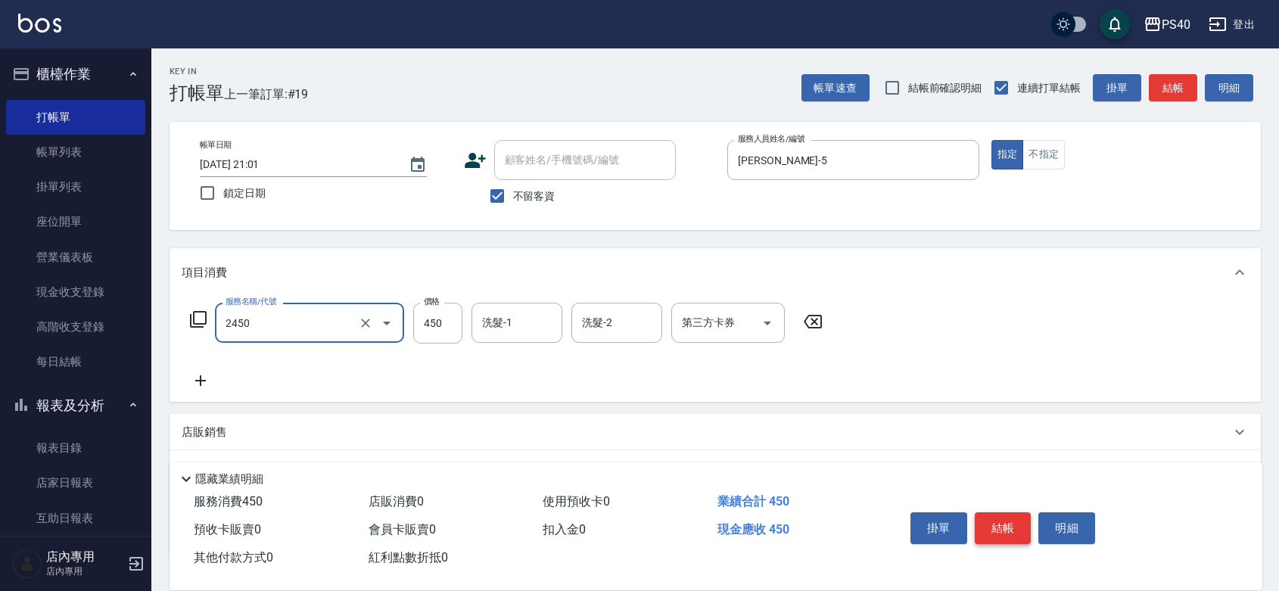
type input "C剪髮套餐(2450)"
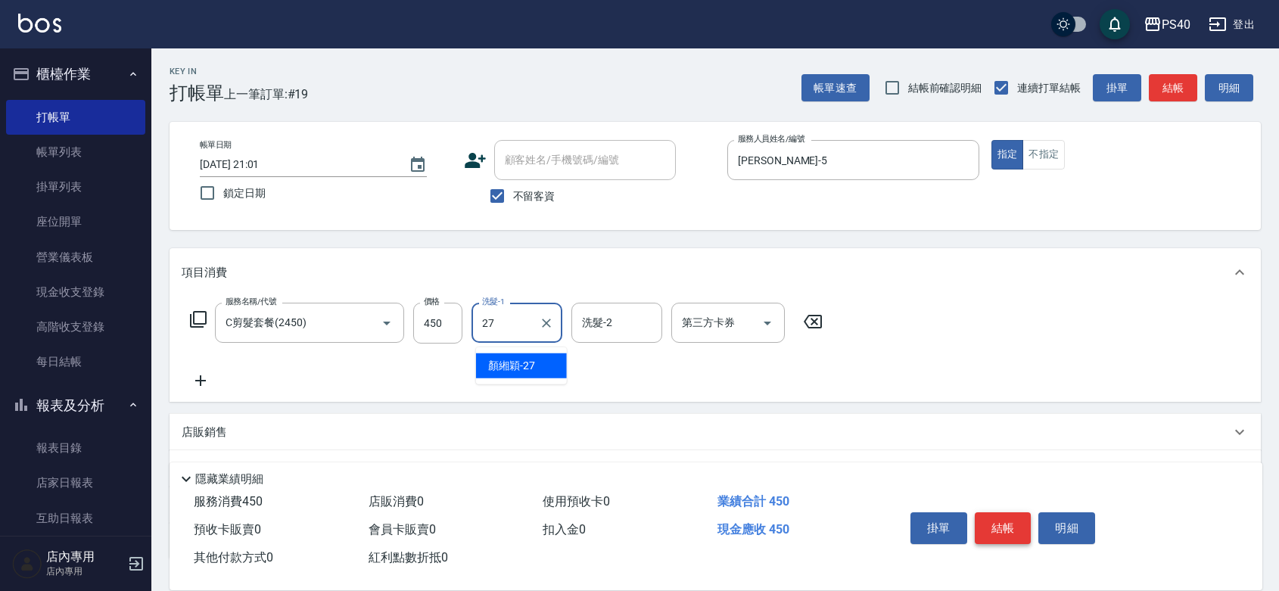
type input "顏緗穎-27"
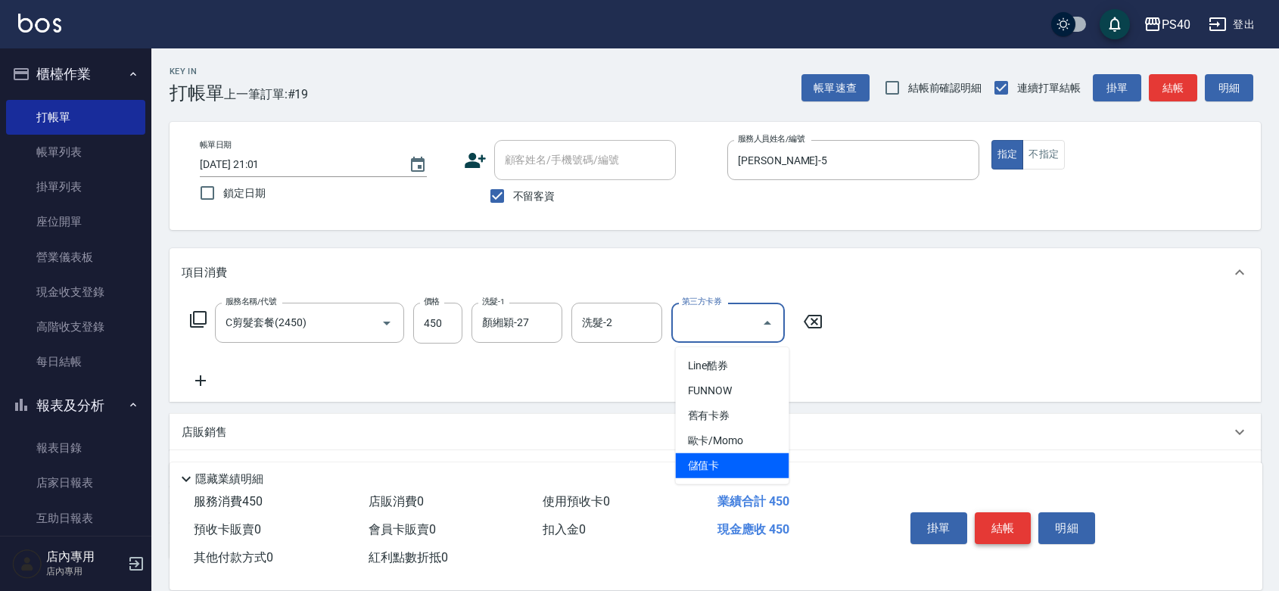
type input "儲值卡"
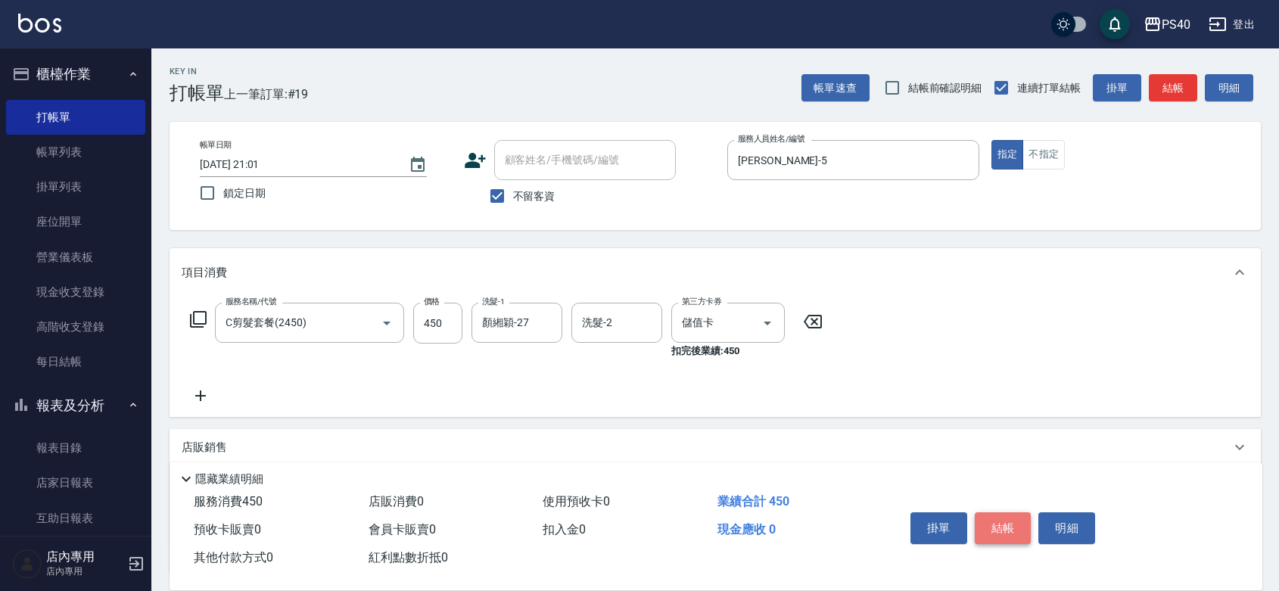
click at [999, 516] on button "結帳" at bounding box center [1003, 528] width 57 height 32
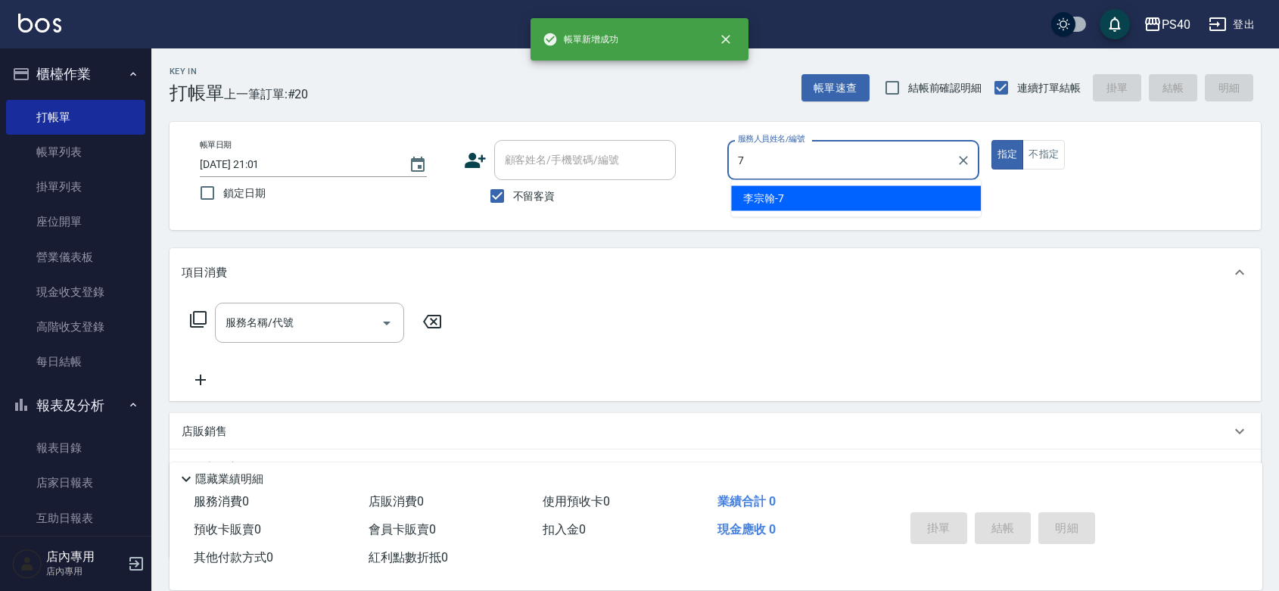
type input "[PERSON_NAME]-7"
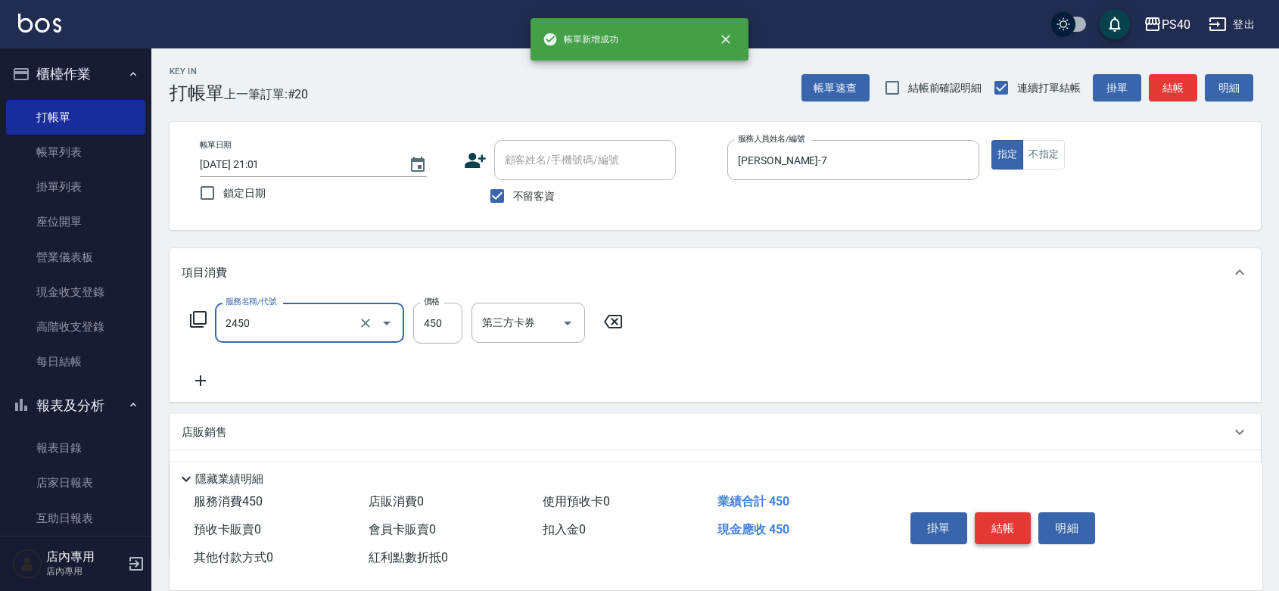
type input "C剪髮套餐(2450)"
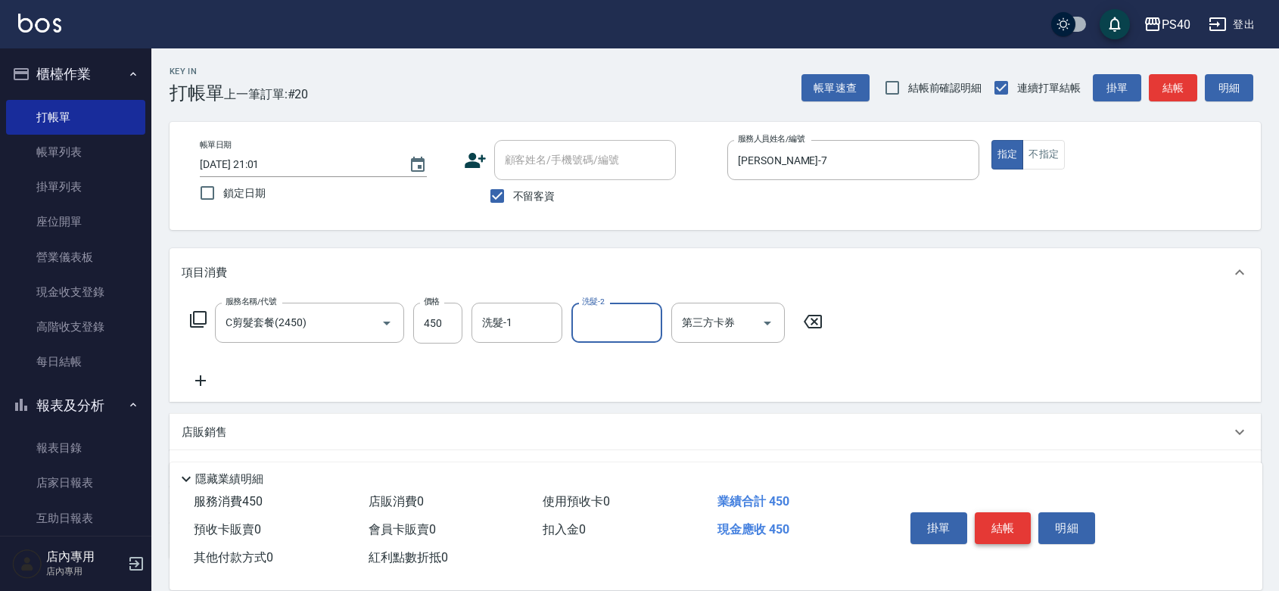
click at [999, 516] on button "結帳" at bounding box center [1003, 528] width 57 height 32
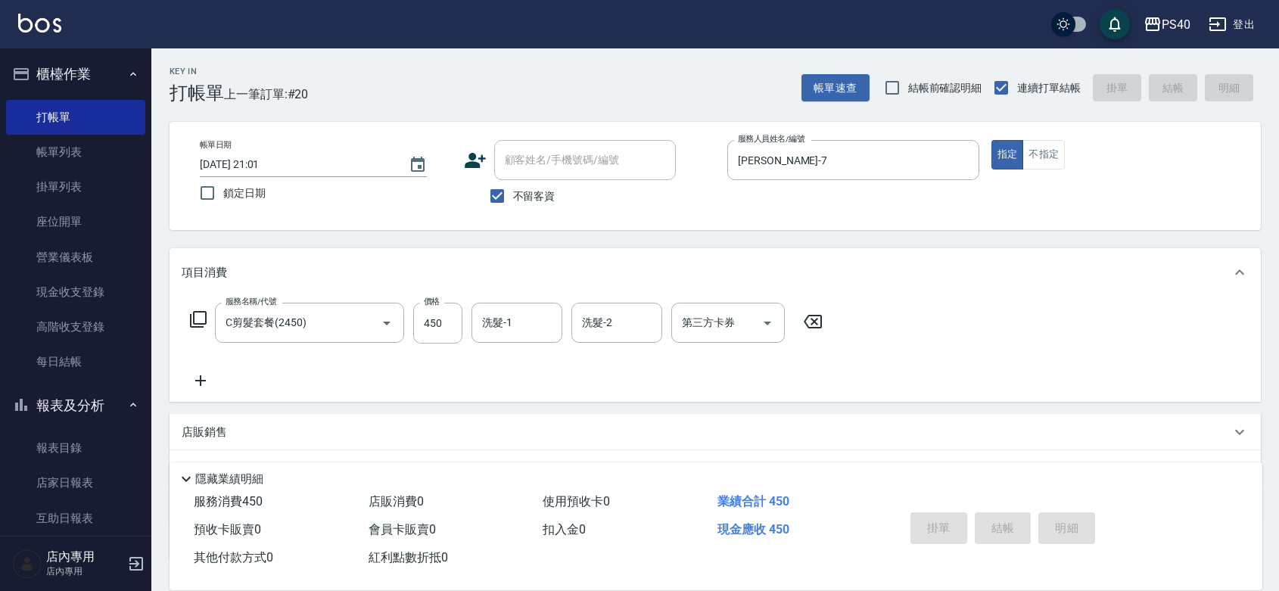
type input "[DATE] 21:02"
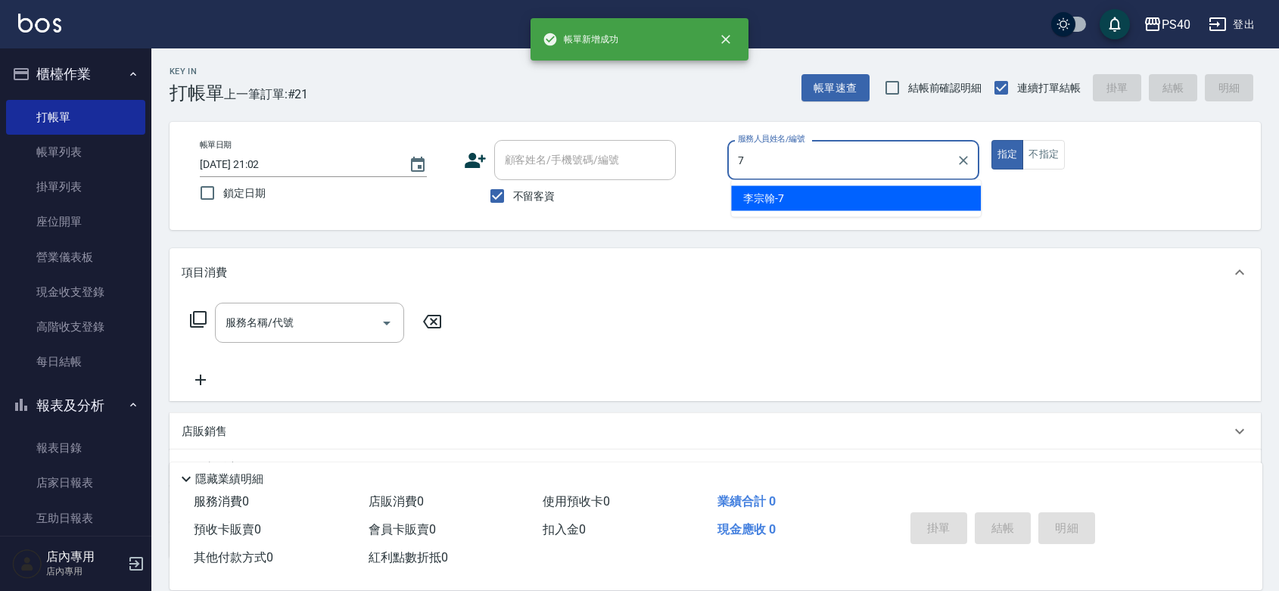
type input "[PERSON_NAME]-7"
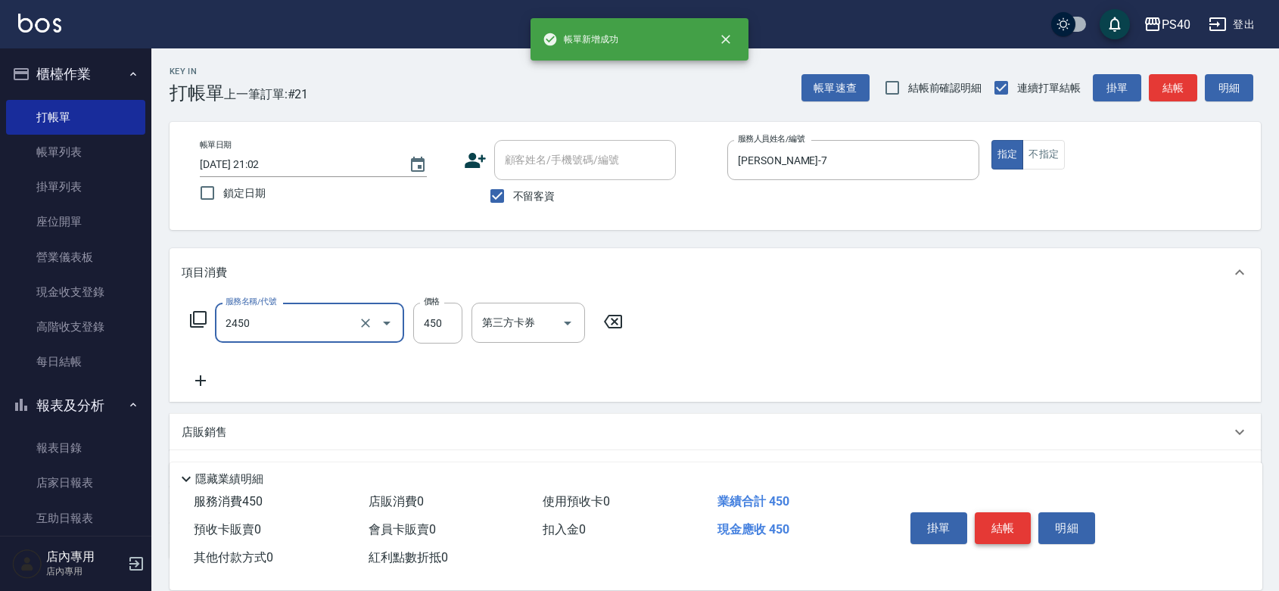
type input "C剪髮套餐(2450)"
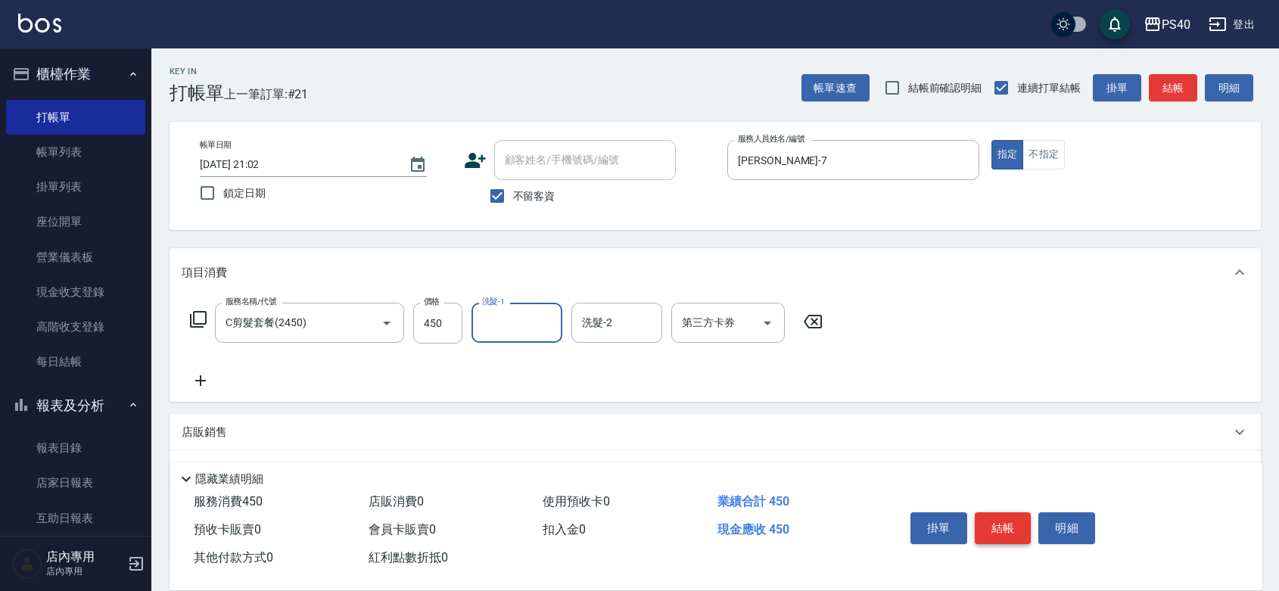
click at [999, 516] on button "結帳" at bounding box center [1003, 528] width 57 height 32
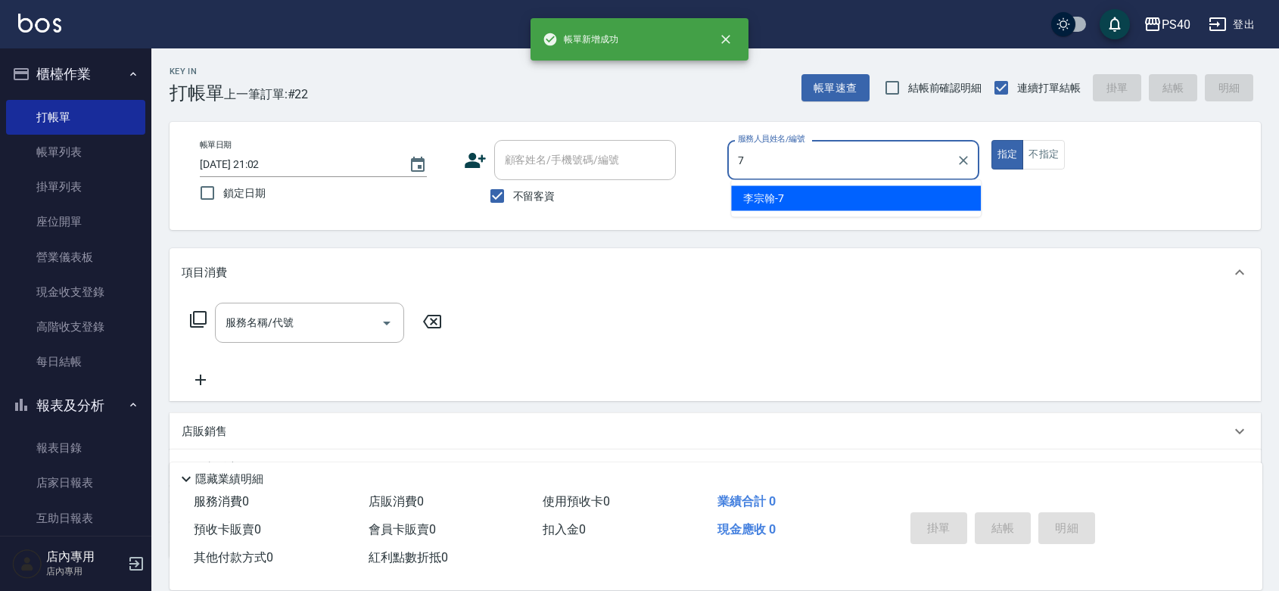
type input "[PERSON_NAME]-7"
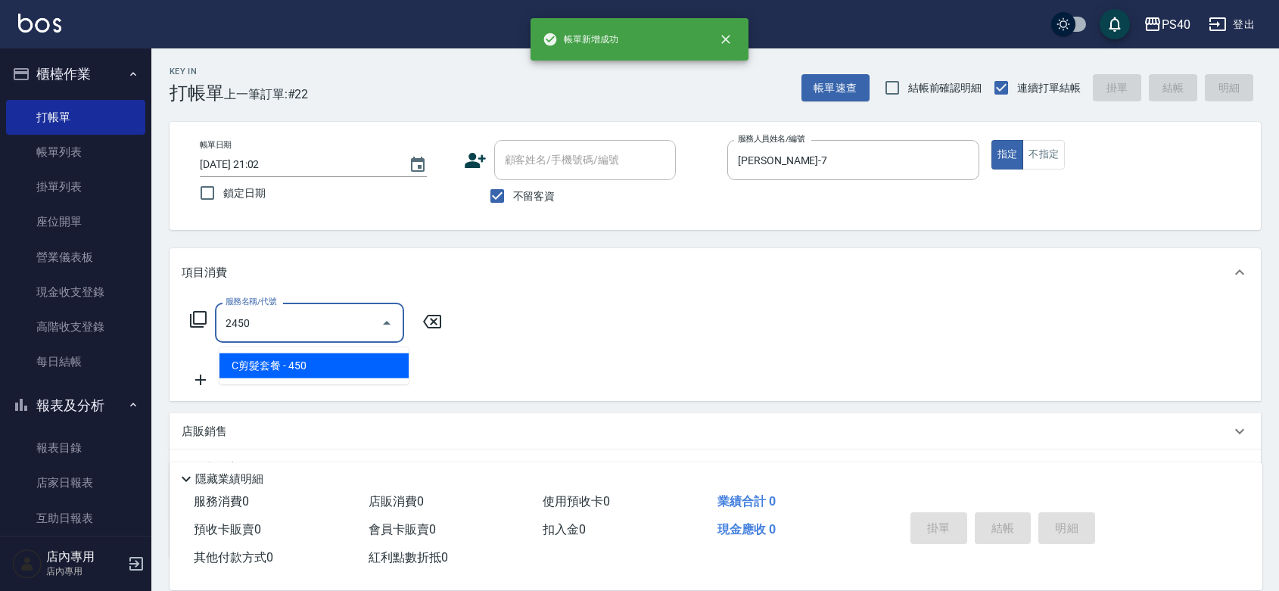
type input "C剪髮套餐(2450)"
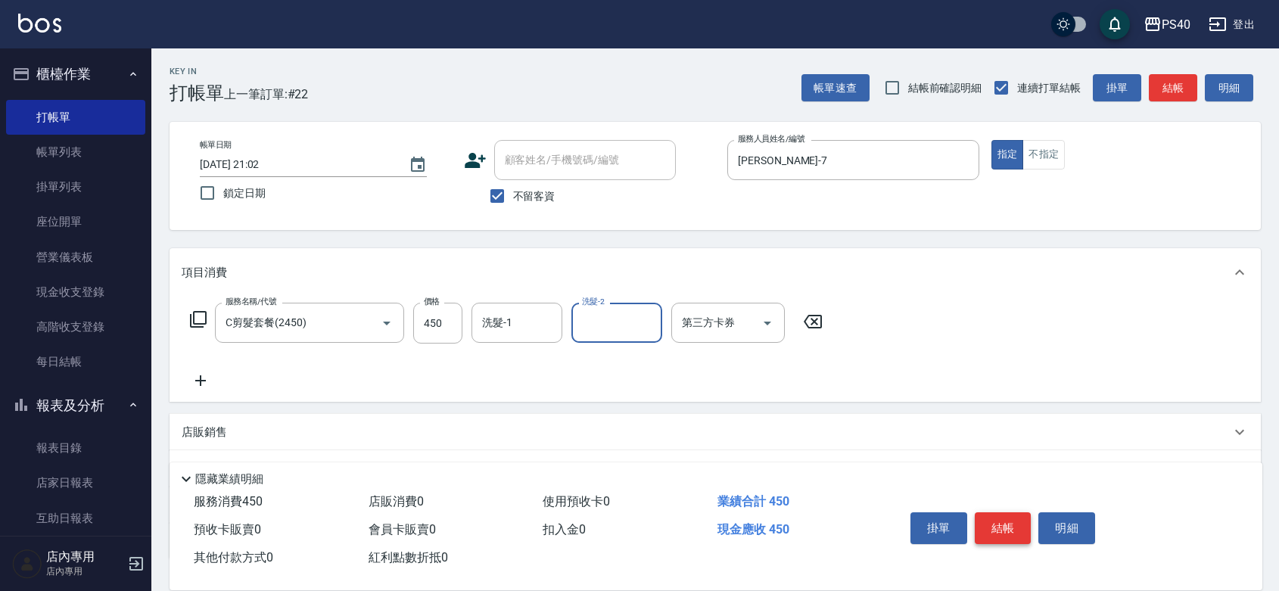
click at [999, 516] on button "結帳" at bounding box center [1003, 528] width 57 height 32
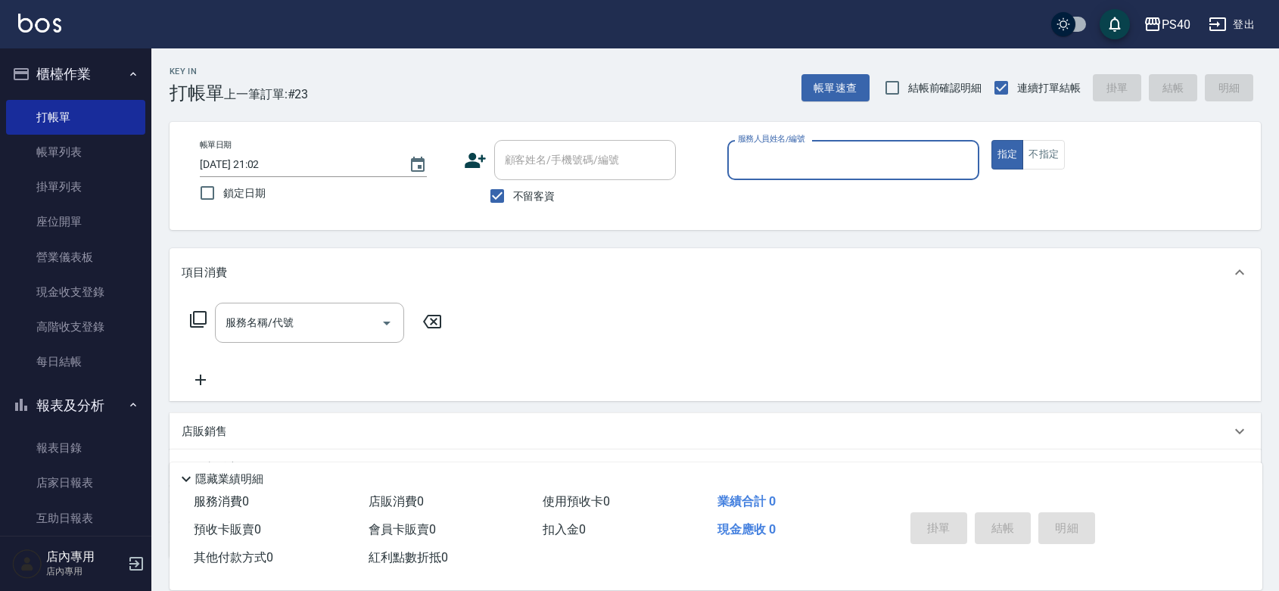
click at [791, 156] on input "服務人員姓名/編號" at bounding box center [853, 160] width 238 height 26
type input "[PERSON_NAME]-1"
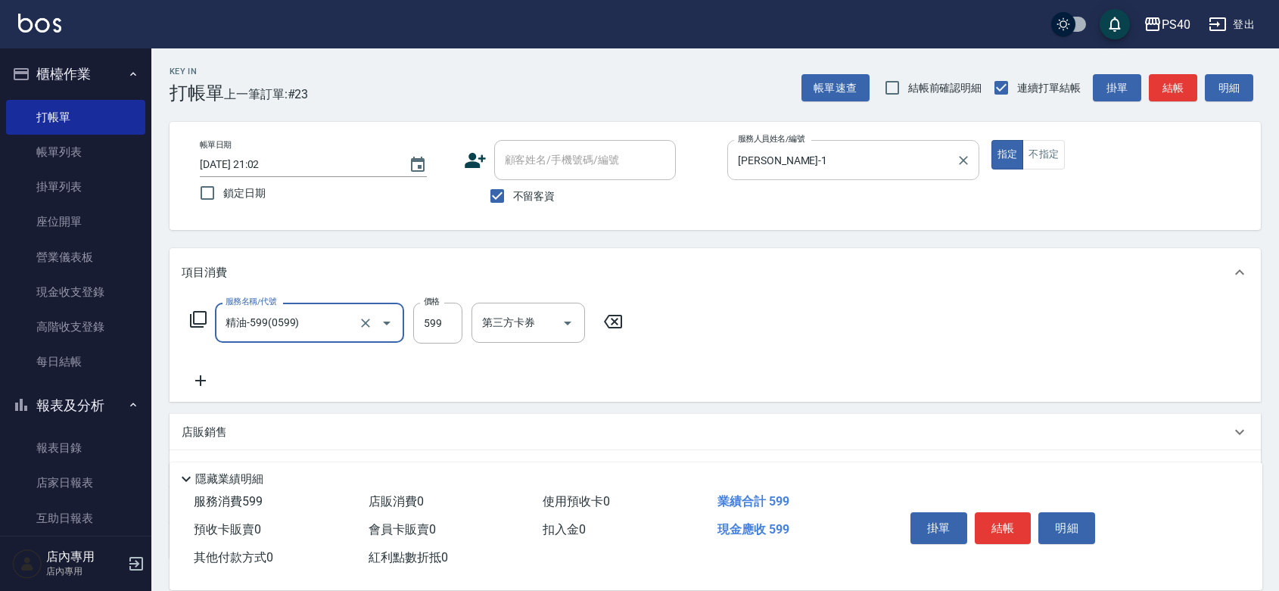
type input "精油-599(0599)"
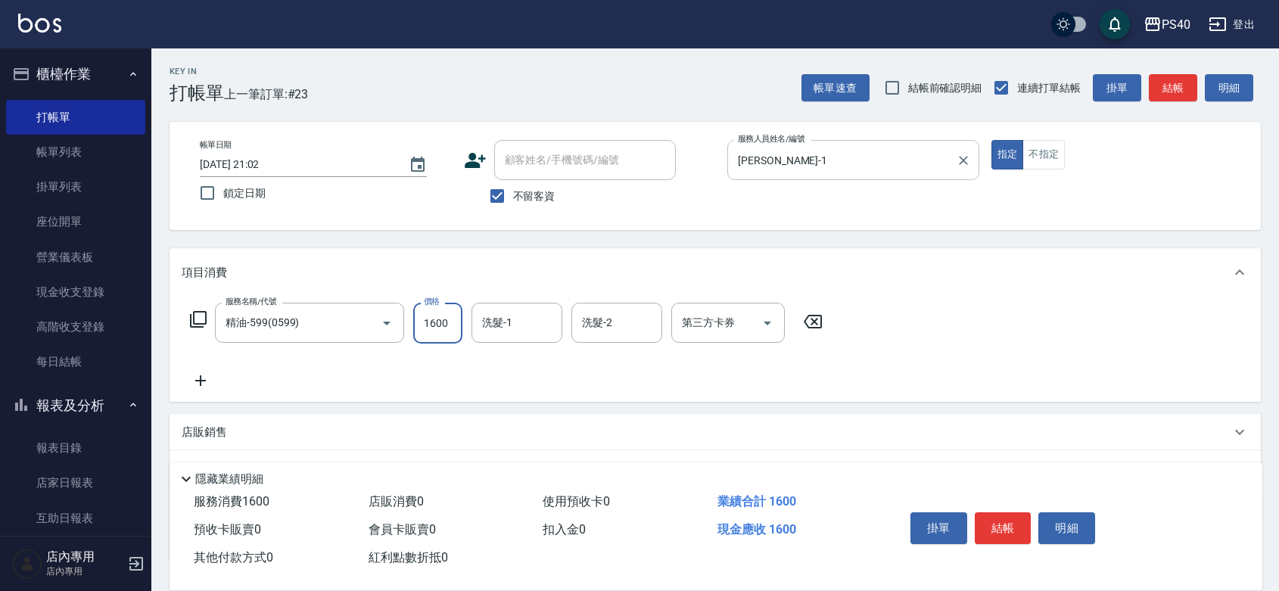
type input "1600"
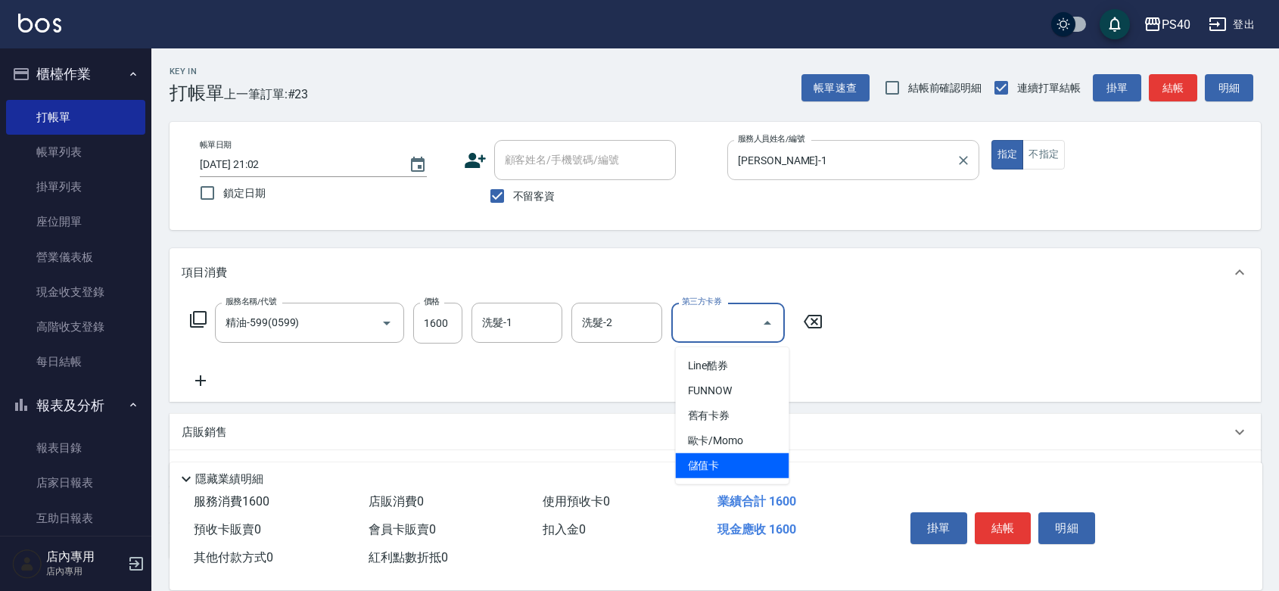
type input "儲值卡"
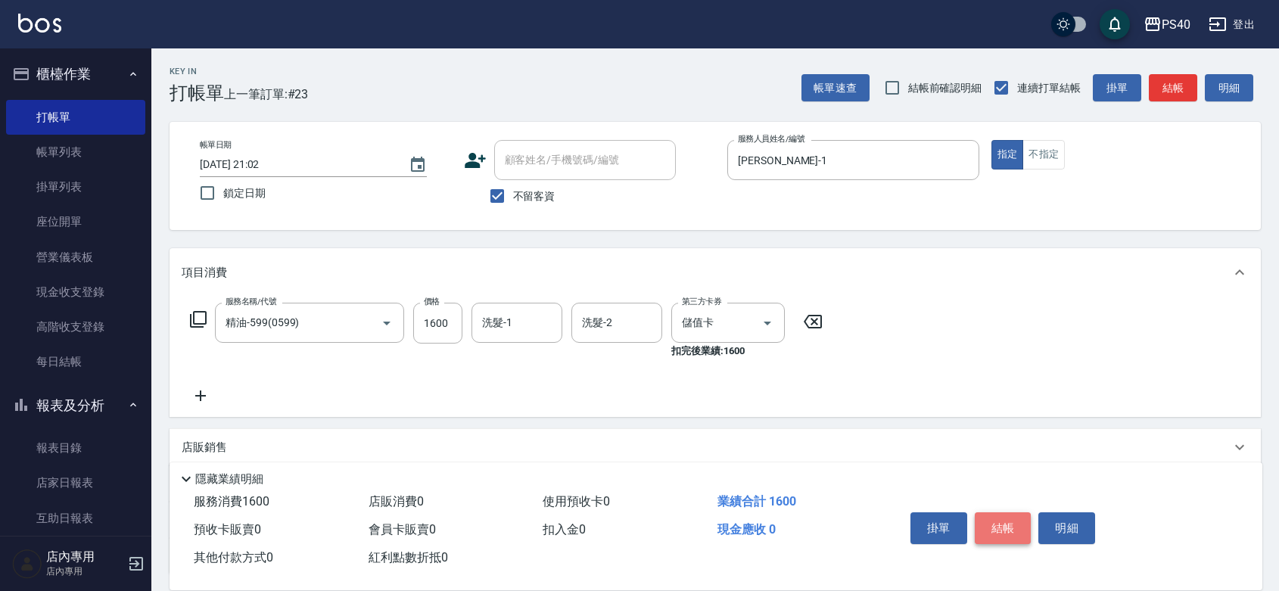
click at [1011, 512] on button "結帳" at bounding box center [1003, 528] width 57 height 32
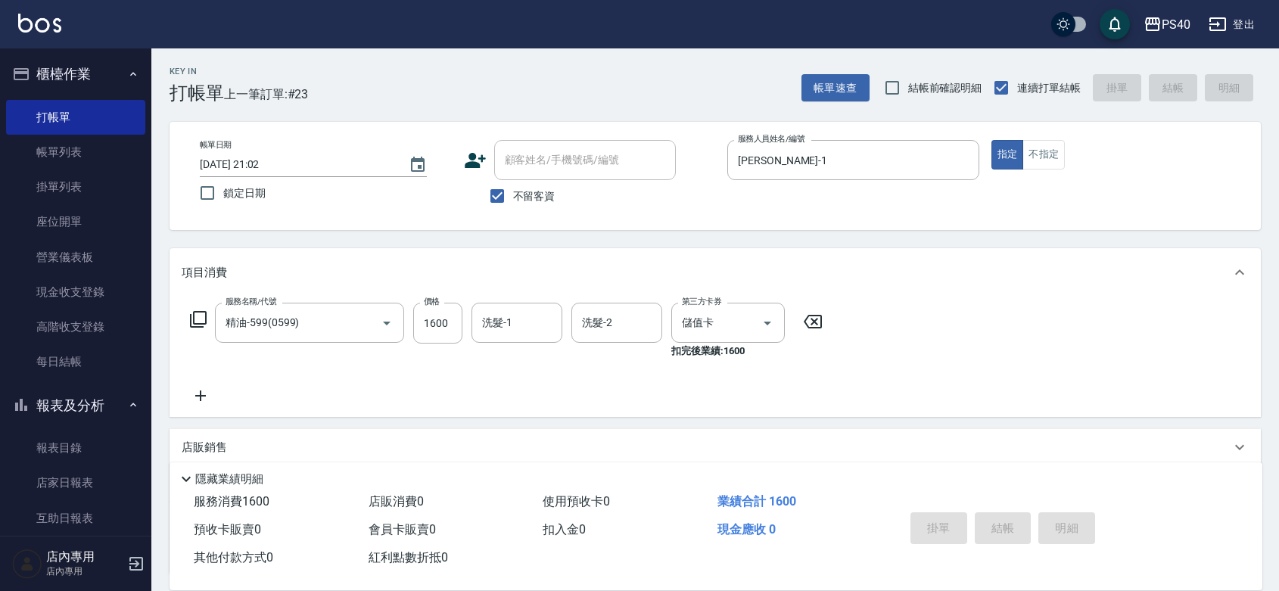
type input "[DATE] 21:03"
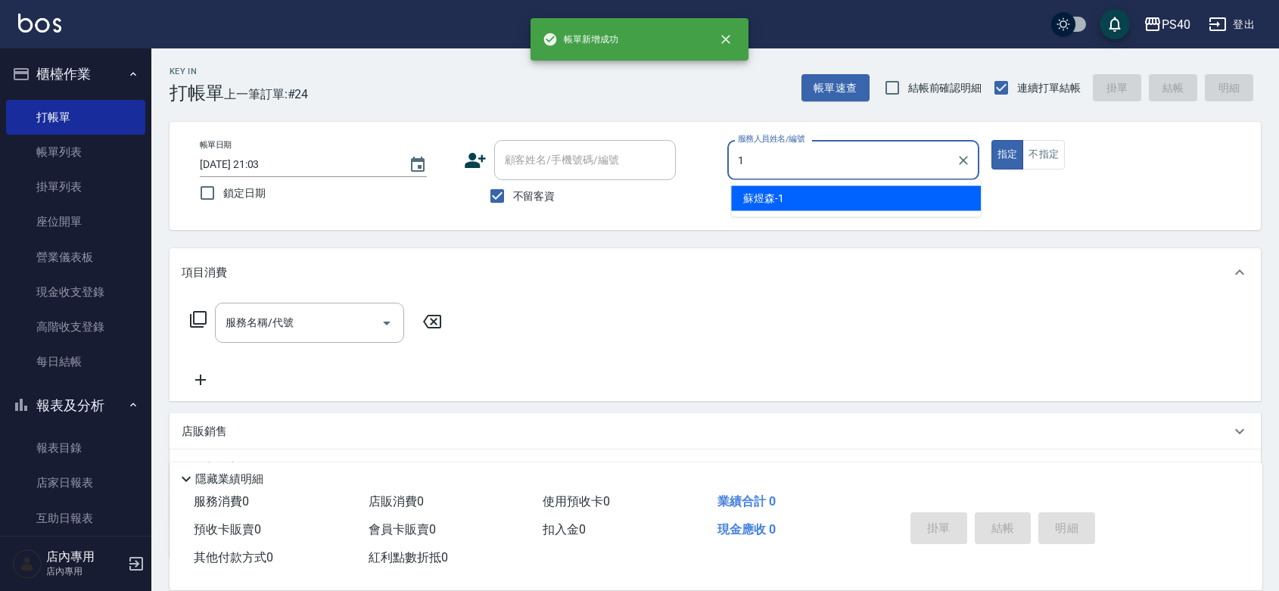
type input "[PERSON_NAME]-1"
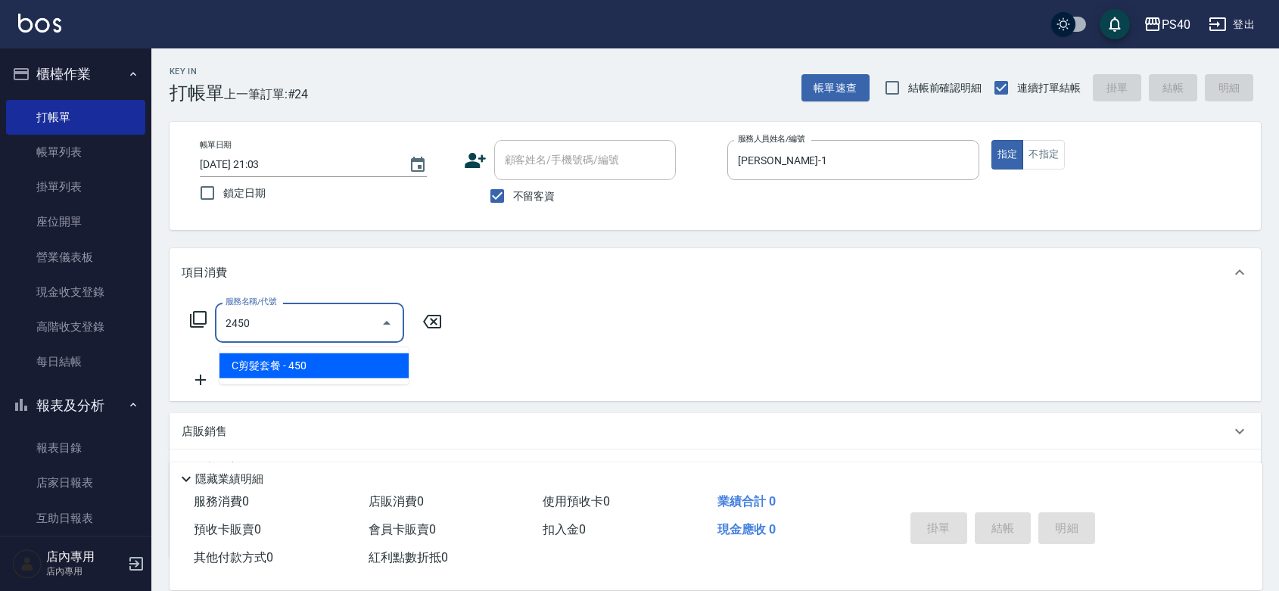
type input "C剪髮套餐(2450)"
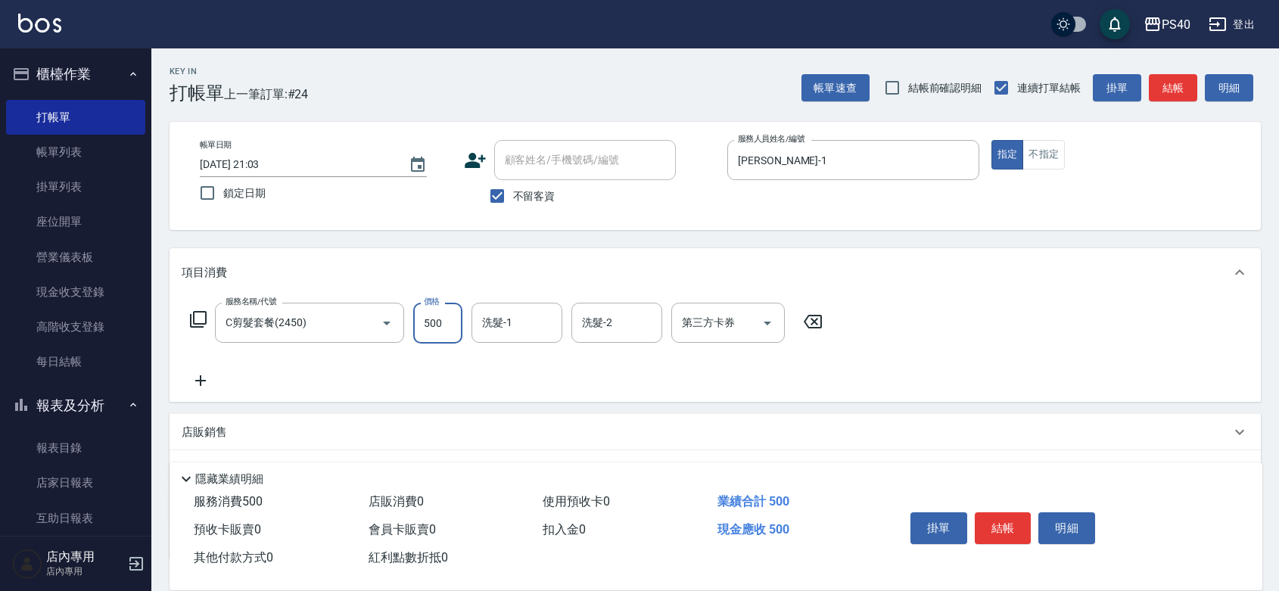
type input "500"
click at [1015, 512] on button "結帳" at bounding box center [1003, 528] width 57 height 32
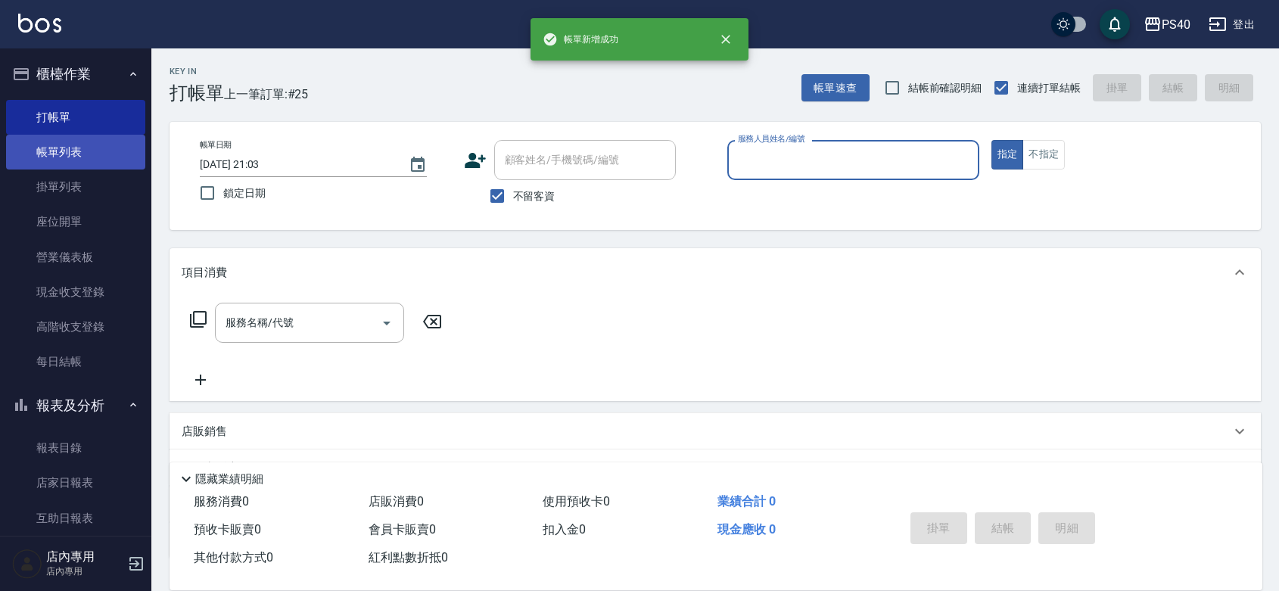
click at [64, 156] on link "帳單列表" at bounding box center [75, 152] width 139 height 35
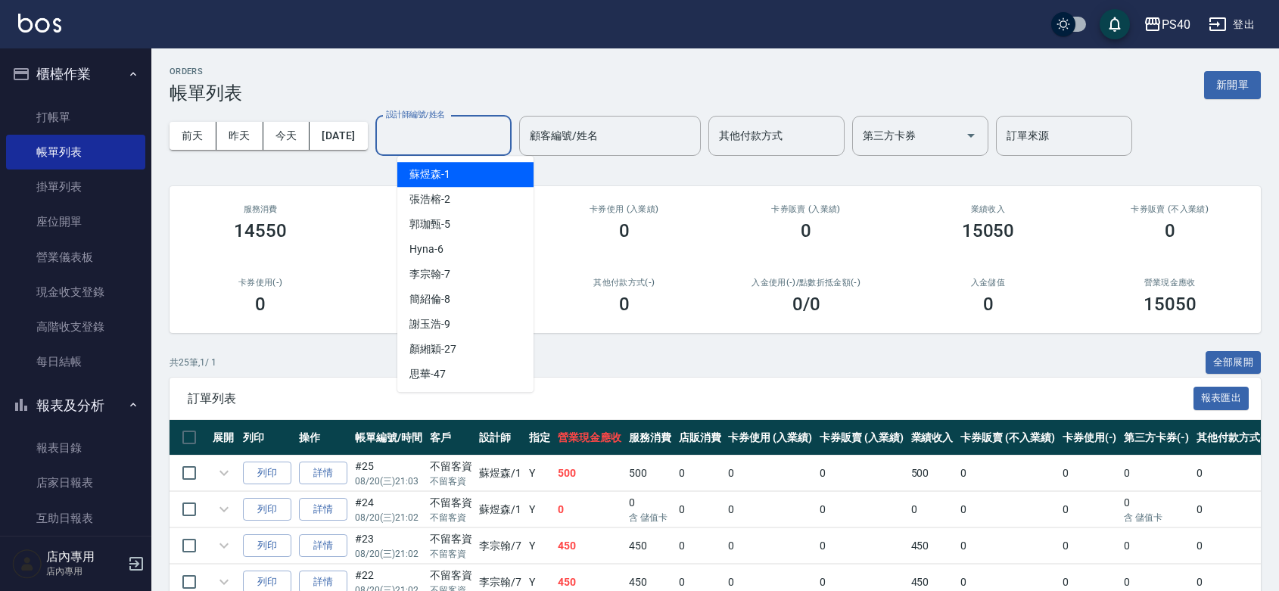
click at [412, 132] on div "設計師編號/姓名 設計師編號/姓名" at bounding box center [443, 136] width 136 height 40
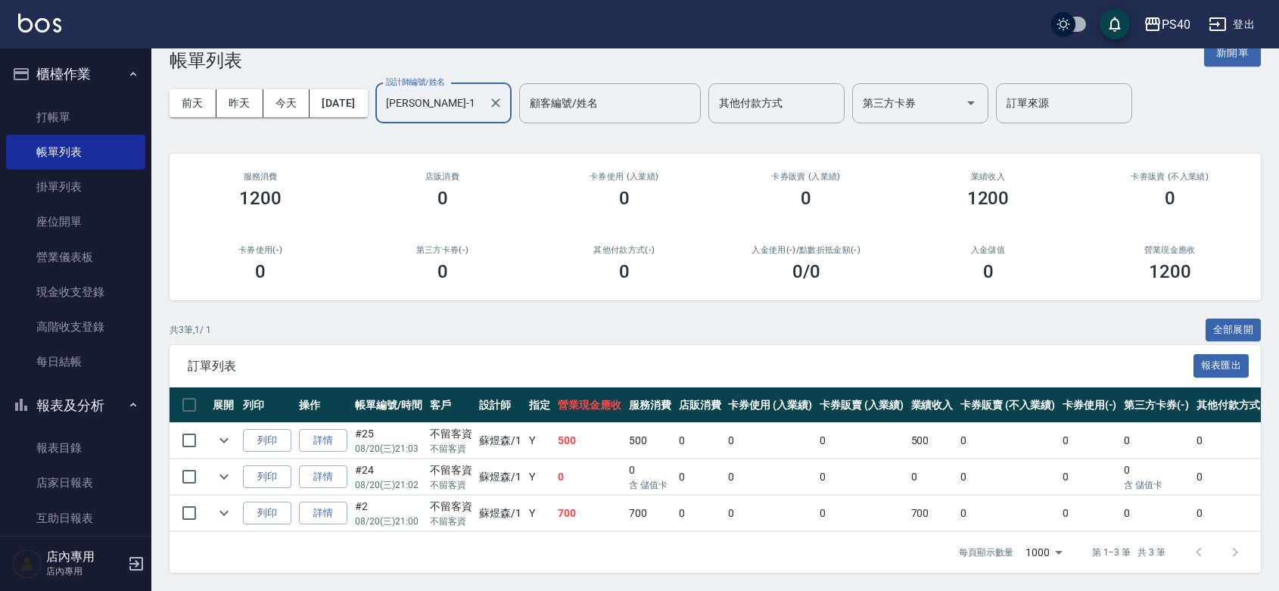
scroll to position [80, 0]
type input "[PERSON_NAME]-1"
click at [74, 118] on link "打帳單" at bounding box center [75, 117] width 139 height 35
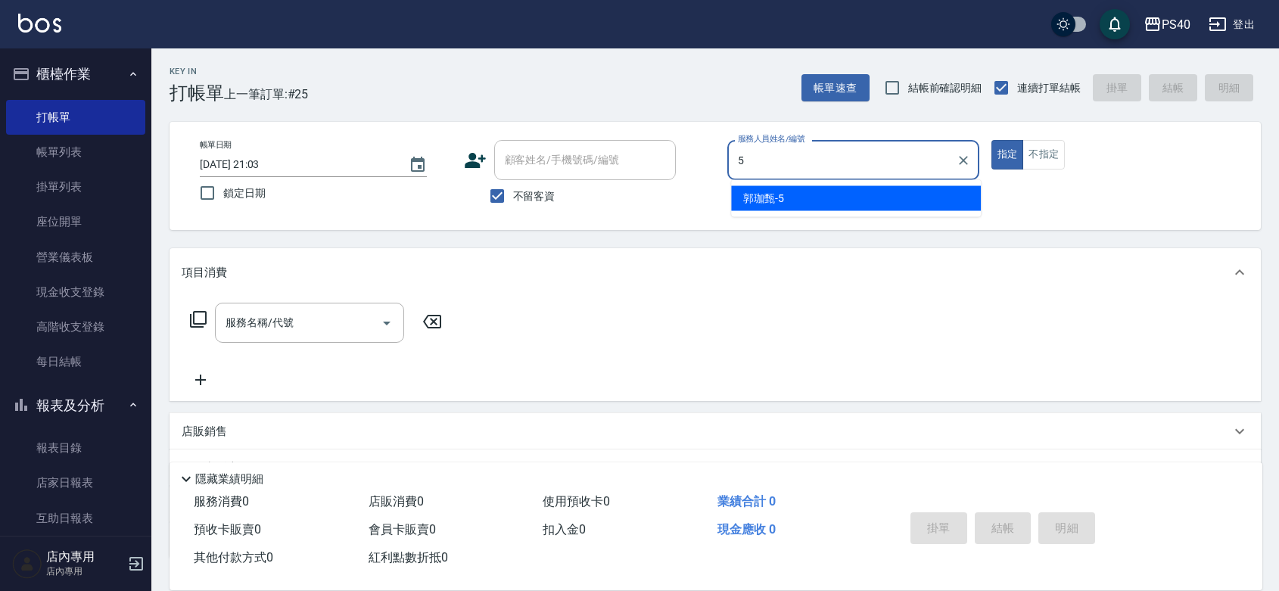
type input "[PERSON_NAME]-5"
type button "true"
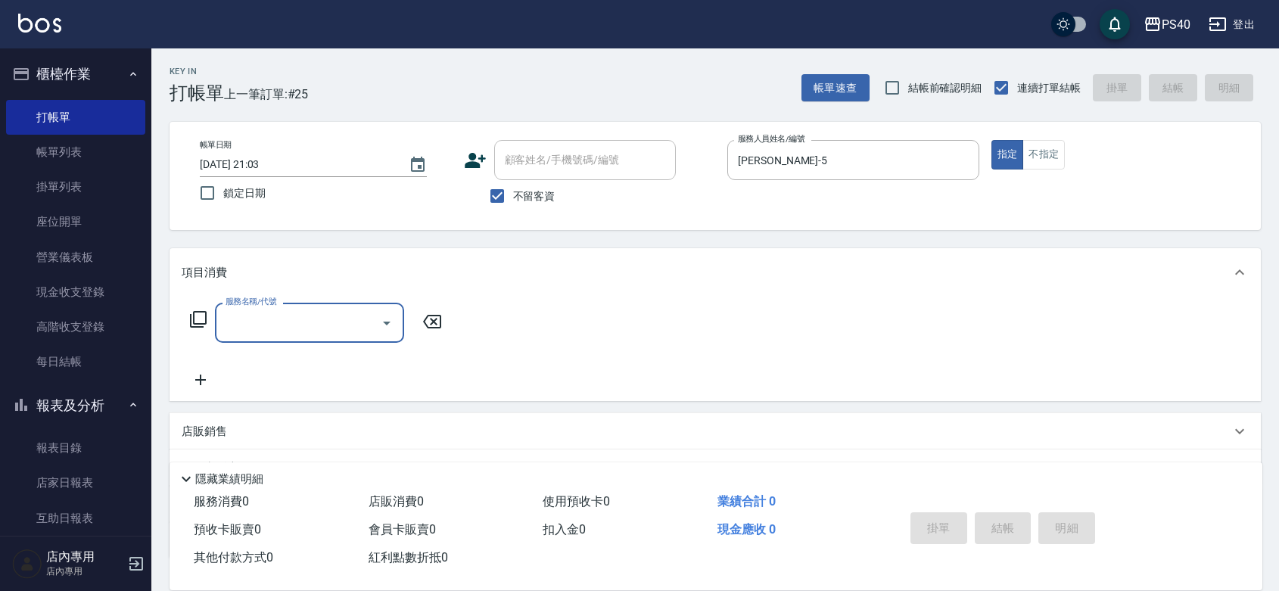
type input "2"
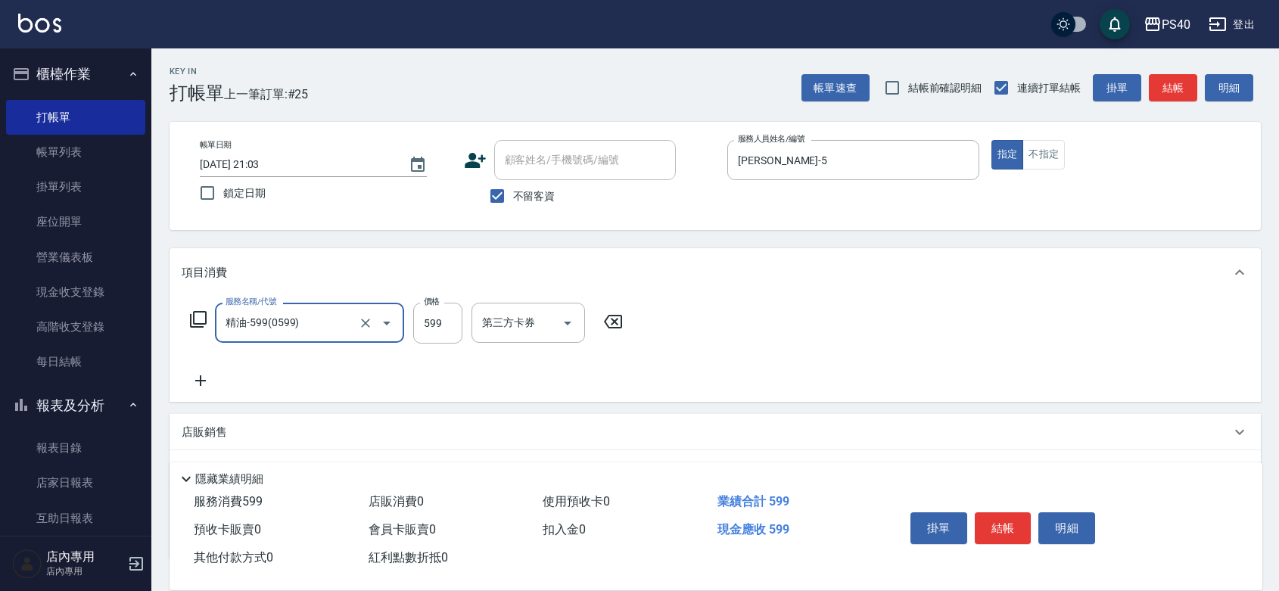
type input "精油-599(0599)"
type input "800"
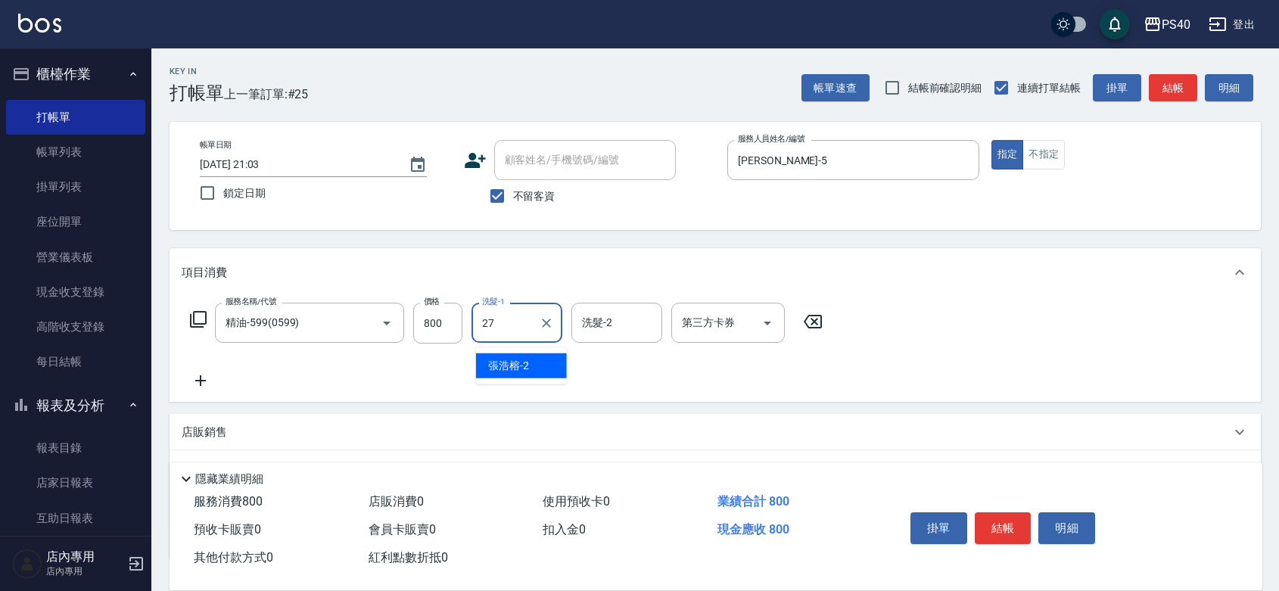
type input "顏緗穎-27"
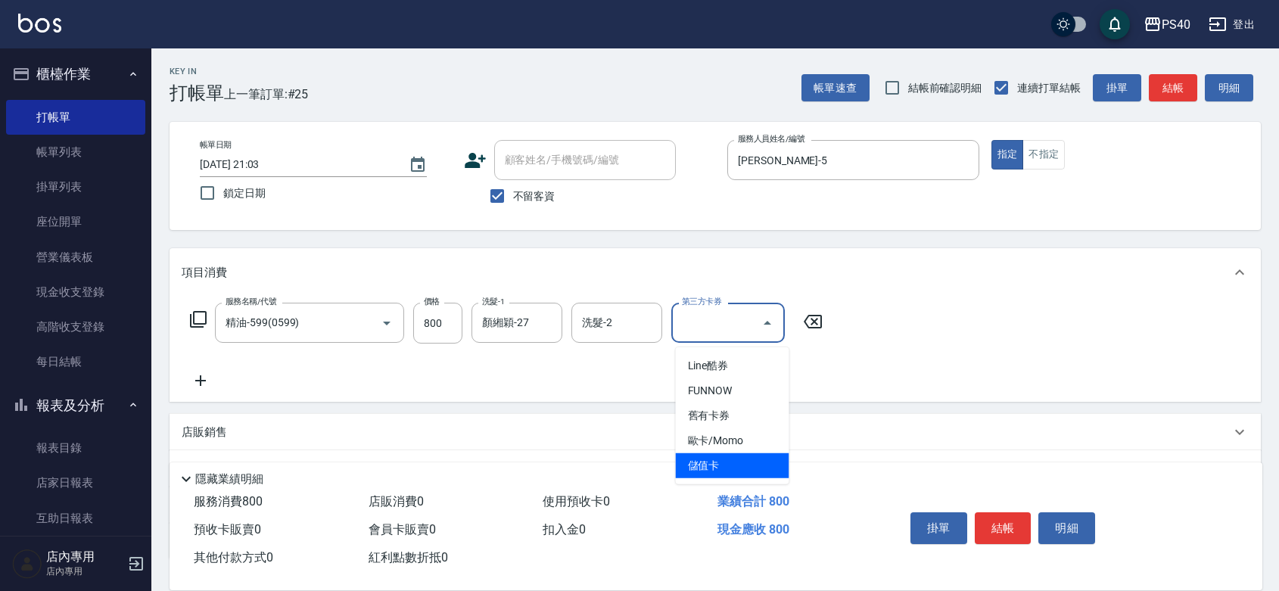
type input "儲值卡"
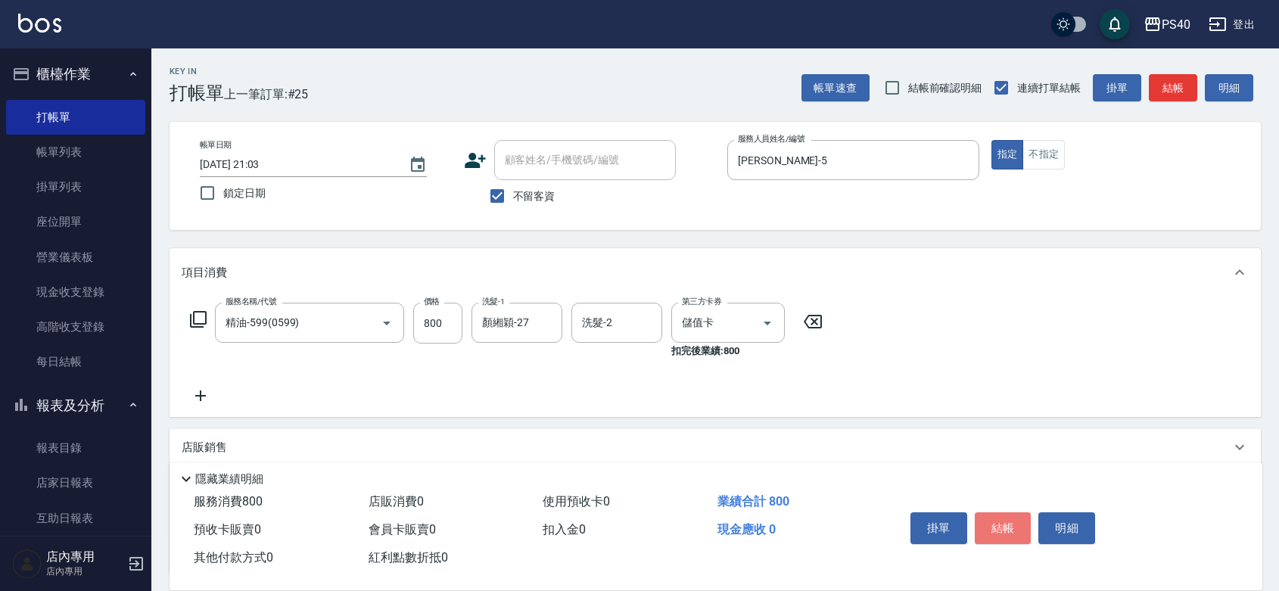
drag, startPoint x: 1019, startPoint y: 505, endPoint x: 1028, endPoint y: 496, distance: 11.8
click at [1019, 512] on button "結帳" at bounding box center [1003, 528] width 57 height 32
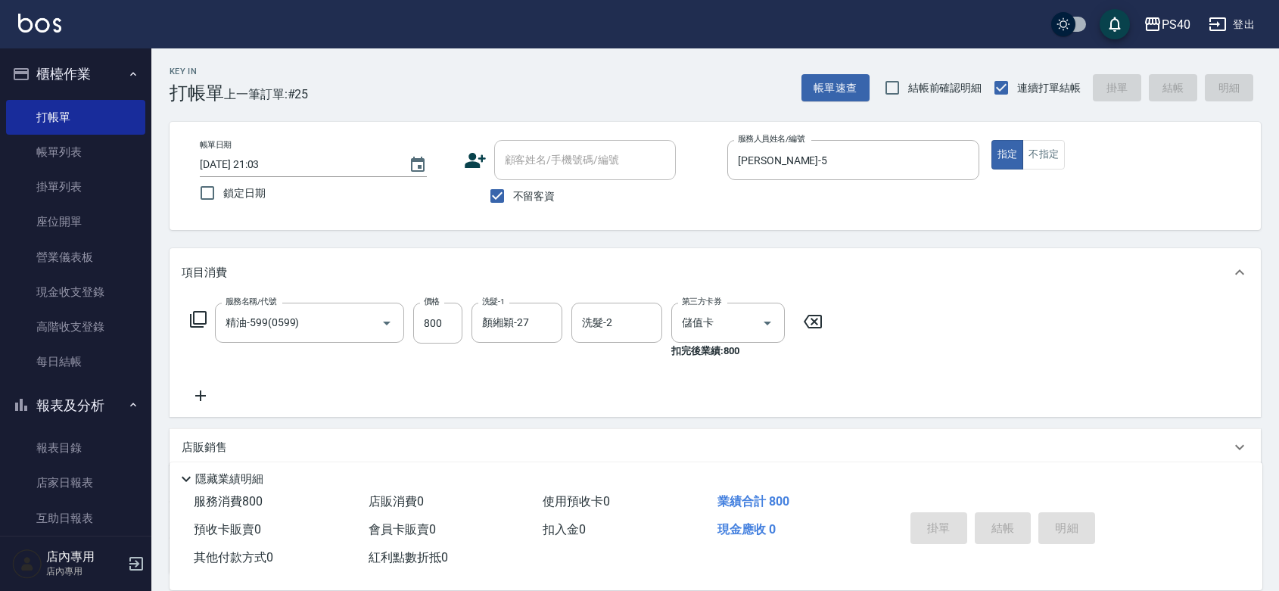
type input "[DATE] 21:04"
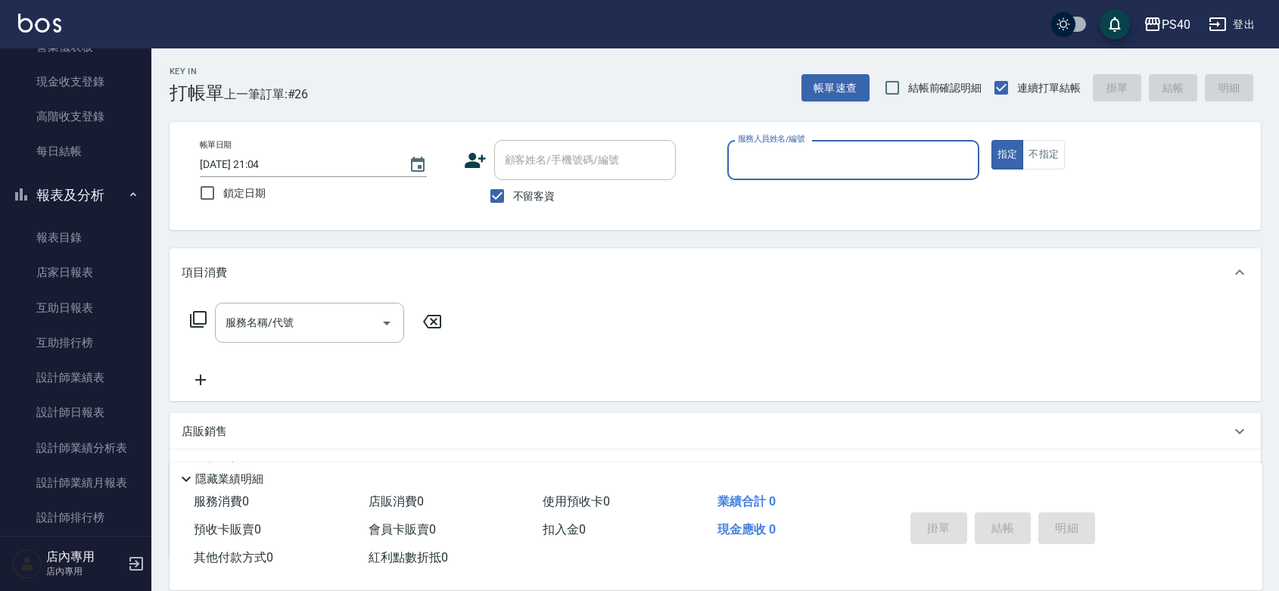
scroll to position [301, 0]
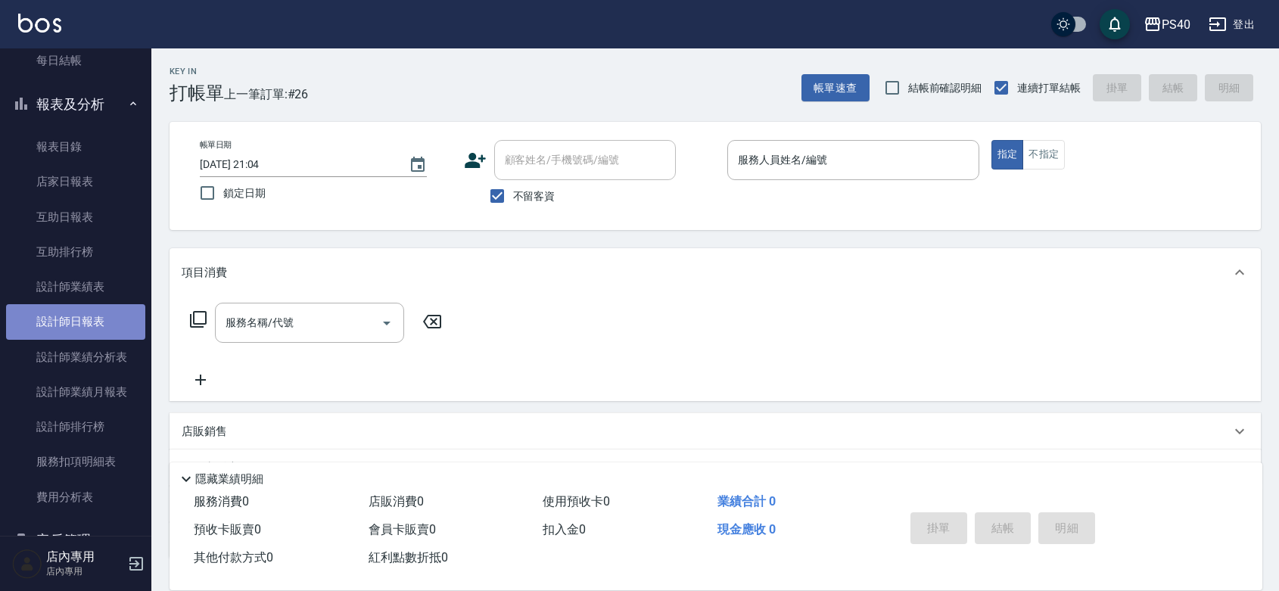
click at [89, 315] on link "設計師日報表" at bounding box center [75, 321] width 139 height 35
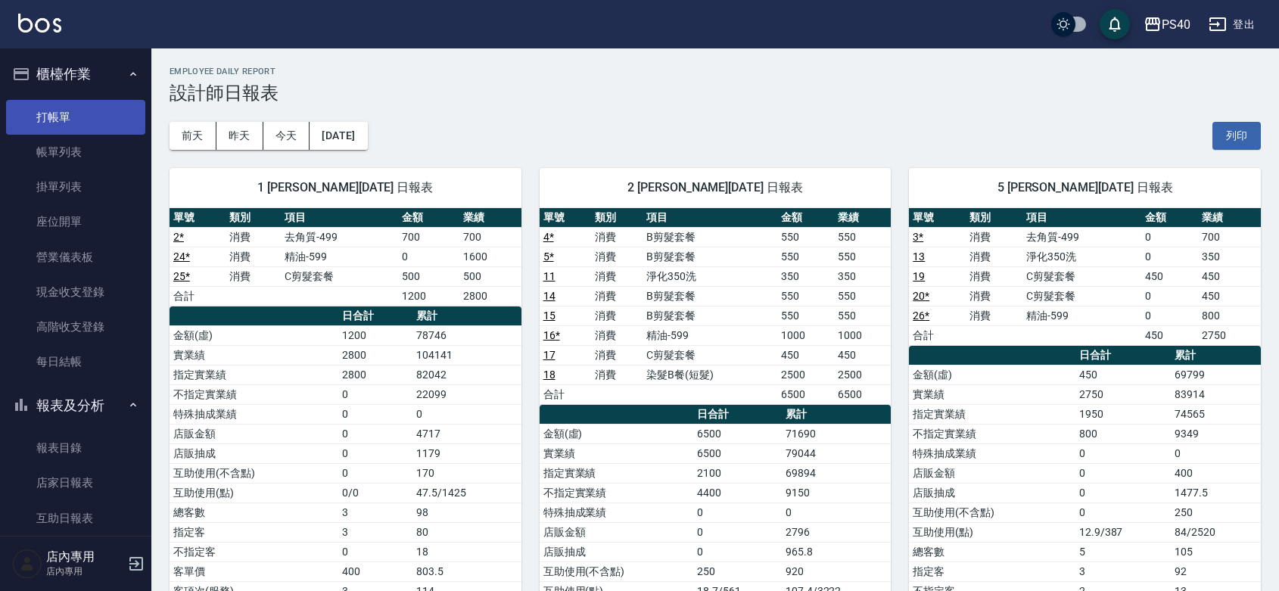
click at [72, 107] on link "打帳單" at bounding box center [75, 117] width 139 height 35
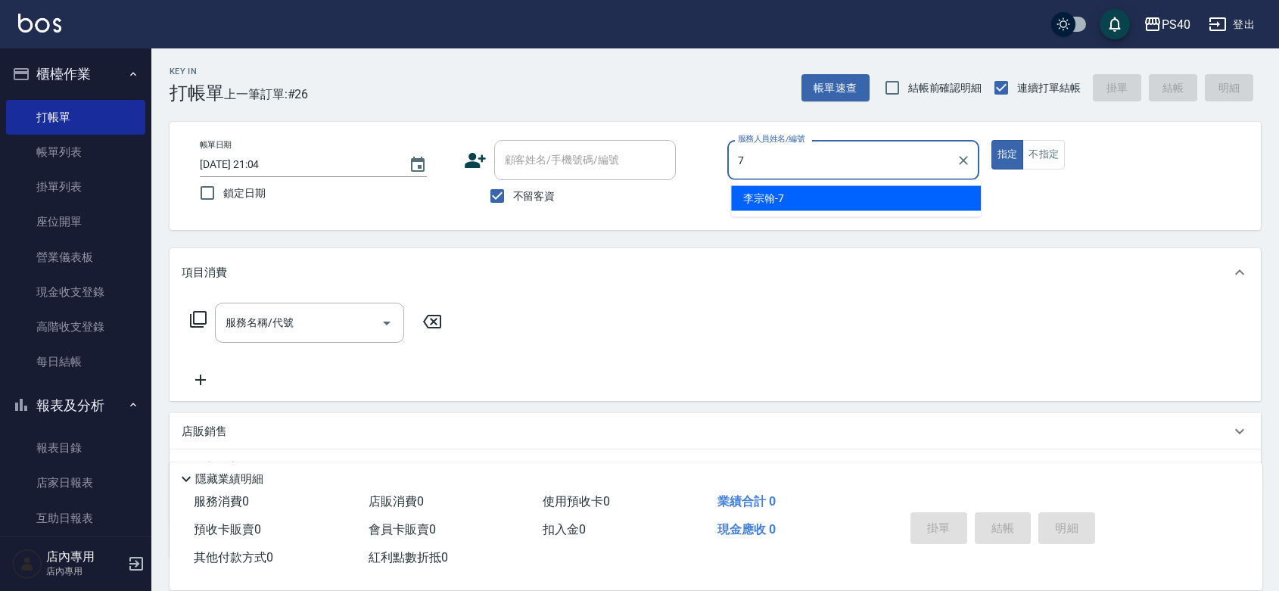
type input "[PERSON_NAME]-7"
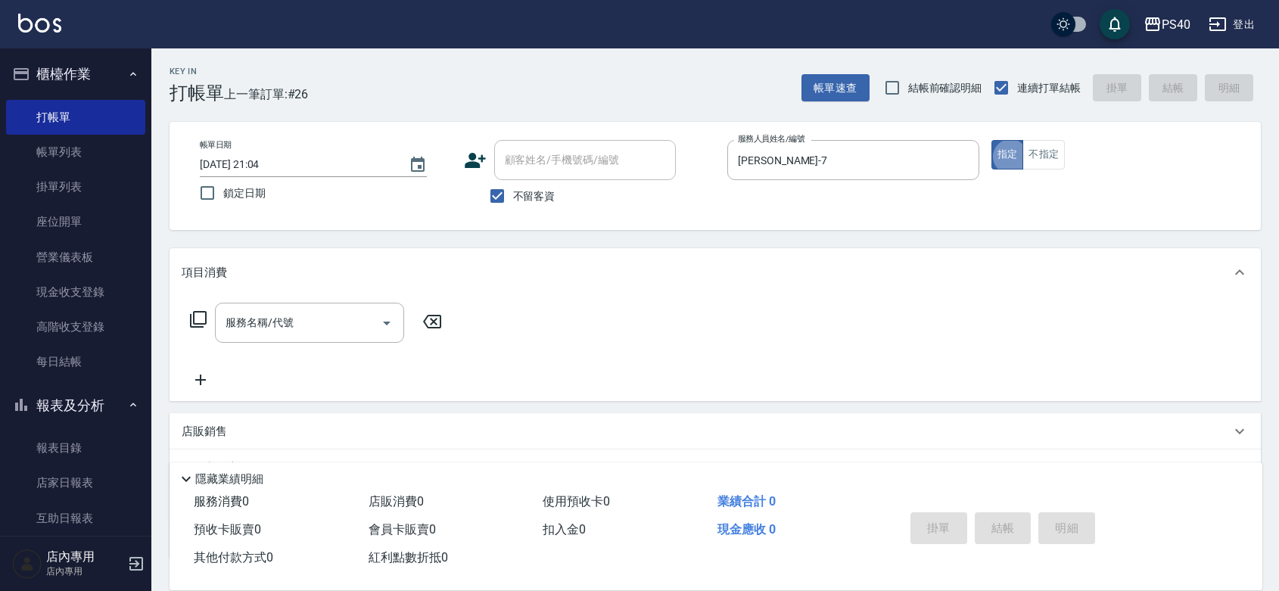
type button "true"
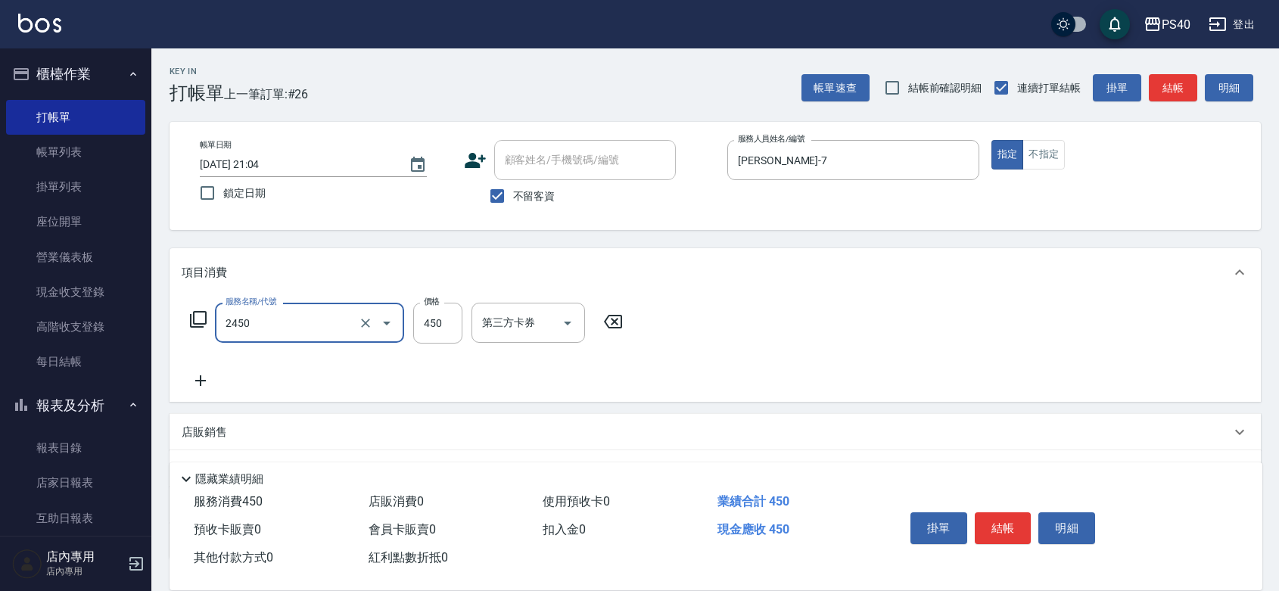
type input "C剪髮套餐(2450)"
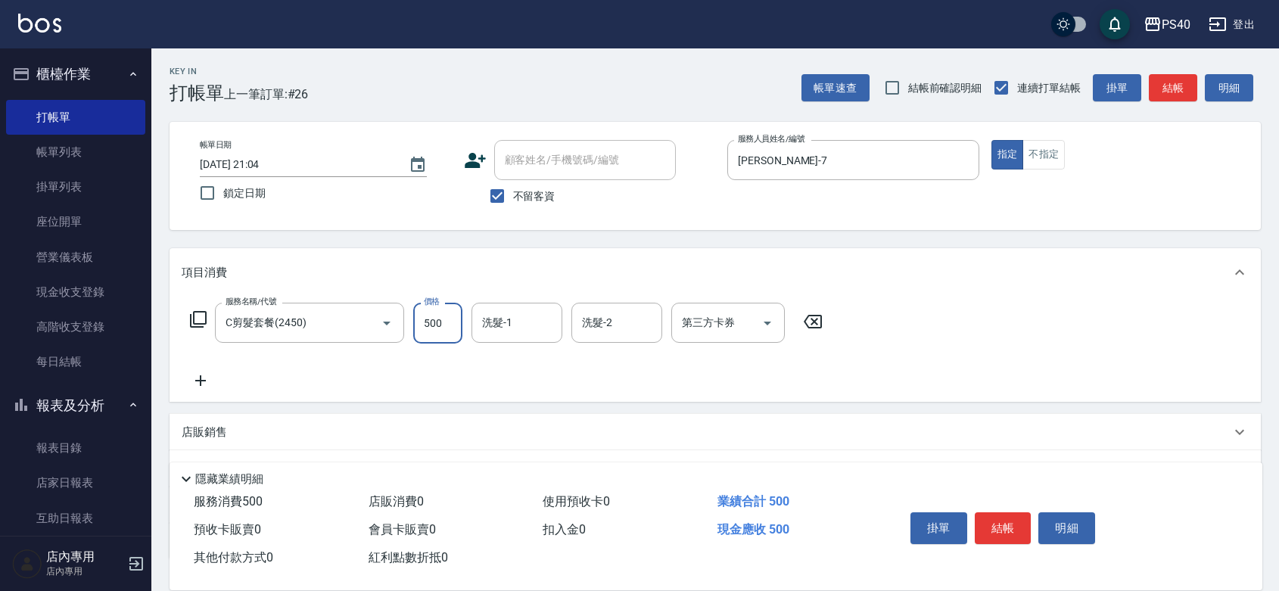
type input "500"
click at [1024, 512] on button "結帳" at bounding box center [1003, 528] width 57 height 32
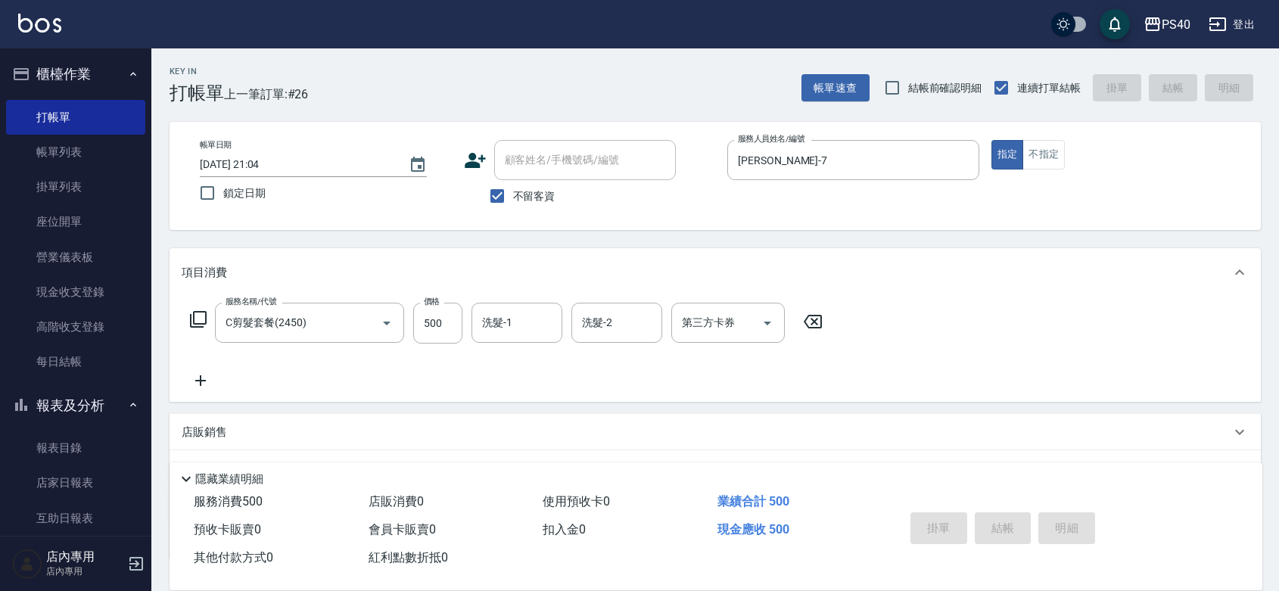
type input "[DATE] 21:10"
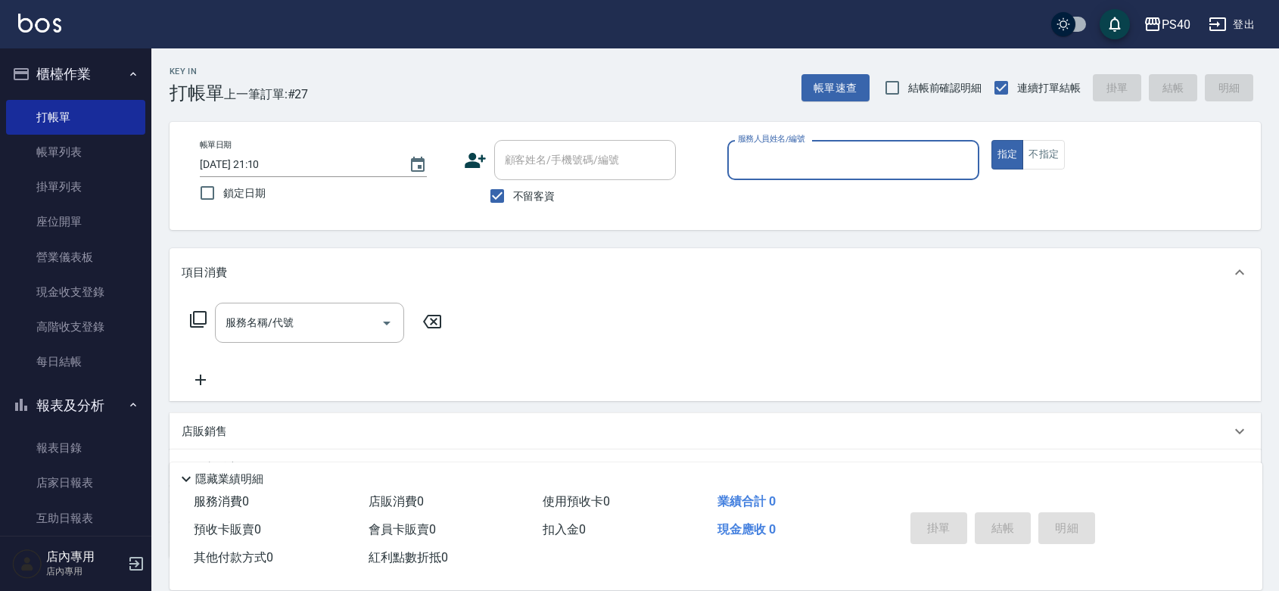
type input "1"
type input "[PERSON_NAME]-5"
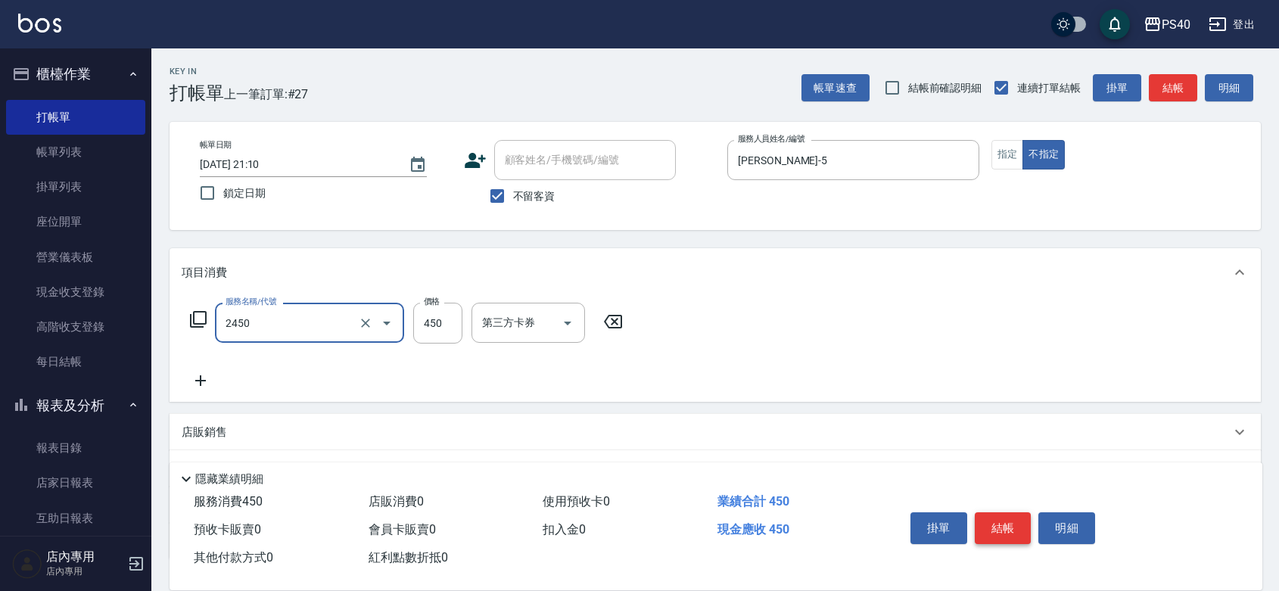
type input "C剪髮套餐(2450)"
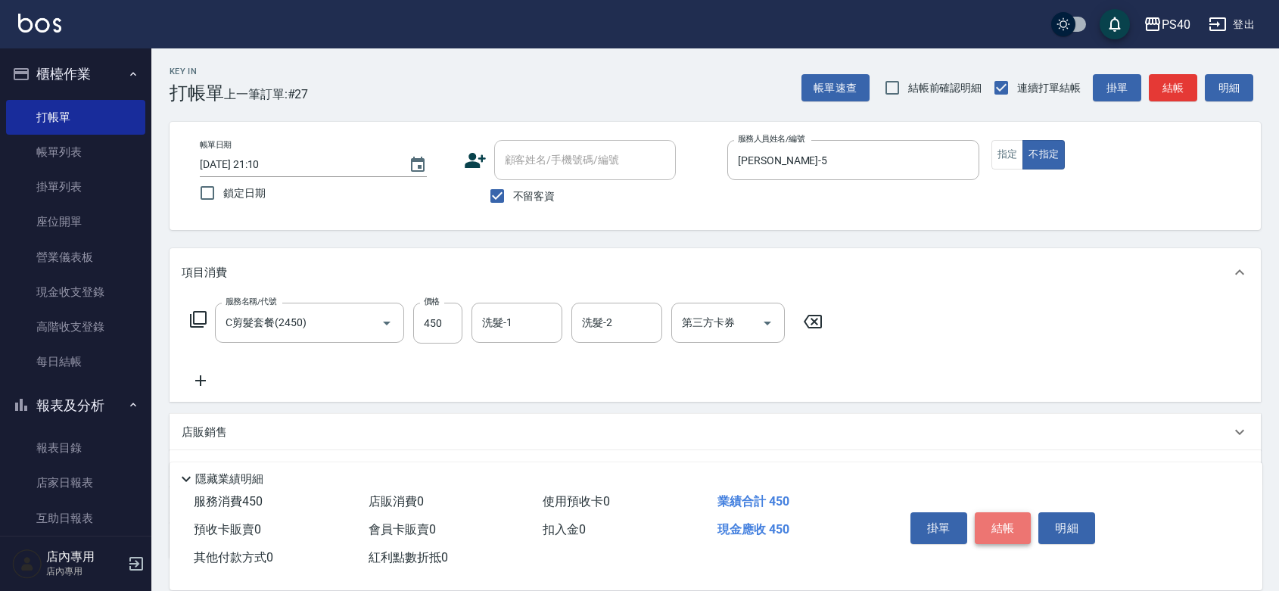
click at [1024, 512] on button "結帳" at bounding box center [1003, 528] width 57 height 32
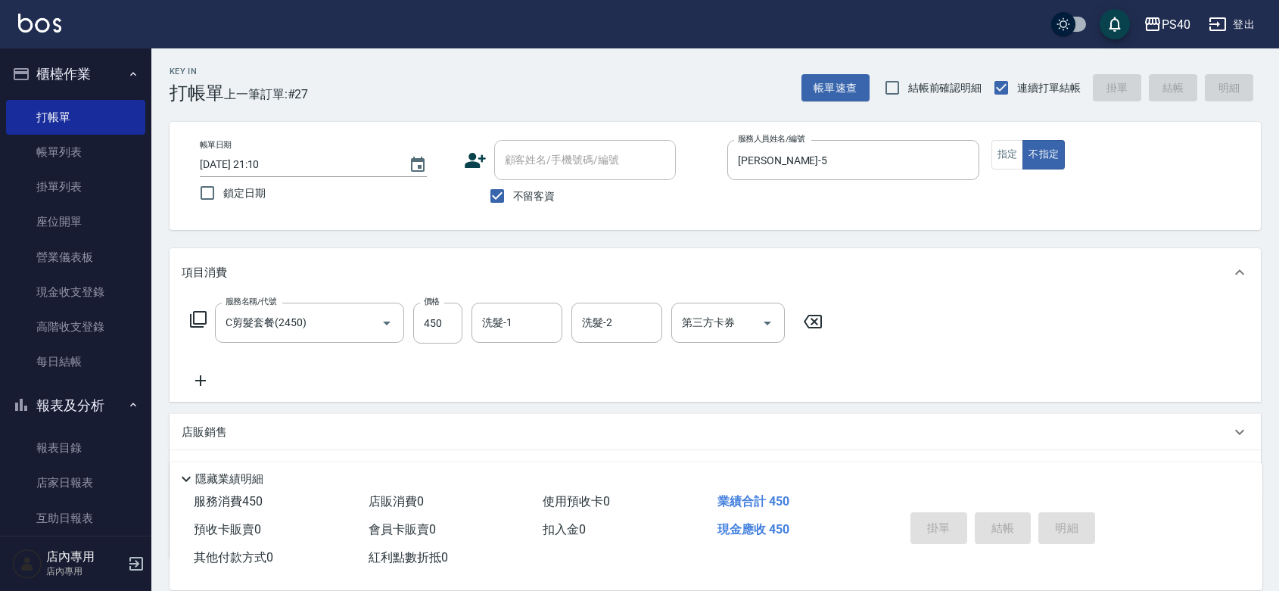
type input "[DATE] 21:13"
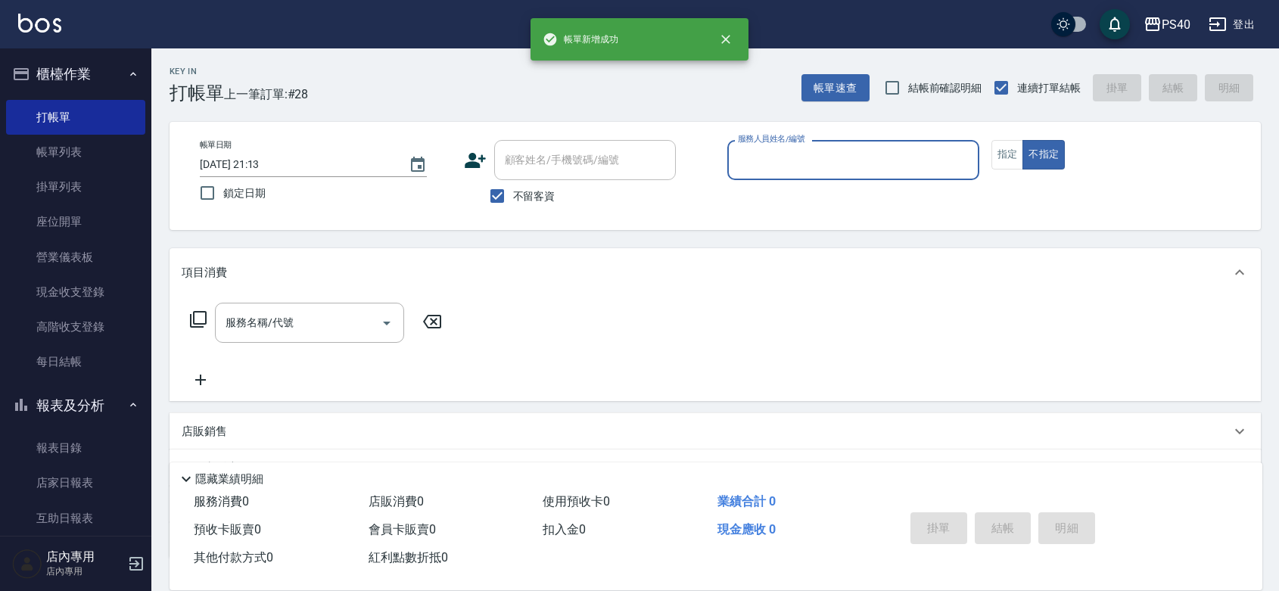
click at [899, 387] on div "服務名稱/代號 服務名稱/代號" at bounding box center [715, 349] width 1091 height 104
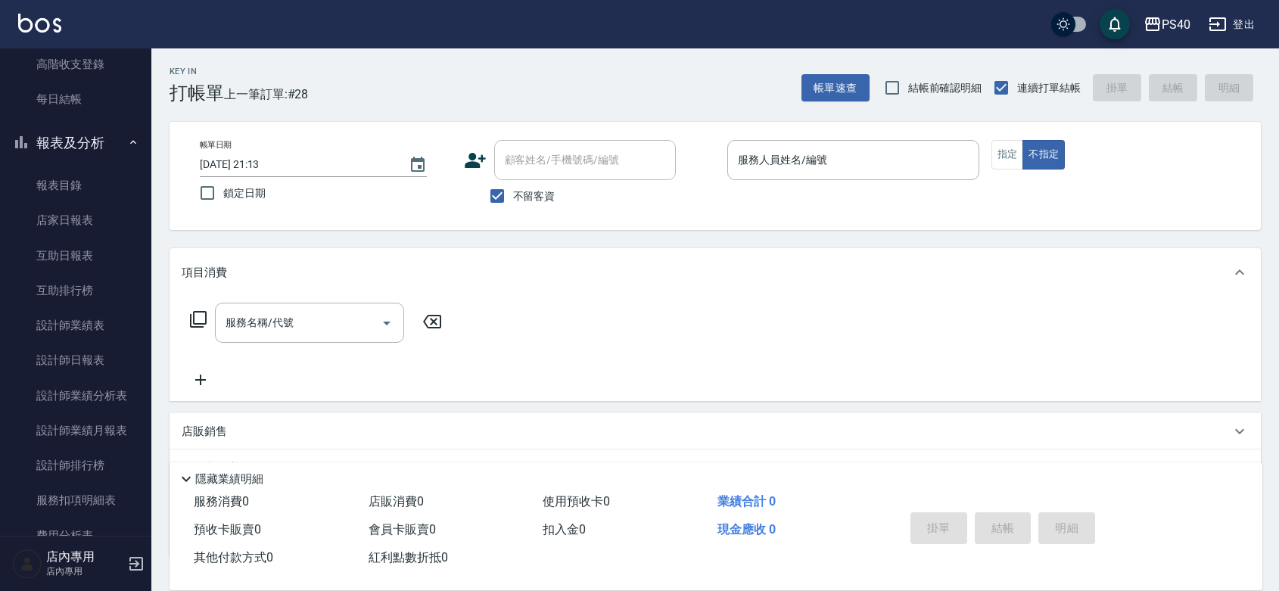
scroll to position [220, 0]
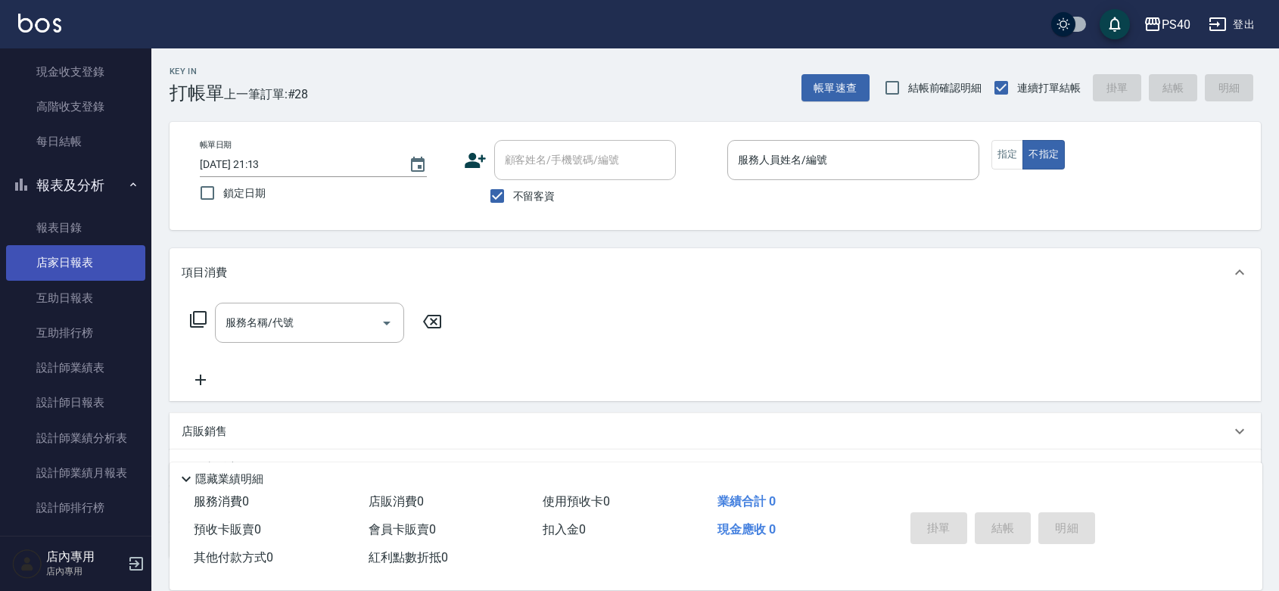
click at [73, 263] on link "店家日報表" at bounding box center [75, 262] width 139 height 35
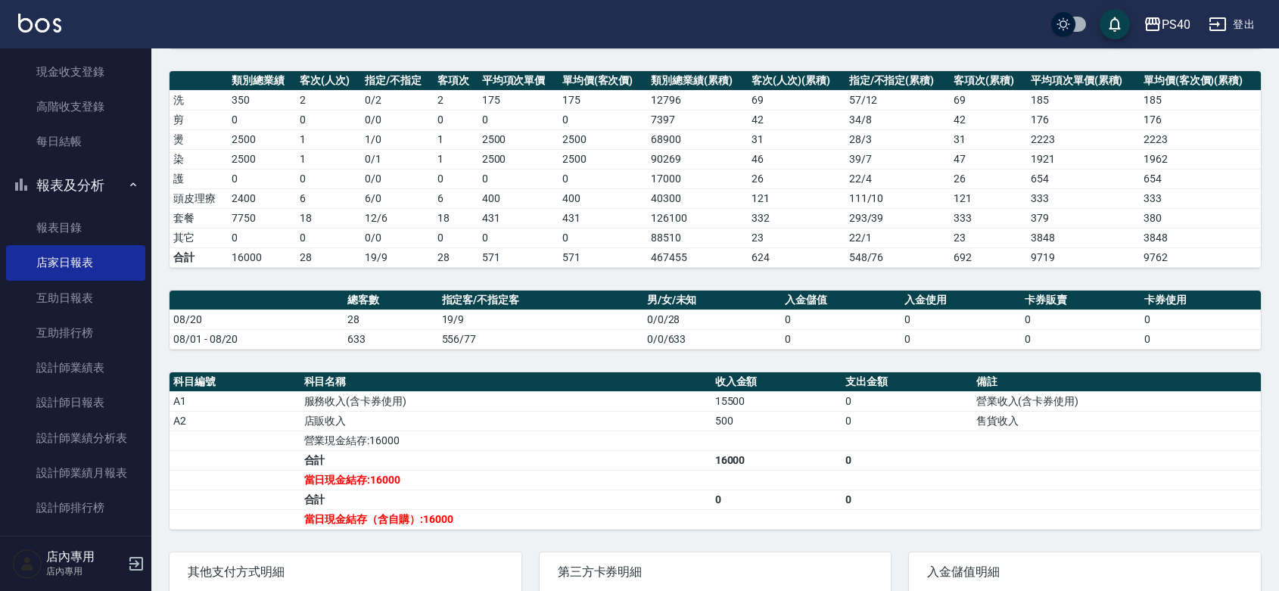
scroll to position [354, 0]
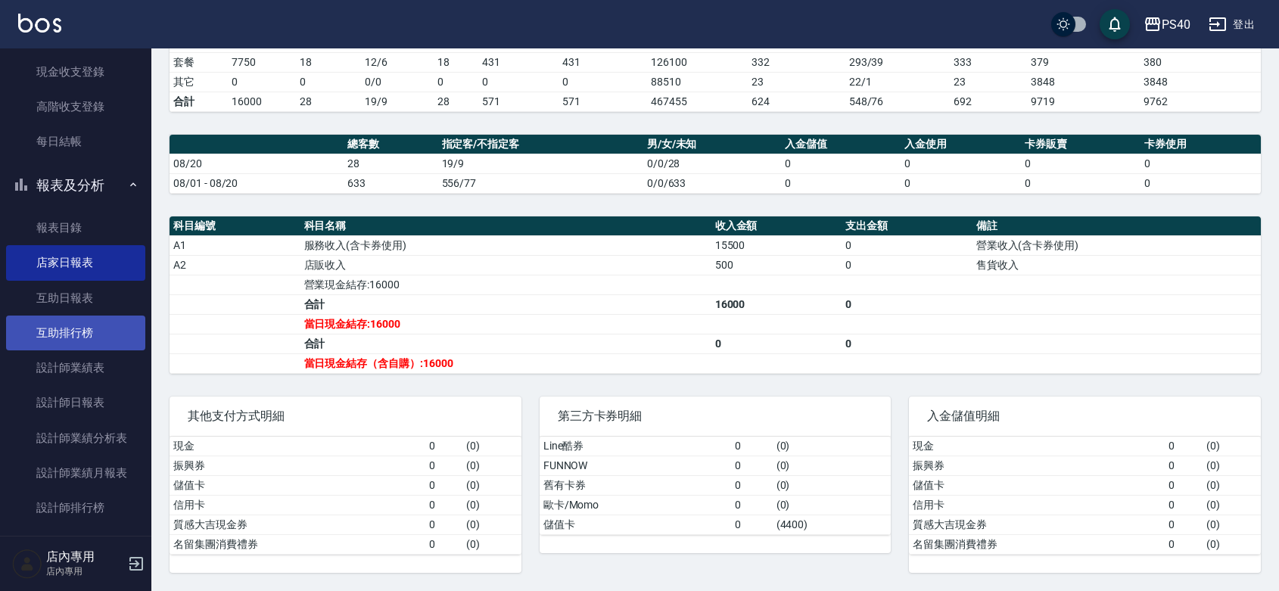
click at [104, 327] on link "互助排行榜" at bounding box center [75, 333] width 139 height 35
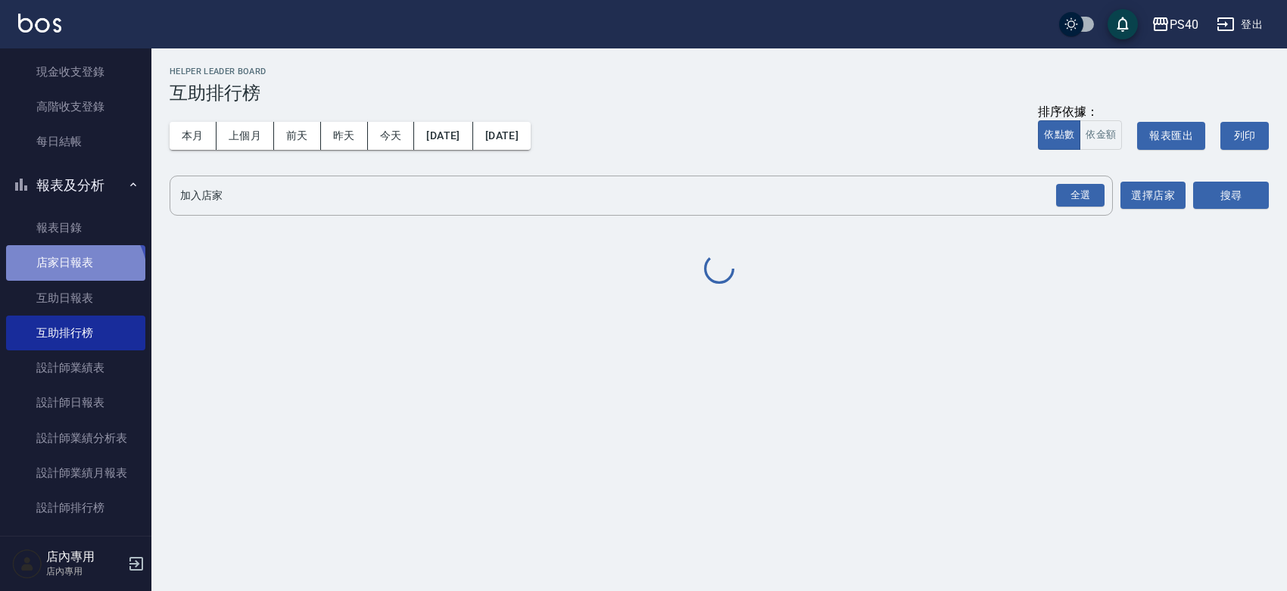
click at [73, 278] on link "店家日報表" at bounding box center [75, 262] width 139 height 35
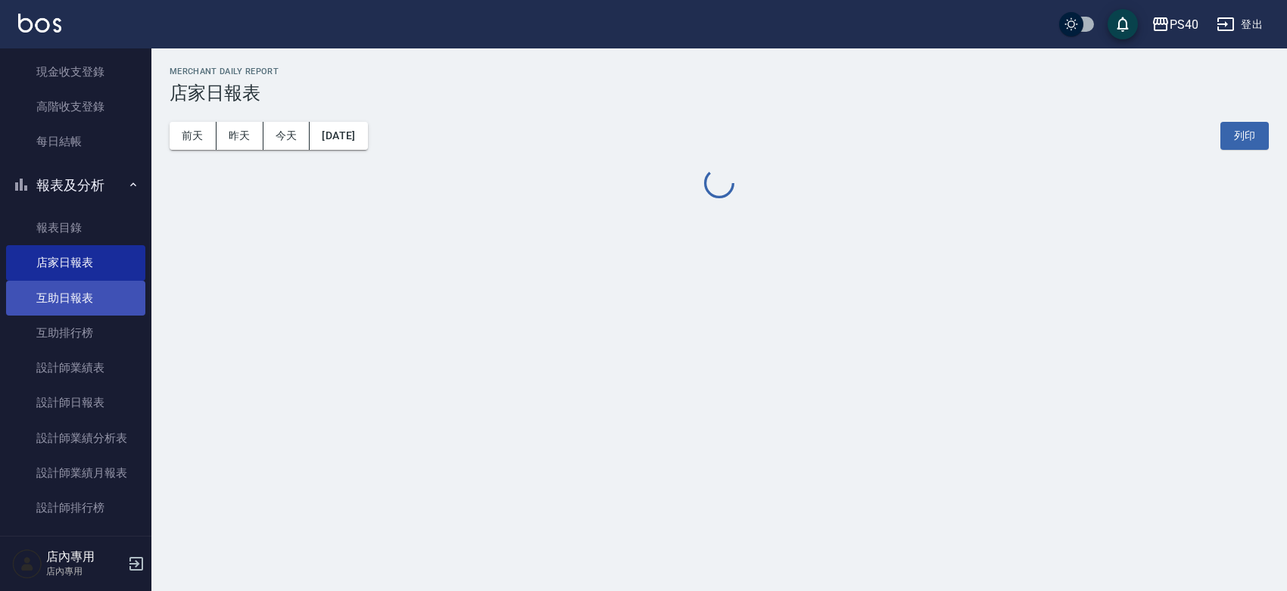
click at [91, 291] on link "互助日報表" at bounding box center [75, 298] width 139 height 35
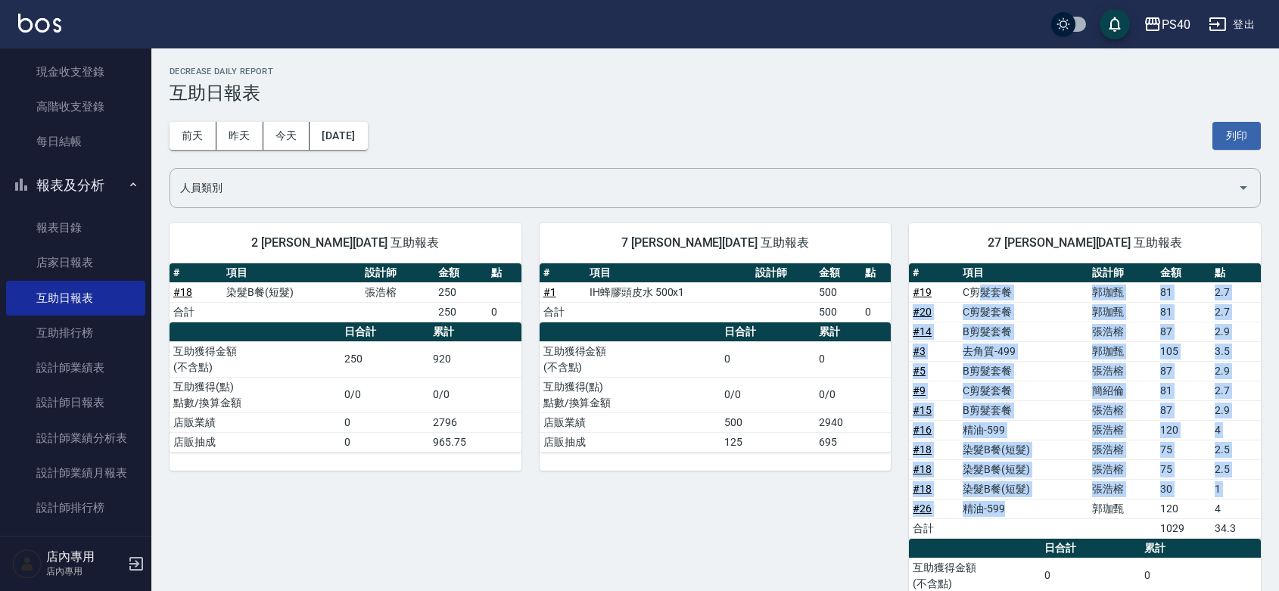
drag, startPoint x: 985, startPoint y: 291, endPoint x: 1019, endPoint y: 508, distance: 219.1
click at [1019, 508] on tbody "# 19 C剪髮套餐 [PERSON_NAME] 81 2.7 # 20 C剪髮套餐 [PERSON_NAME] 81 2.7 # 14 B剪髮套餐 [PER…" at bounding box center [1085, 410] width 352 height 256
click at [1019, 508] on td "精油-599" at bounding box center [1023, 509] width 129 height 20
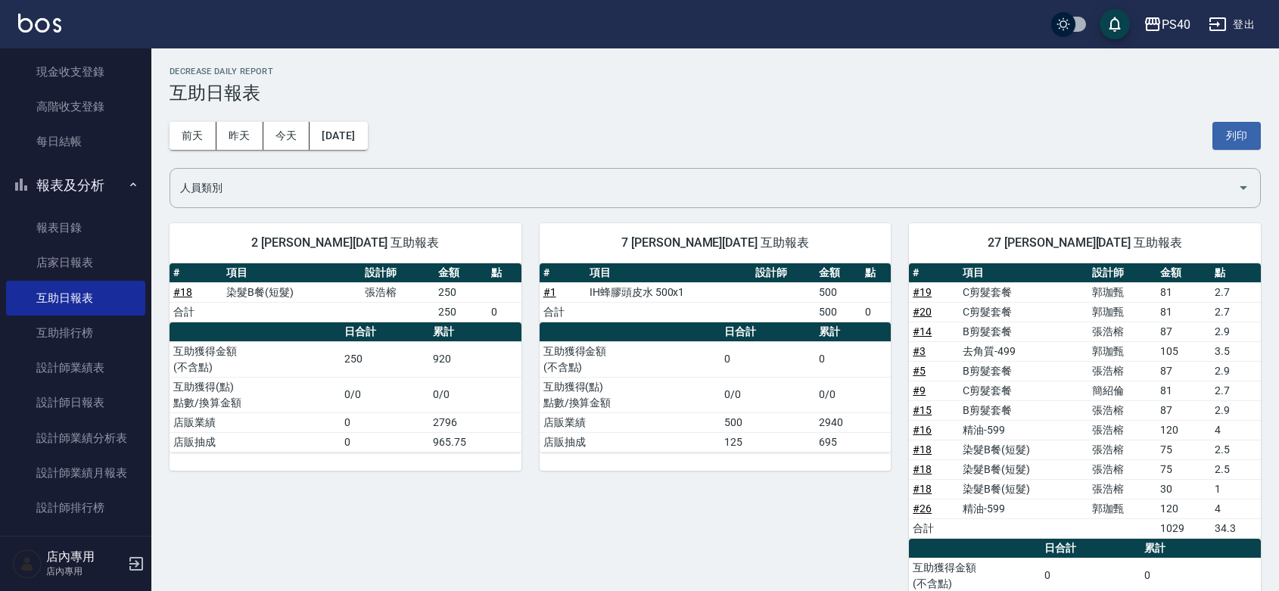
click at [837, 509] on div "7 [PERSON_NAME][DATE] 互助報表 # 項目 設計師 金額 點 # 1 IH蜂膠頭皮水 500x1 500 合計 500 0 日合計 累計 …" at bounding box center [706, 446] width 370 height 482
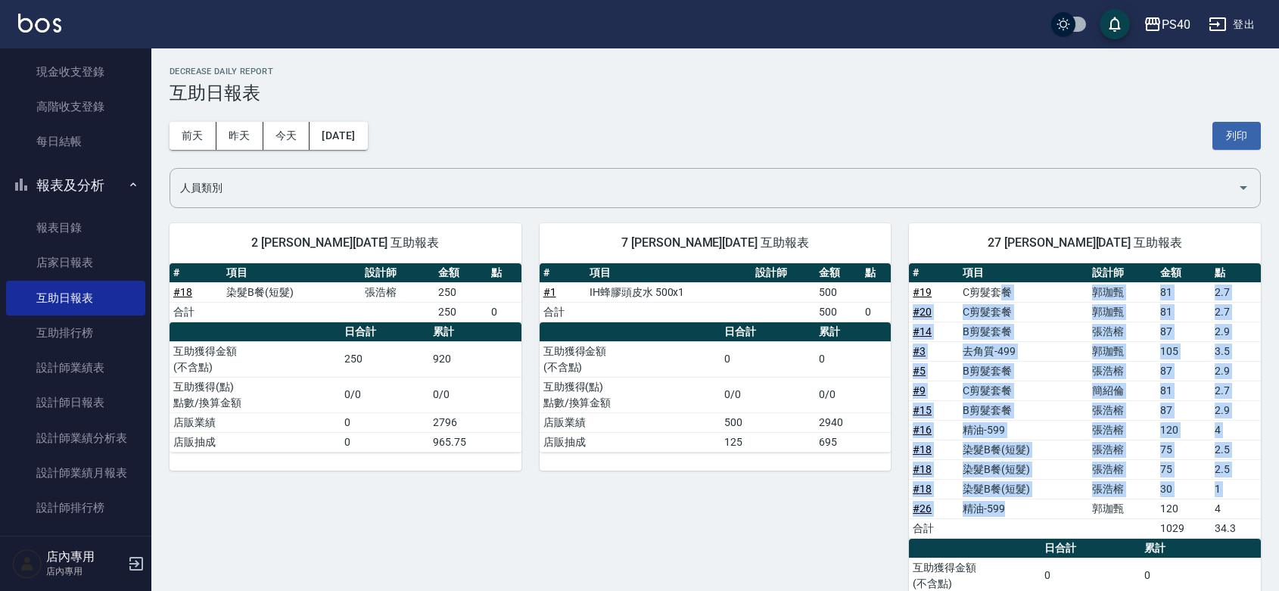
drag, startPoint x: 1038, startPoint y: 515, endPoint x: 999, endPoint y: 286, distance: 231.8
click at [999, 286] on tbody "# 19 C剪髮套餐 [PERSON_NAME] 81 2.7 # 20 C剪髮套餐 [PERSON_NAME] 81 2.7 # 14 B剪髮套餐 [PER…" at bounding box center [1085, 410] width 352 height 256
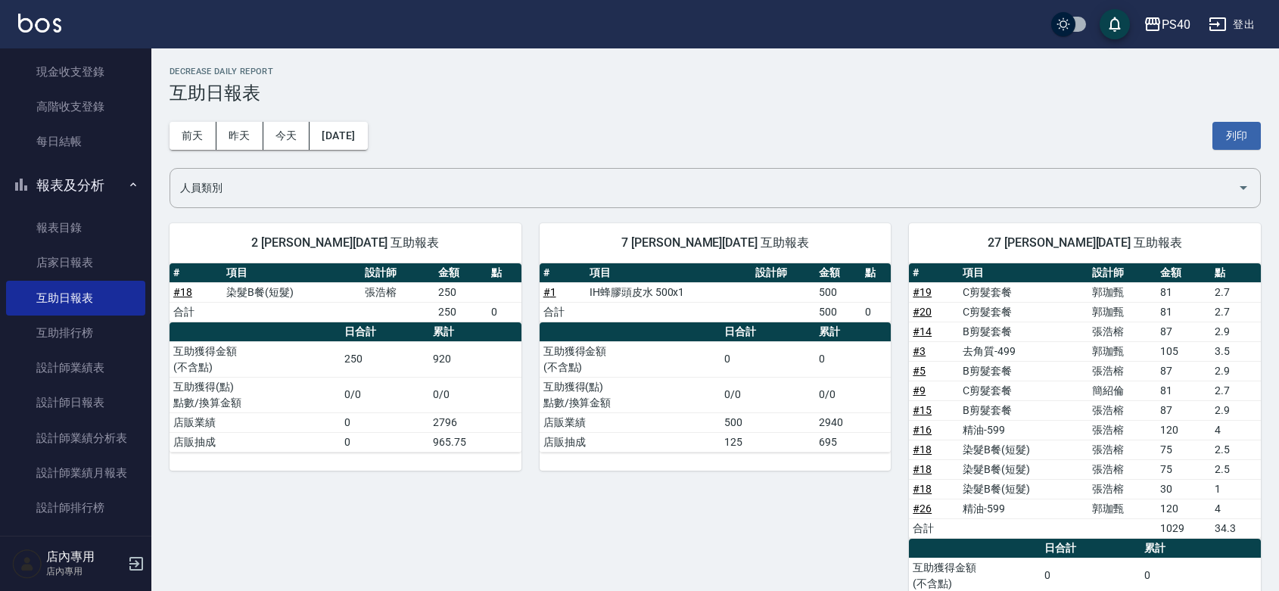
click at [814, 475] on div "7 [PERSON_NAME][DATE] 互助報表 # 項目 設計師 金額 點 # 1 IH蜂膠頭皮水 500x1 500 合計 500 0 日合計 累計 …" at bounding box center [706, 446] width 370 height 482
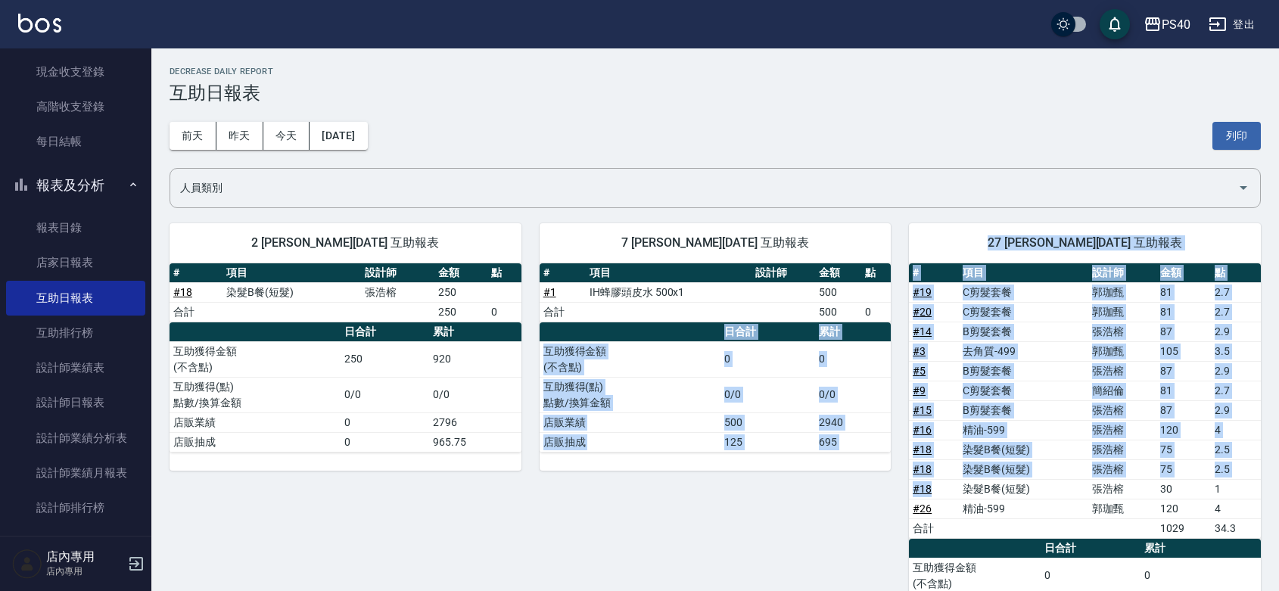
drag, startPoint x: 512, startPoint y: 543, endPoint x: 482, endPoint y: 469, distance: 79.1
click at [470, 546] on div "2 [PERSON_NAME][DATE] 互助報表 # 項目 設計師 金額 點 # 18 染髮B餐(短髮) [PERSON_NAME]250 合計 250 …" at bounding box center [705, 446] width 1109 height 482
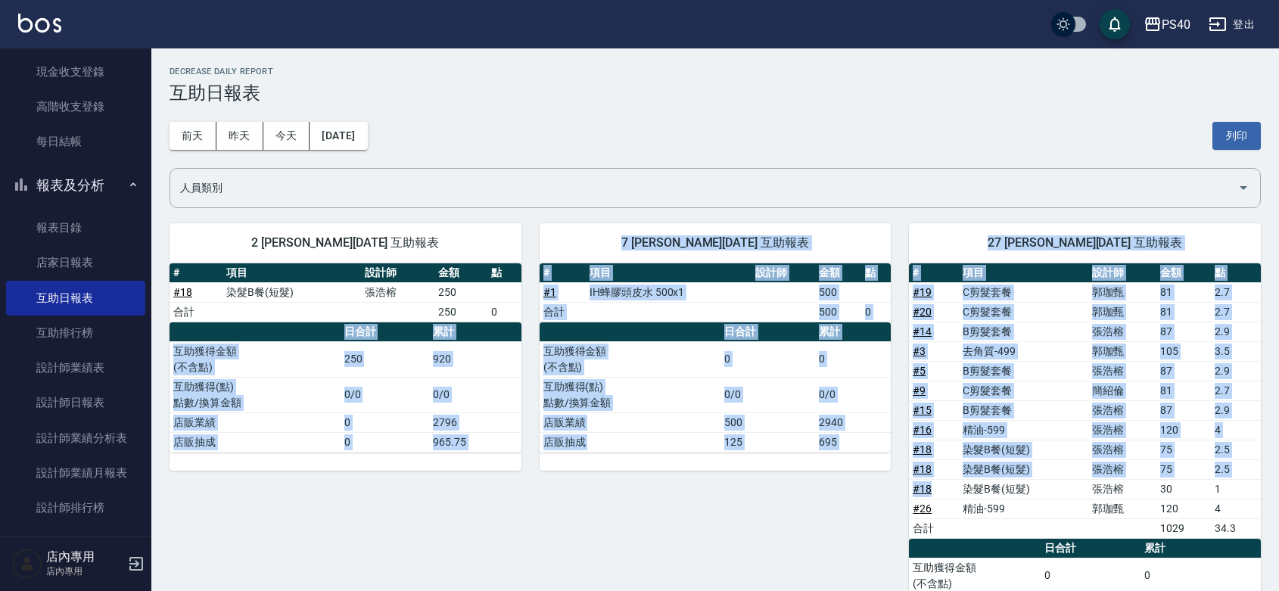
click at [777, 508] on div "7 [PERSON_NAME][DATE] 互助報表 # 項目 設計師 金額 點 # 1 IH蜂膠頭皮水 500x1 500 合計 500 0 日合計 累計 …" at bounding box center [706, 446] width 370 height 482
click at [821, 526] on div "7 [PERSON_NAME][DATE] 互助報表 # 項目 設計師 金額 點 # 1 IH蜂膠頭皮水 500x1 500 合計 500 0 日合計 累計 …" at bounding box center [706, 446] width 370 height 482
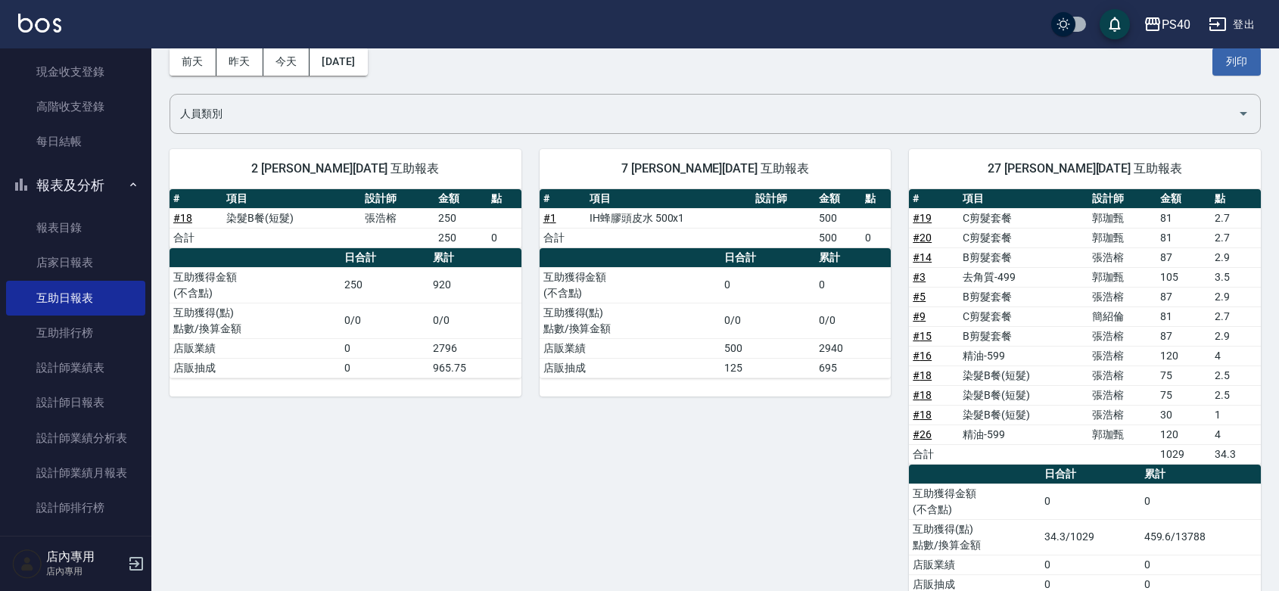
scroll to position [117, 0]
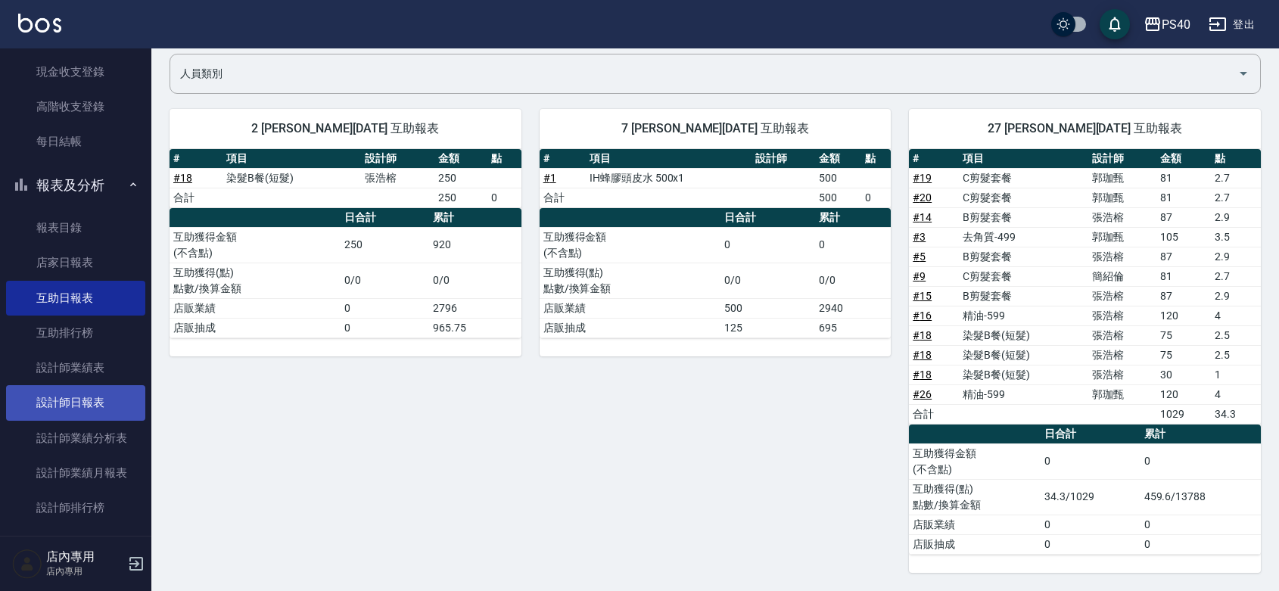
click at [92, 390] on link "設計師日報表" at bounding box center [75, 402] width 139 height 35
